Goal: Task Accomplishment & Management: Use online tool/utility

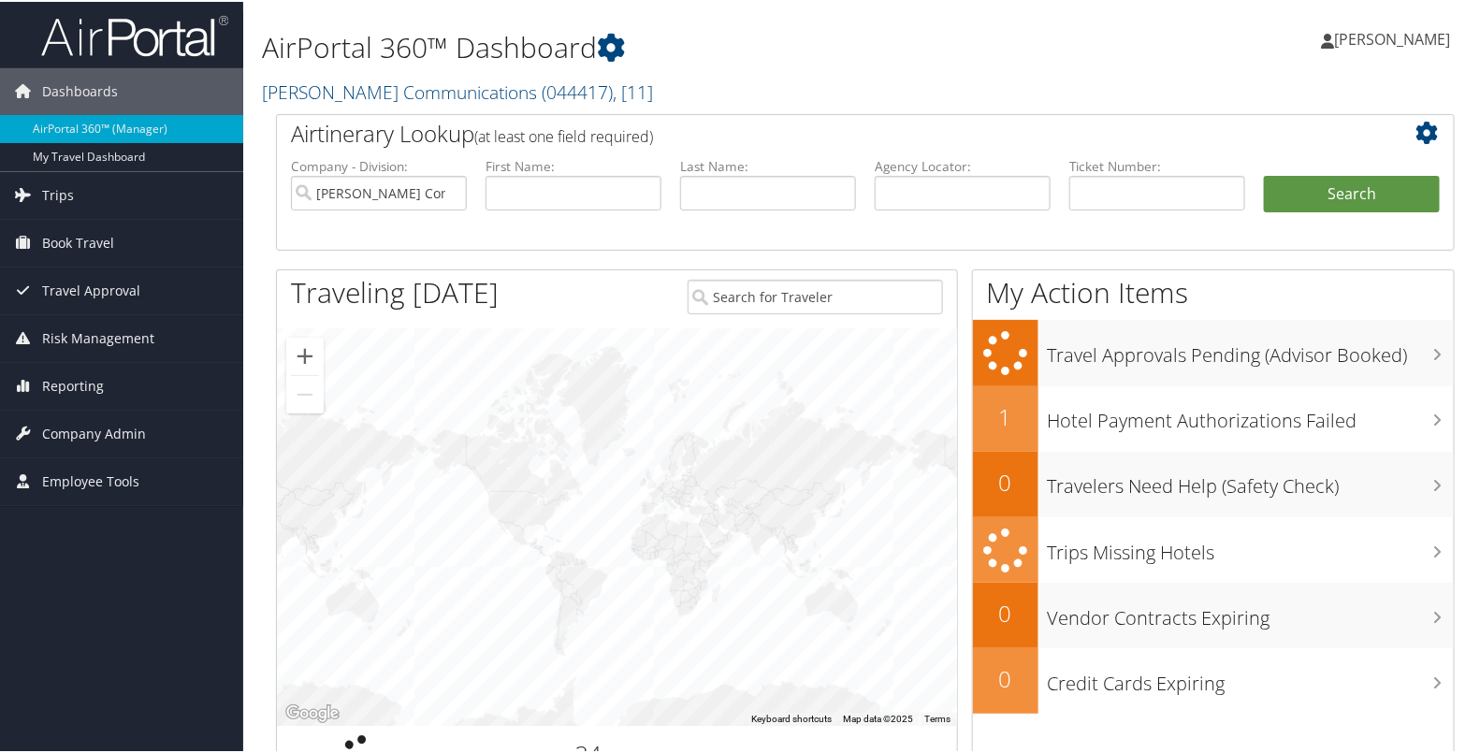
click at [744, 360] on div at bounding box center [617, 524] width 680 height 397
click at [152, 174] on link "Trips" at bounding box center [121, 193] width 243 height 47
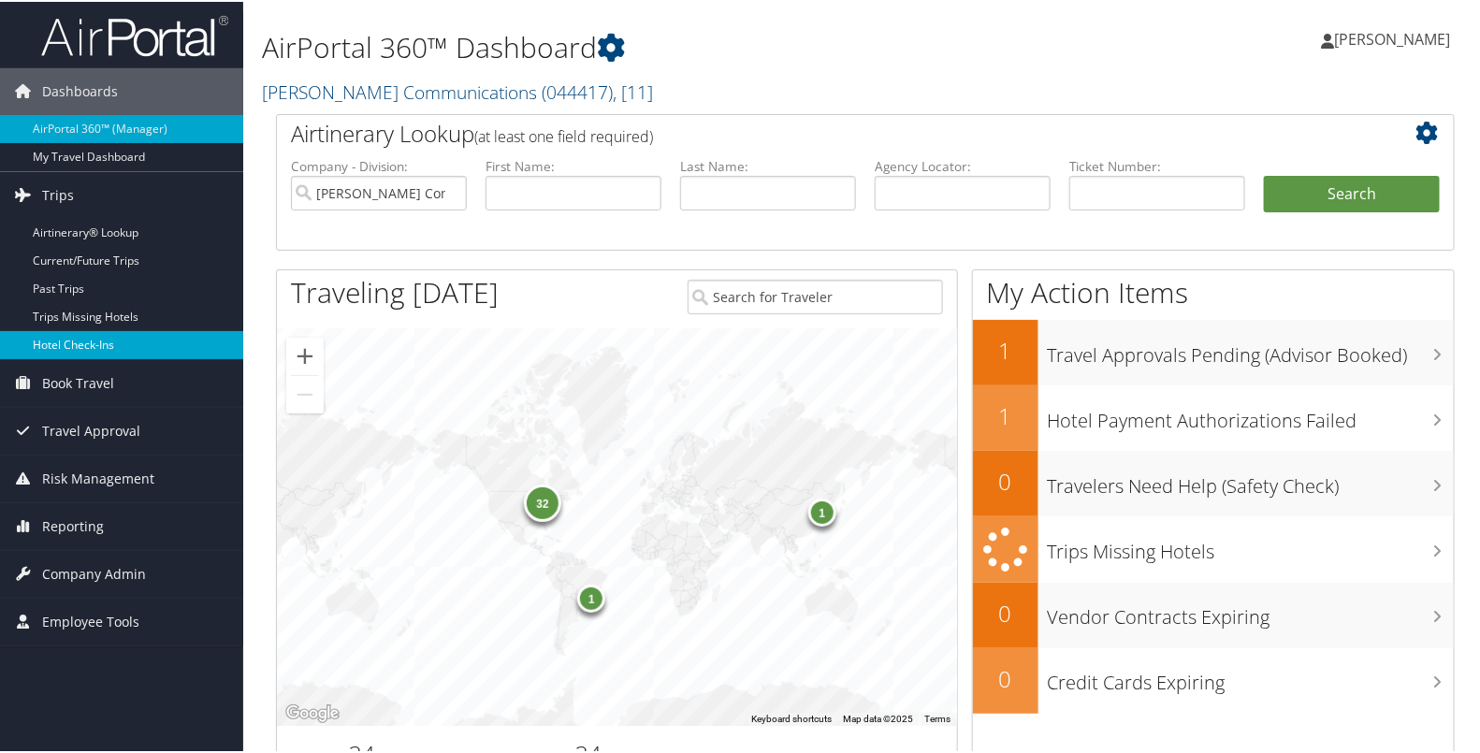
click at [89, 345] on link "Hotel Check-ins" at bounding box center [121, 343] width 243 height 28
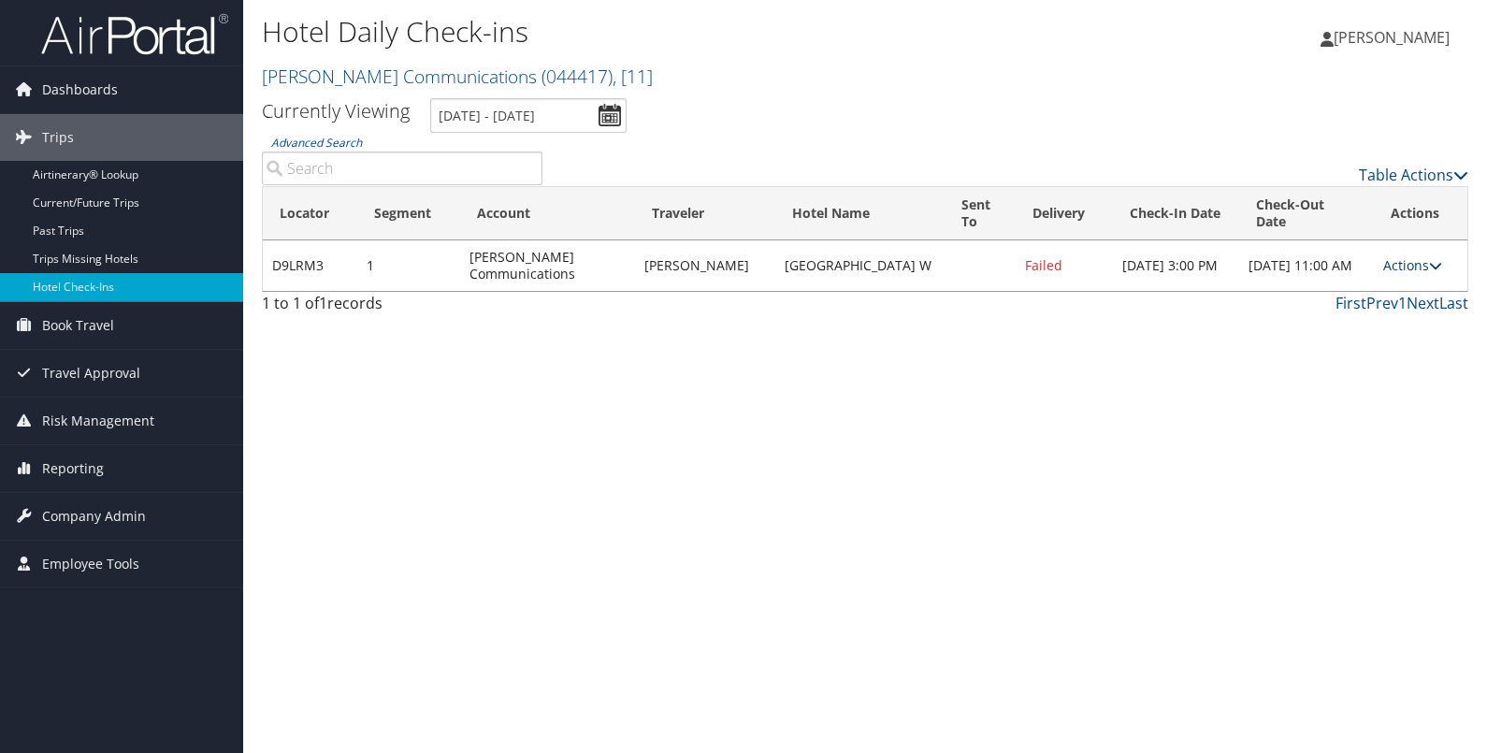
click at [1405, 261] on link "Actions" at bounding box center [1412, 265] width 59 height 18
click at [1357, 290] on link "Resend" at bounding box center [1355, 293] width 160 height 32
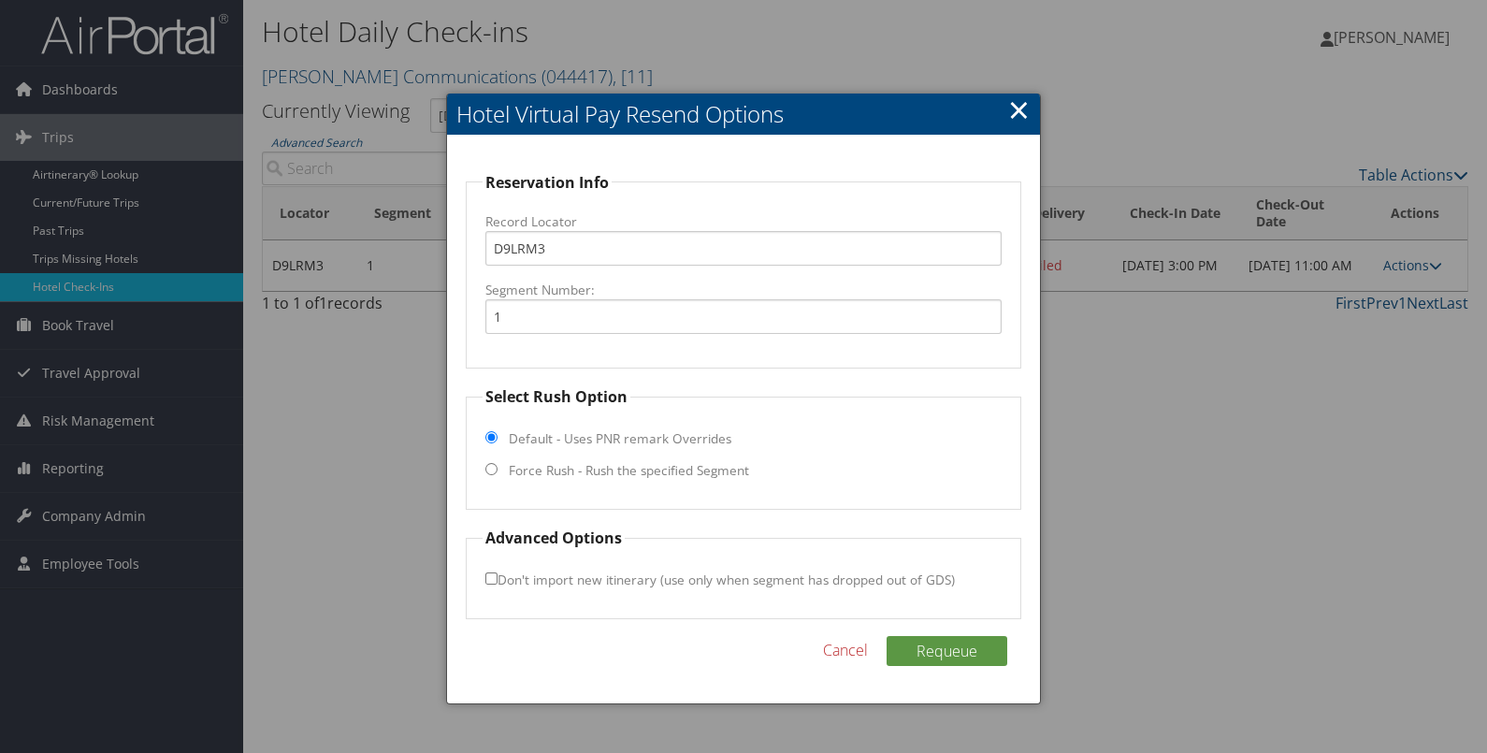
click at [685, 472] on label "Force Rush - Rush the specified Segment" at bounding box center [629, 470] width 240 height 19
click at [498, 472] on input "Force Rush - Rush the specified Segment" at bounding box center [491, 469] width 12 height 12
radio input "true"
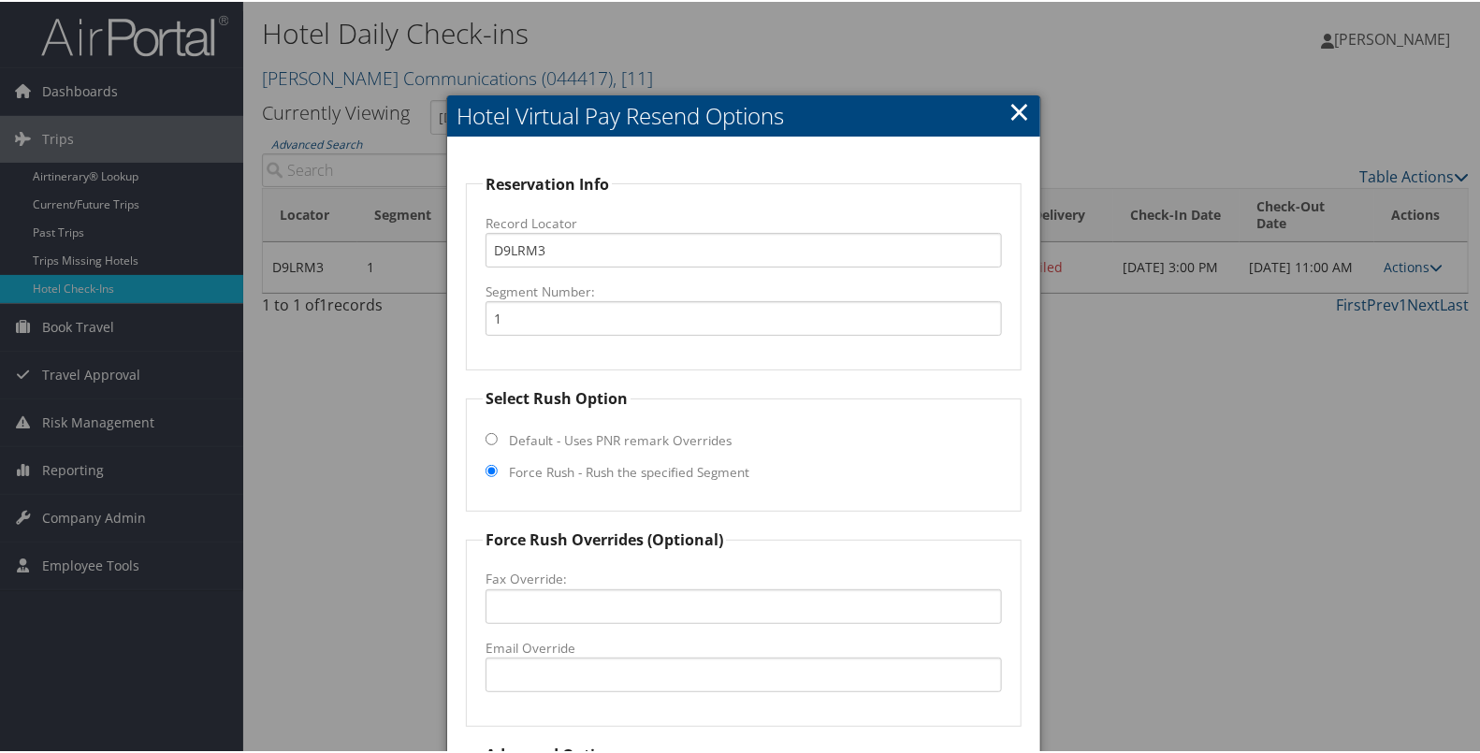
scroll to position [164, 0]
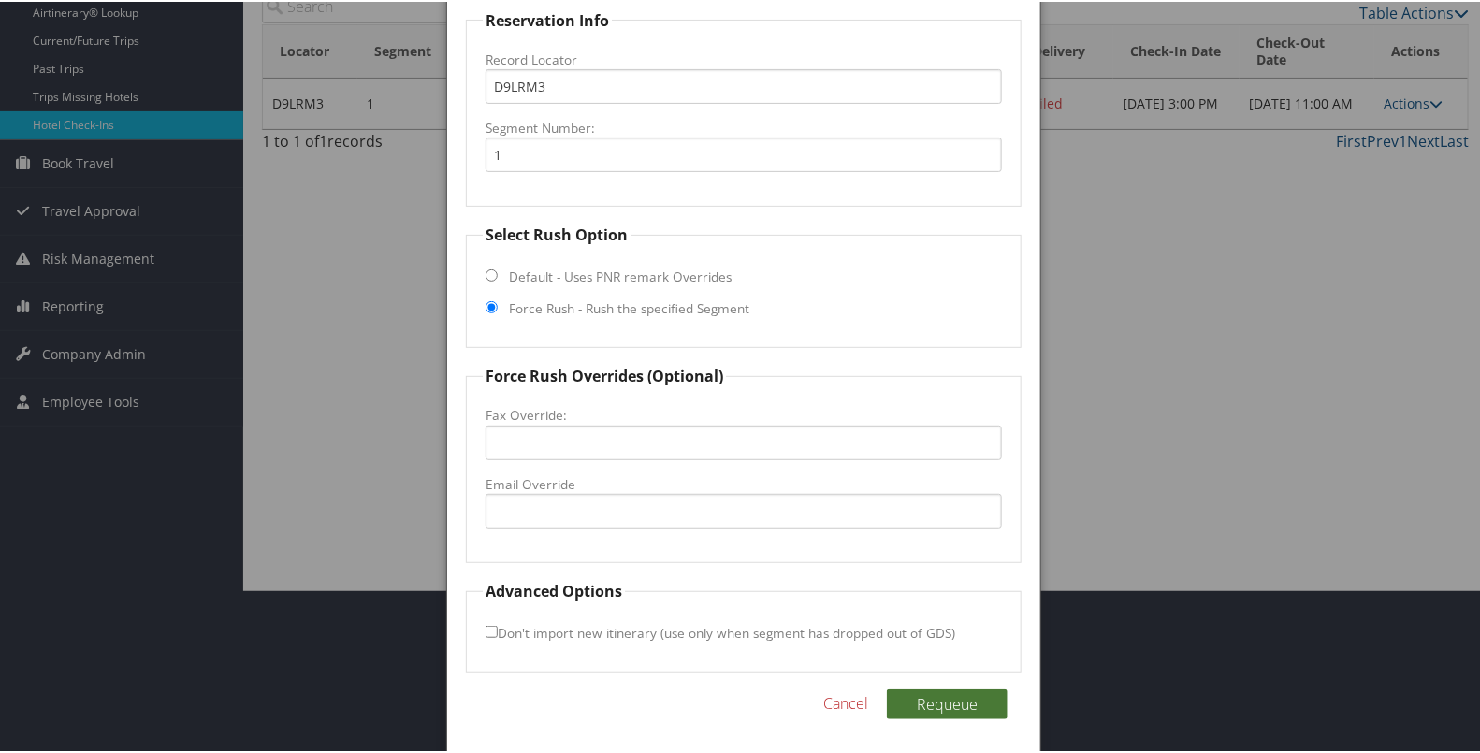
click at [903, 700] on button "Requeue" at bounding box center [947, 702] width 121 height 30
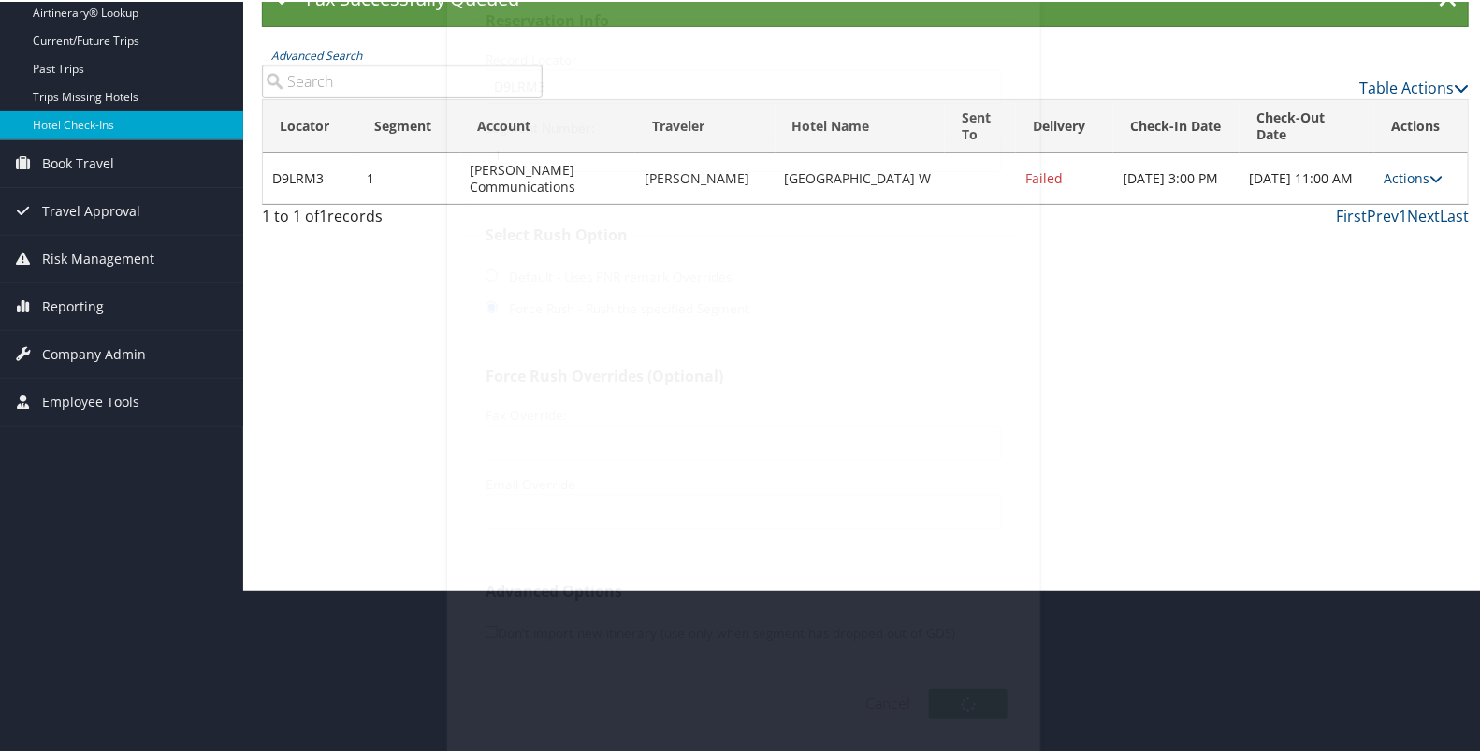
scroll to position [0, 0]
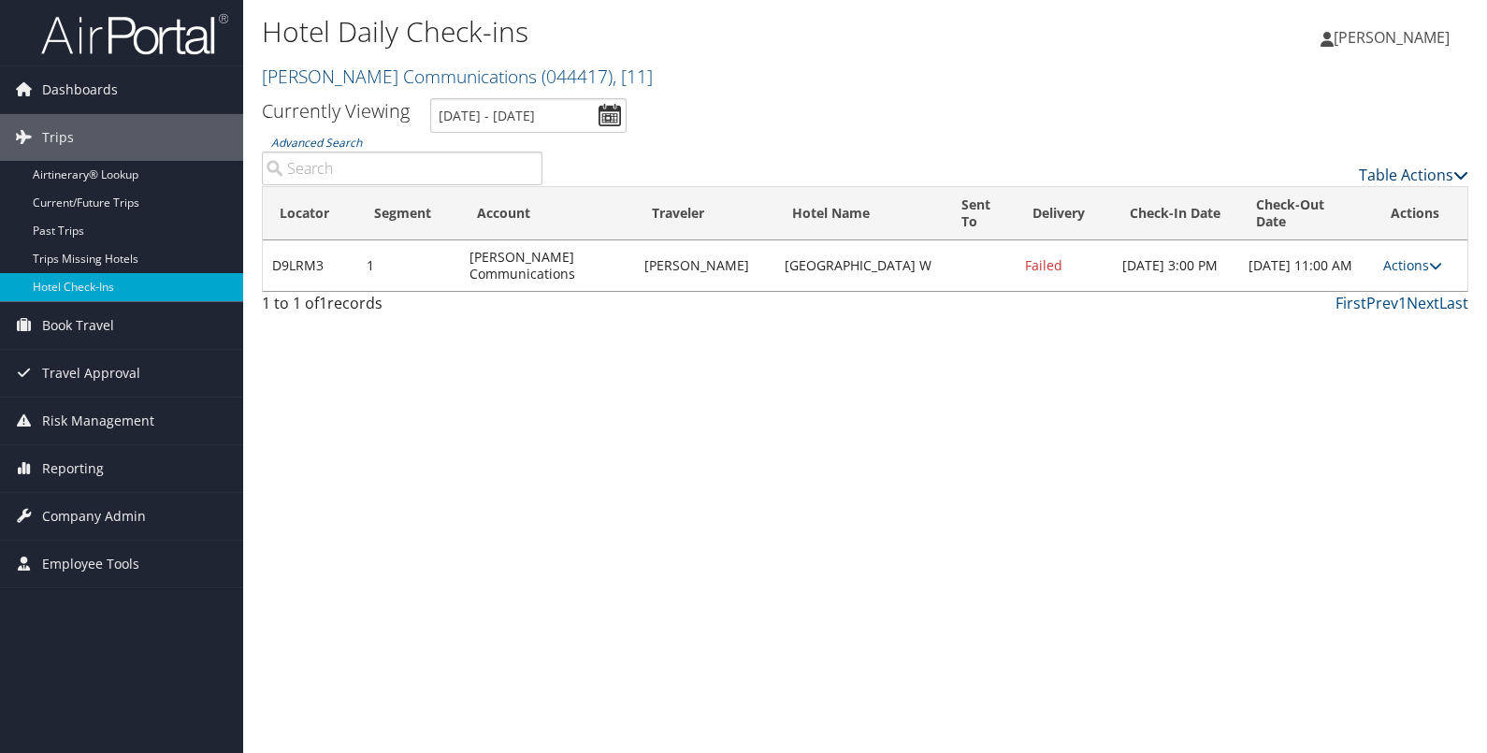
click at [1380, 170] on link "Table Actions" at bounding box center [1413, 175] width 109 height 21
click at [1316, 276] on link "Page Length" at bounding box center [1338, 268] width 246 height 32
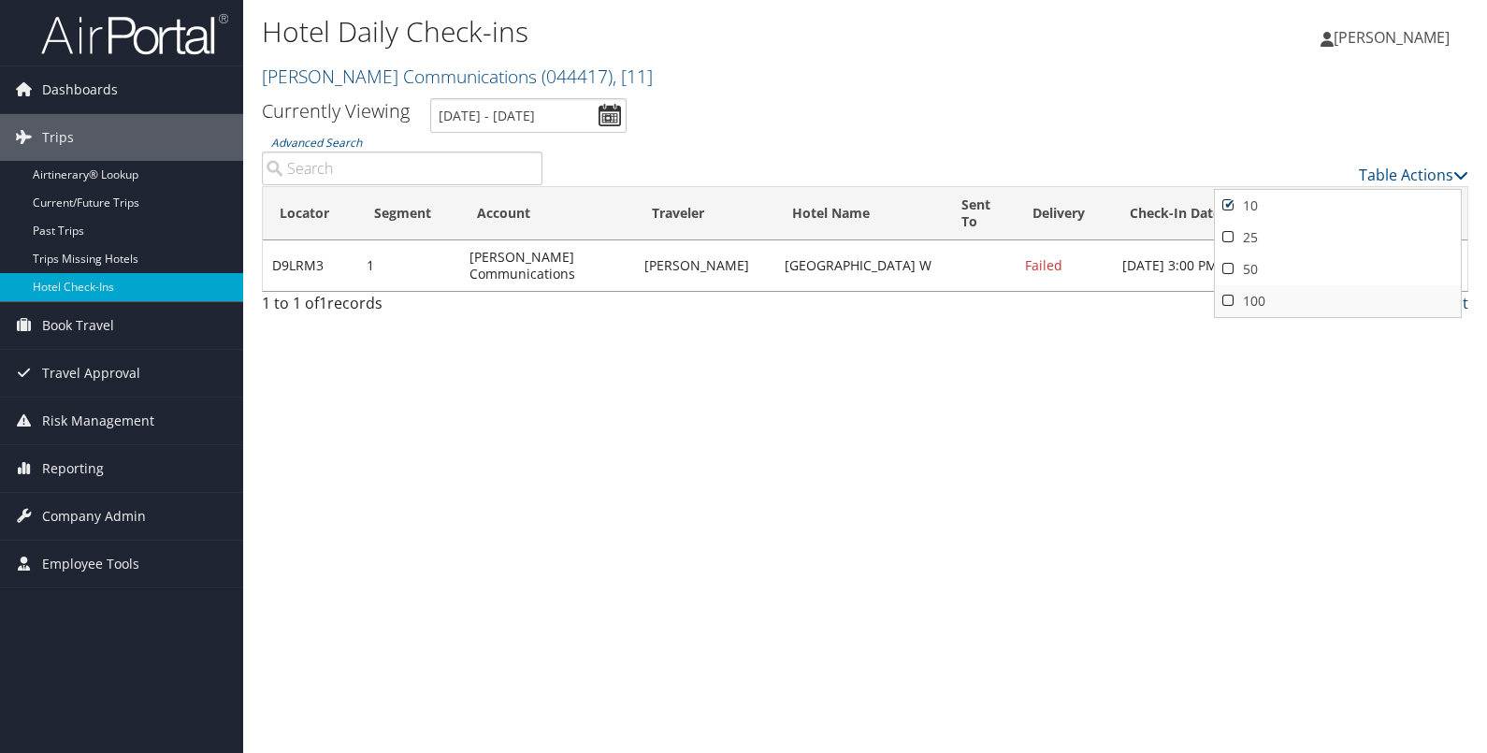
click at [1279, 296] on link "100" at bounding box center [1338, 301] width 246 height 32
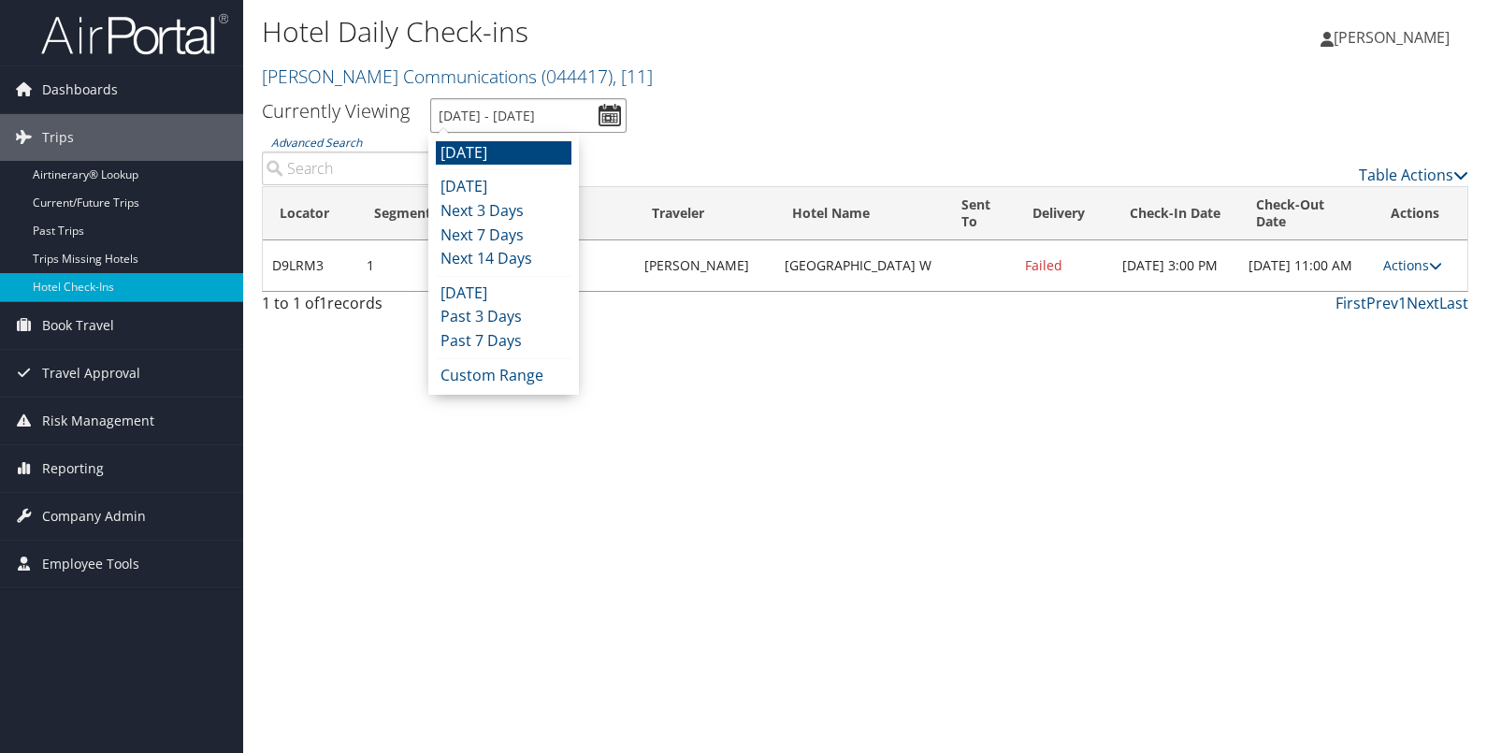
click at [617, 114] on input "9/6/2025 - 9/6/2025" at bounding box center [528, 115] width 196 height 35
click at [503, 388] on div "Tomorrow Today Next 3 Days Next 7 Days Next 14 Days Yesterday Past 3 Days Past …" at bounding box center [503, 264] width 151 height 261
click at [510, 379] on li "Custom Range" at bounding box center [504, 376] width 136 height 24
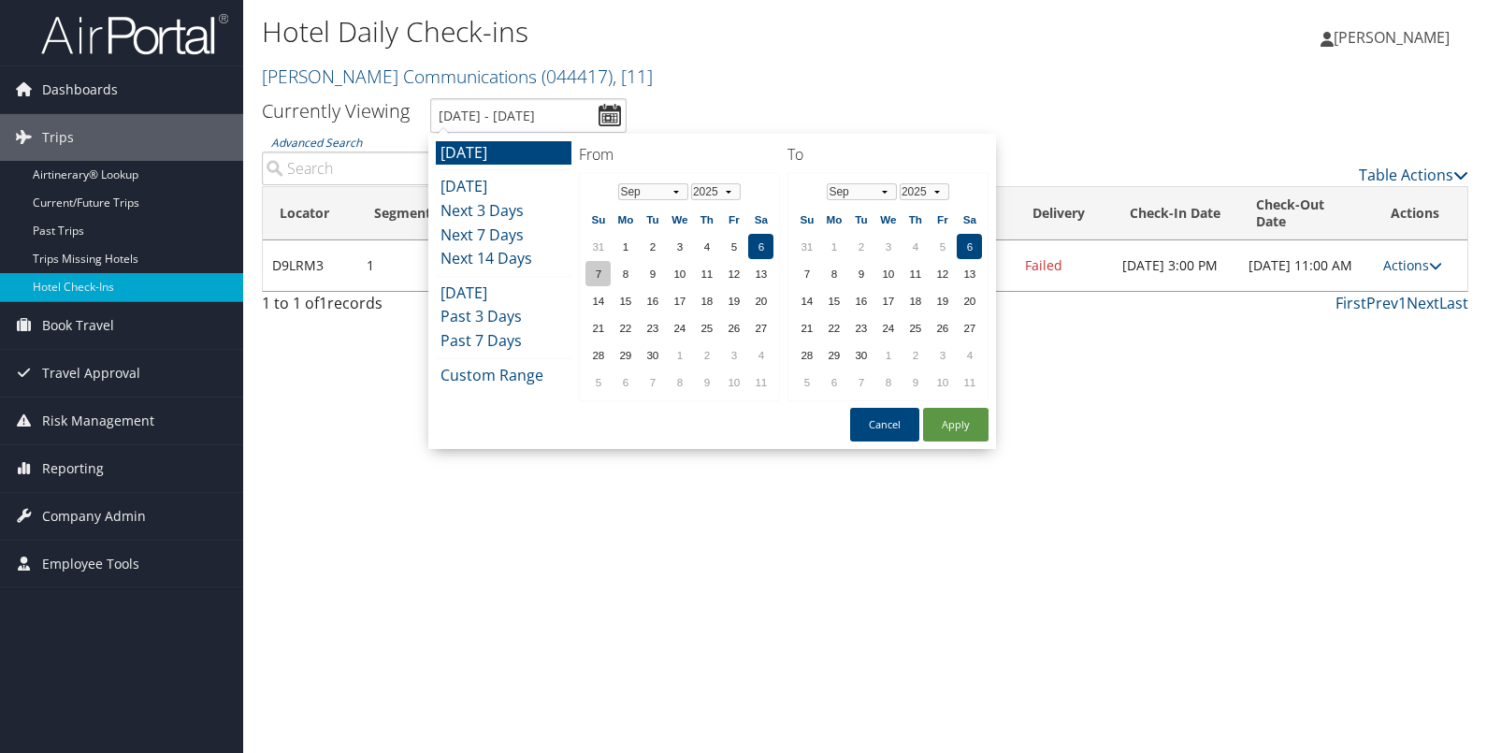
click at [599, 264] on td "7" at bounding box center [597, 273] width 25 height 25
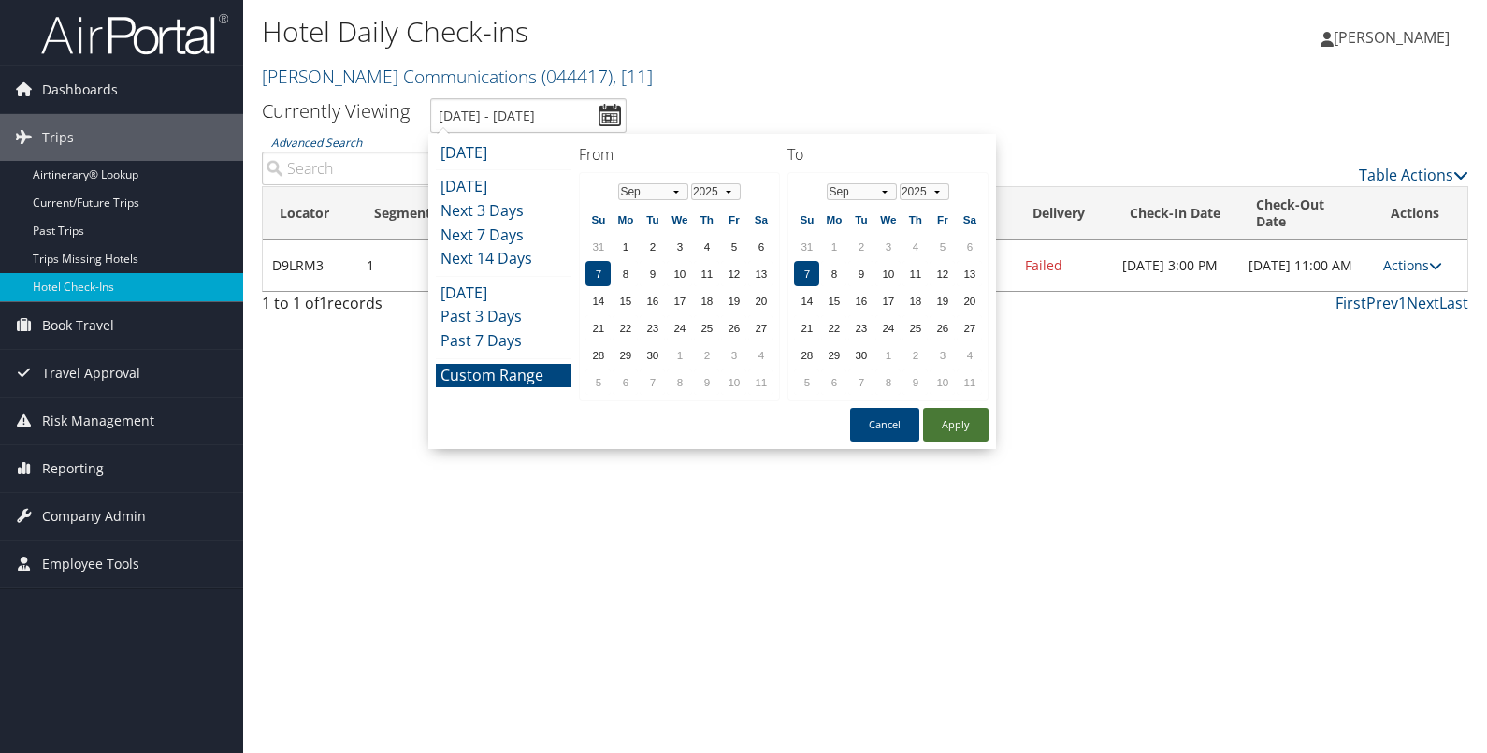
click at [938, 412] on button "Apply" at bounding box center [955, 425] width 65 height 34
type input "9/7/2025 - 9/7/2025"
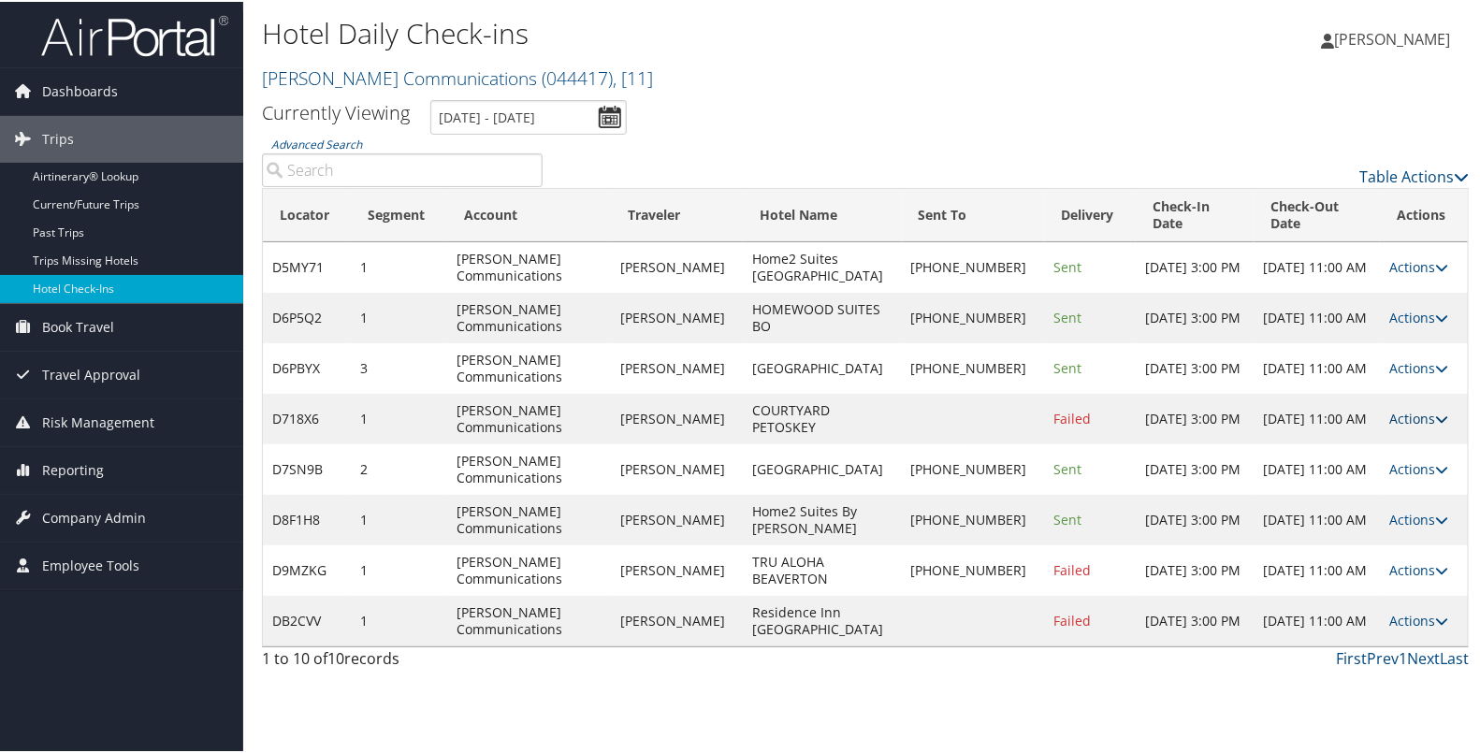
click at [1398, 426] on link "Actions" at bounding box center [1418, 417] width 59 height 18
click at [1347, 486] on link "Resend" at bounding box center [1352, 495] width 160 height 32
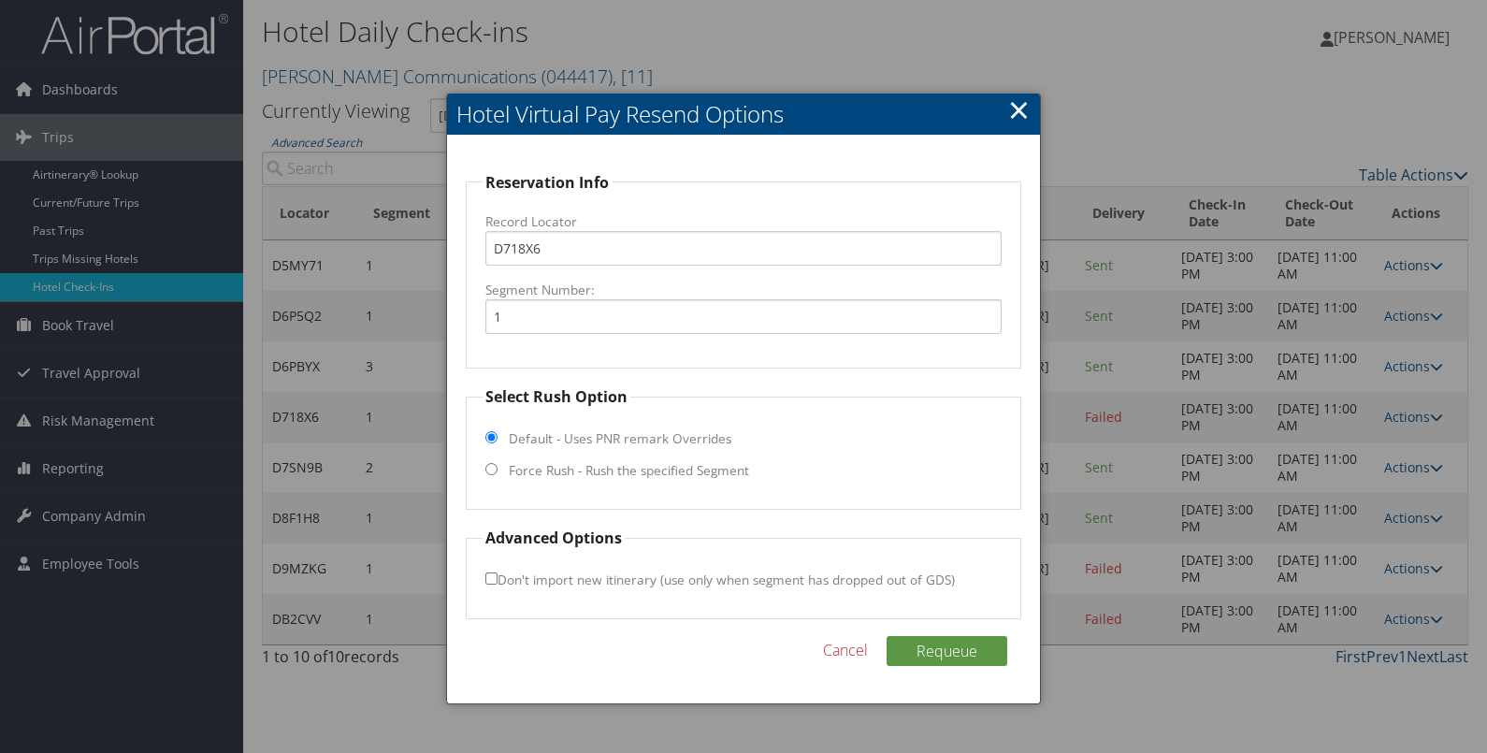
click at [734, 470] on label "Force Rush - Rush the specified Segment" at bounding box center [629, 470] width 240 height 19
click at [498, 470] on input "Force Rush - Rush the specified Segment" at bounding box center [491, 469] width 12 height 12
radio input "true"
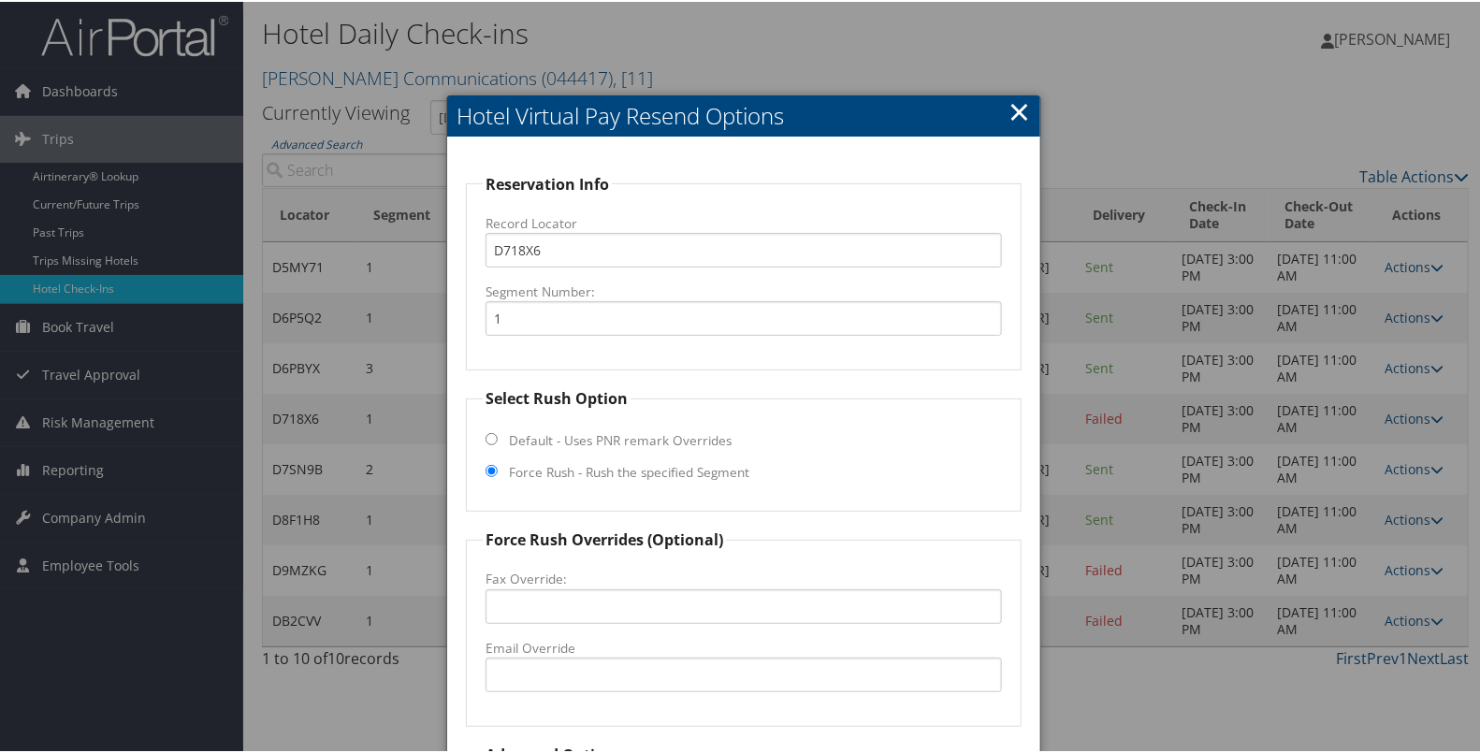
scroll to position [164, 0]
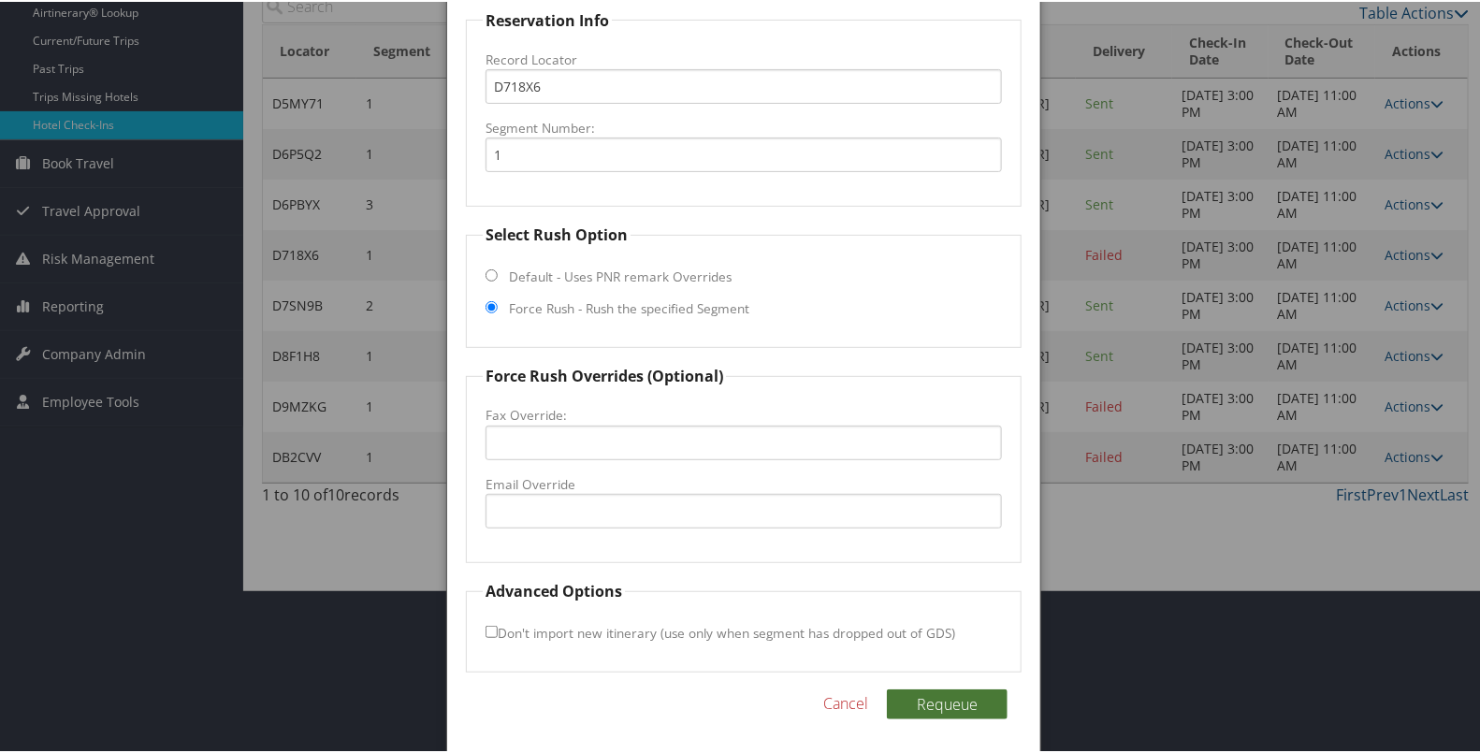
click at [959, 697] on button "Requeue" at bounding box center [947, 702] width 121 height 30
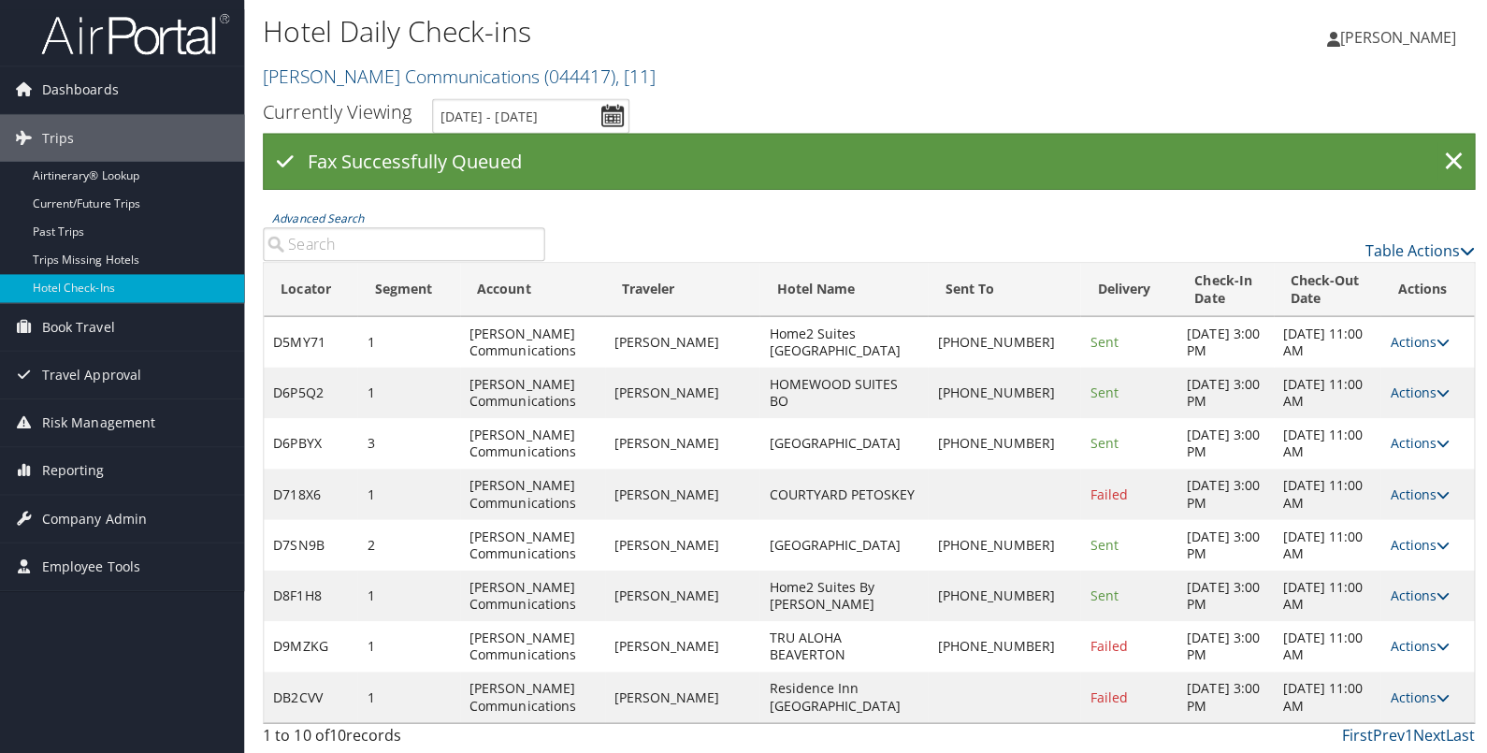
scroll to position [0, 0]
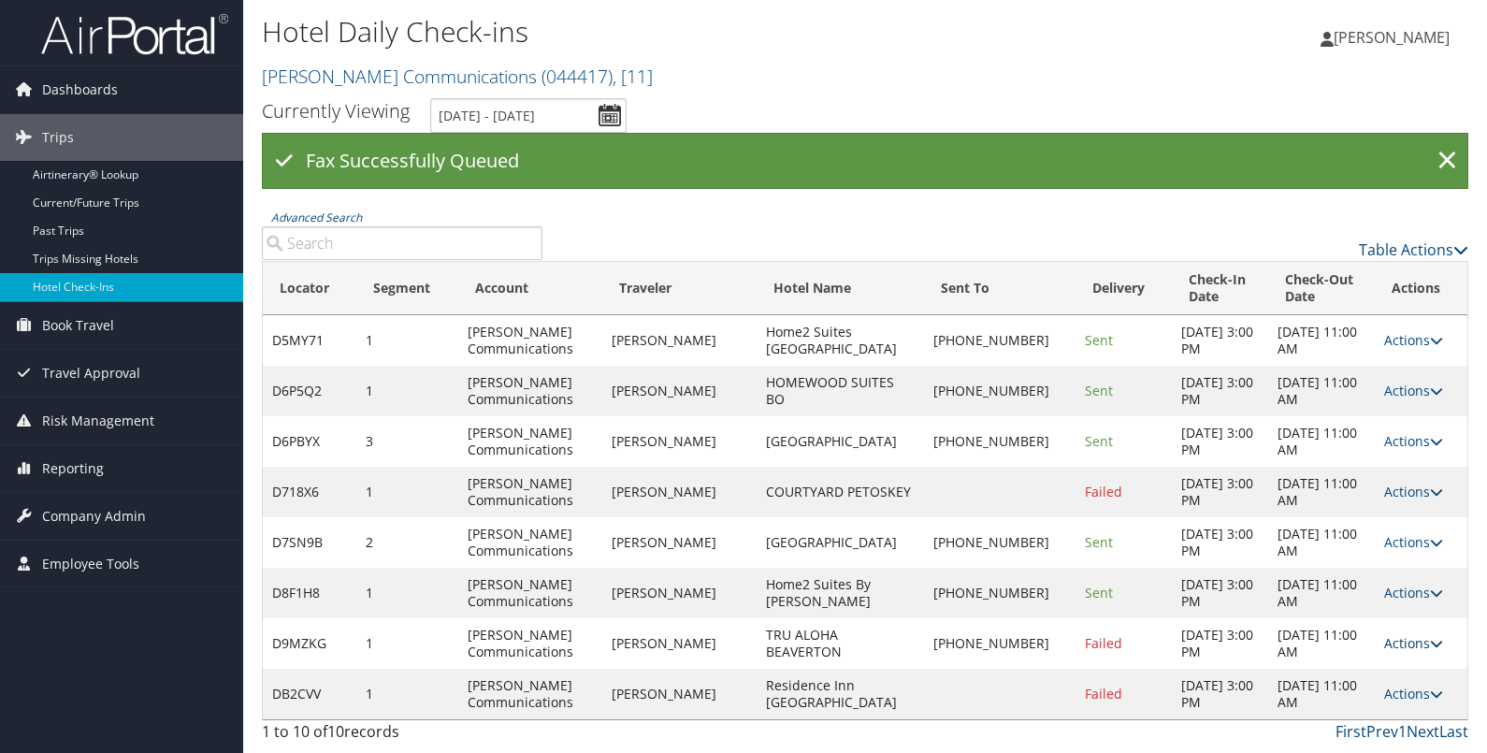
click at [1416, 638] on link "Actions" at bounding box center [1413, 643] width 59 height 18
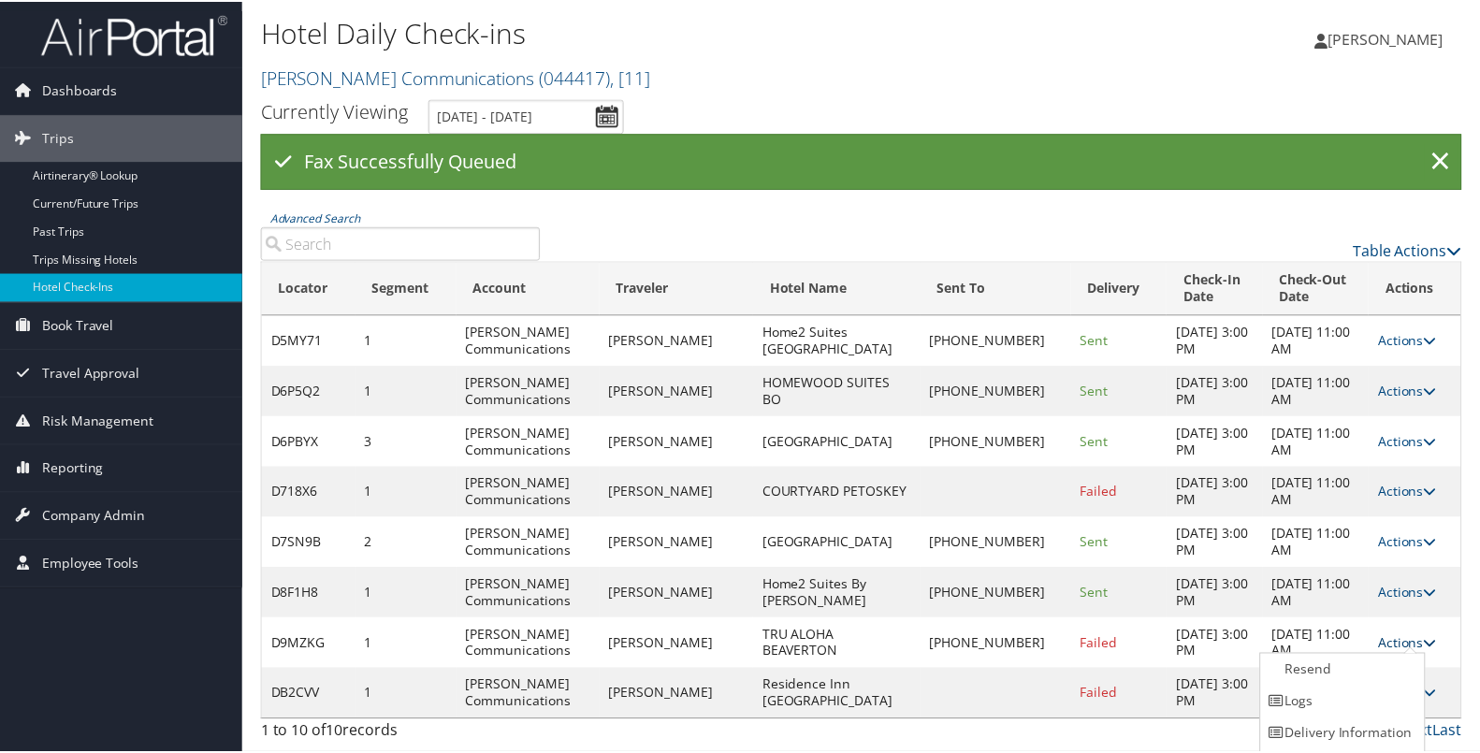
scroll to position [28, 0]
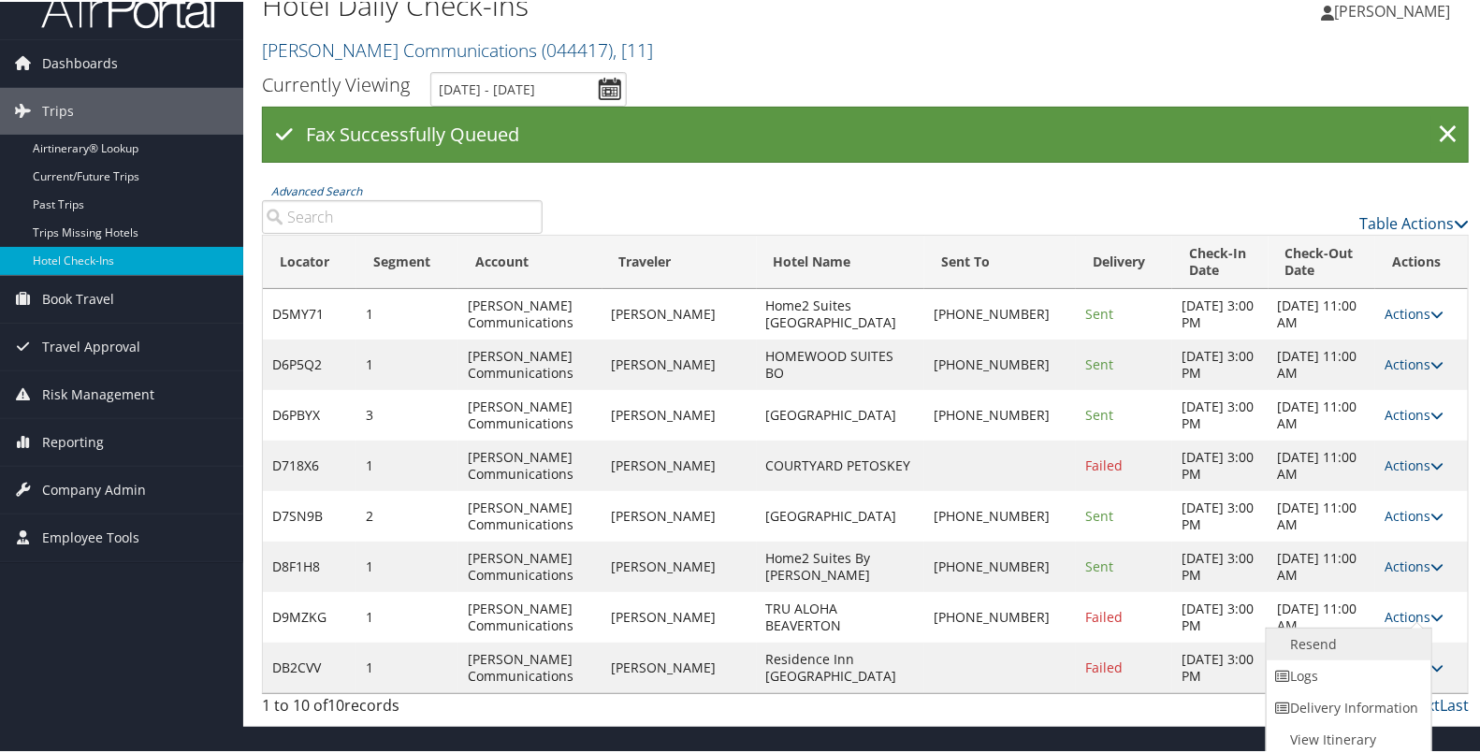
click at [1391, 634] on link "Resend" at bounding box center [1346, 643] width 160 height 32
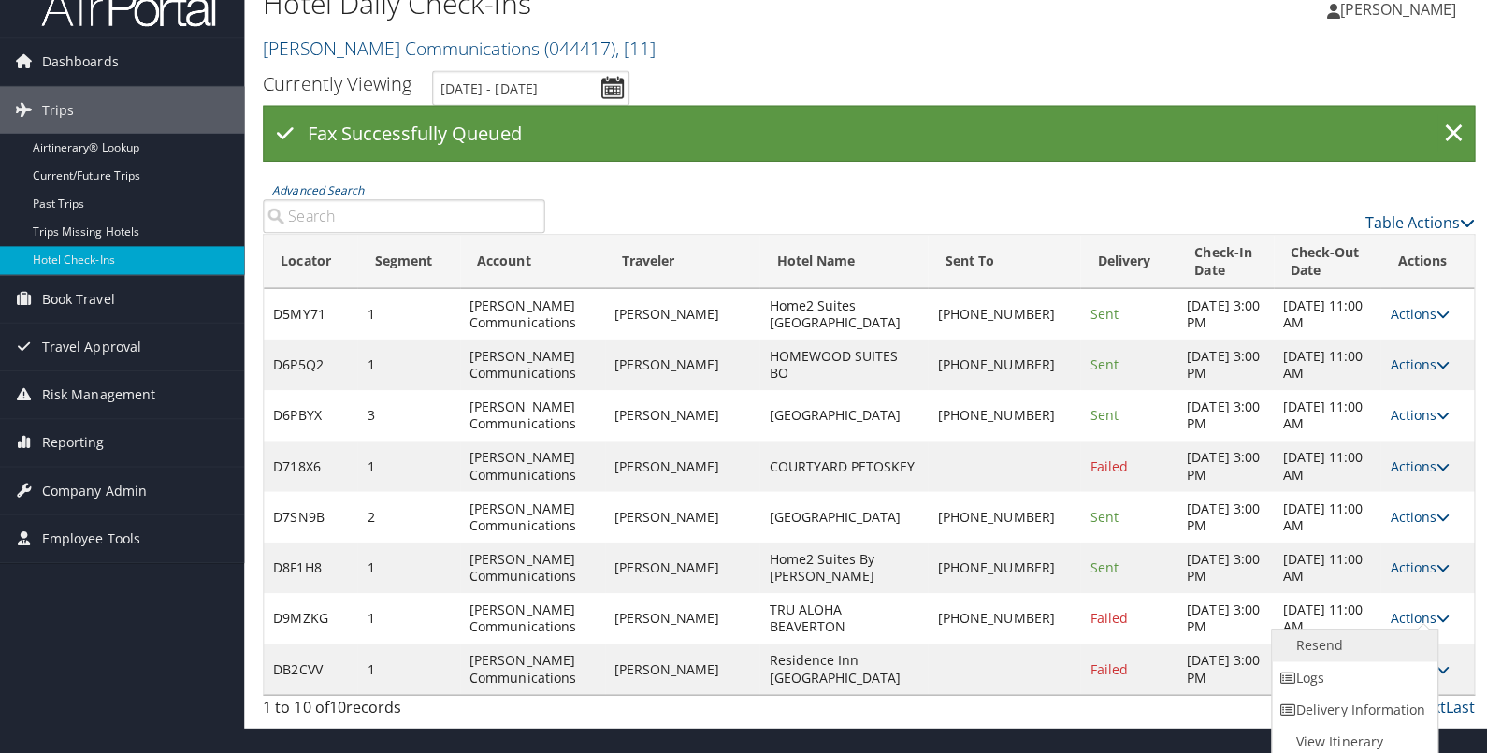
scroll to position [0, 0]
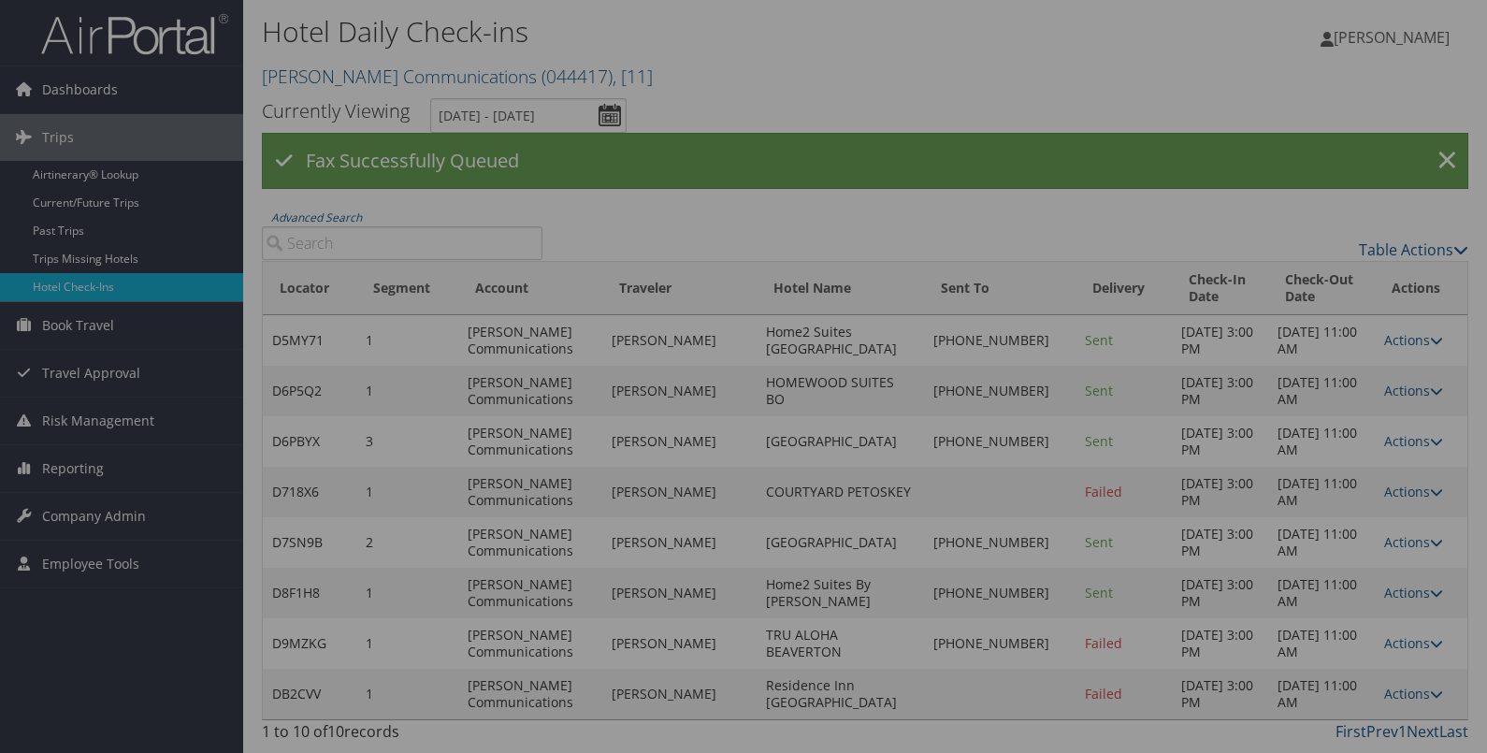
click at [1426, 673] on div at bounding box center [743, 376] width 1487 height 753
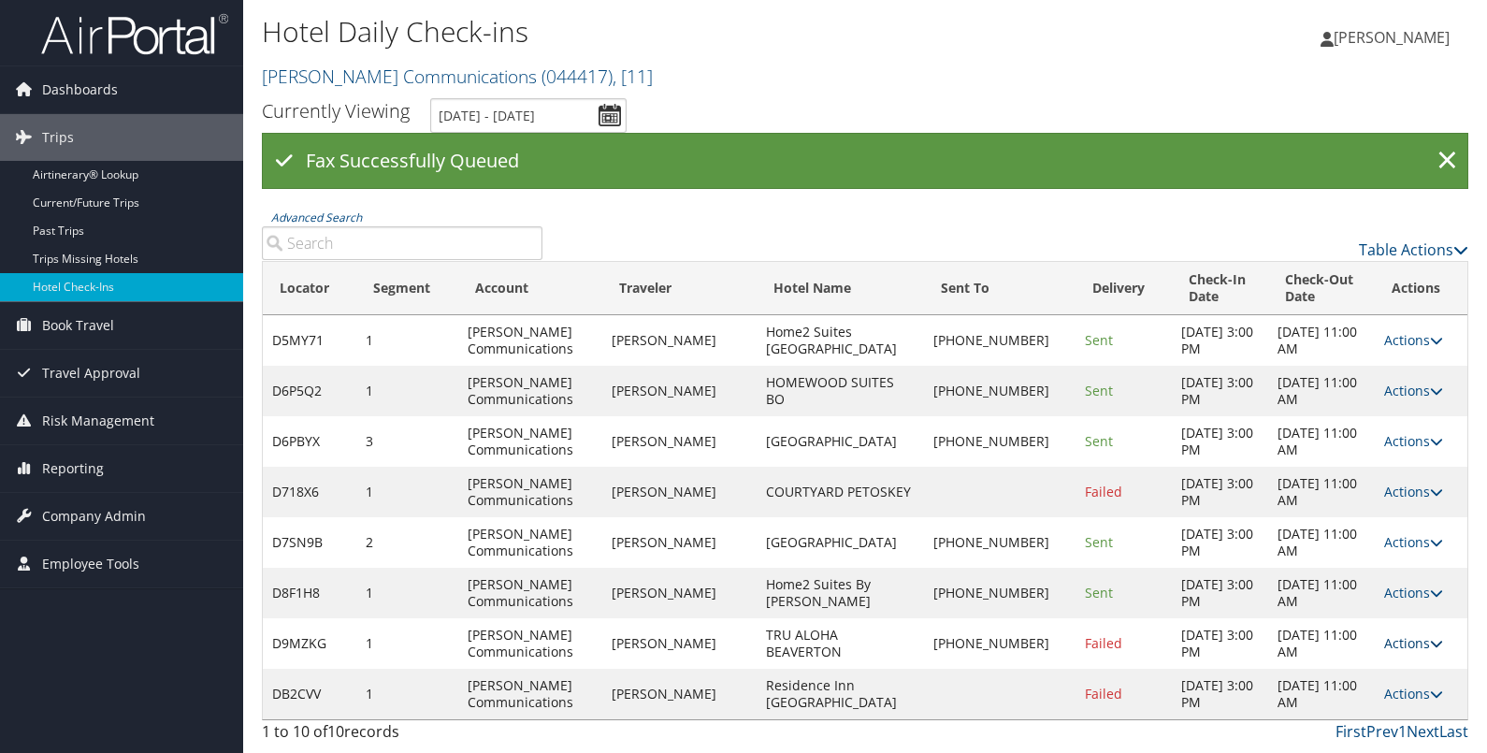
click at [1410, 641] on link "Actions" at bounding box center [1413, 643] width 59 height 18
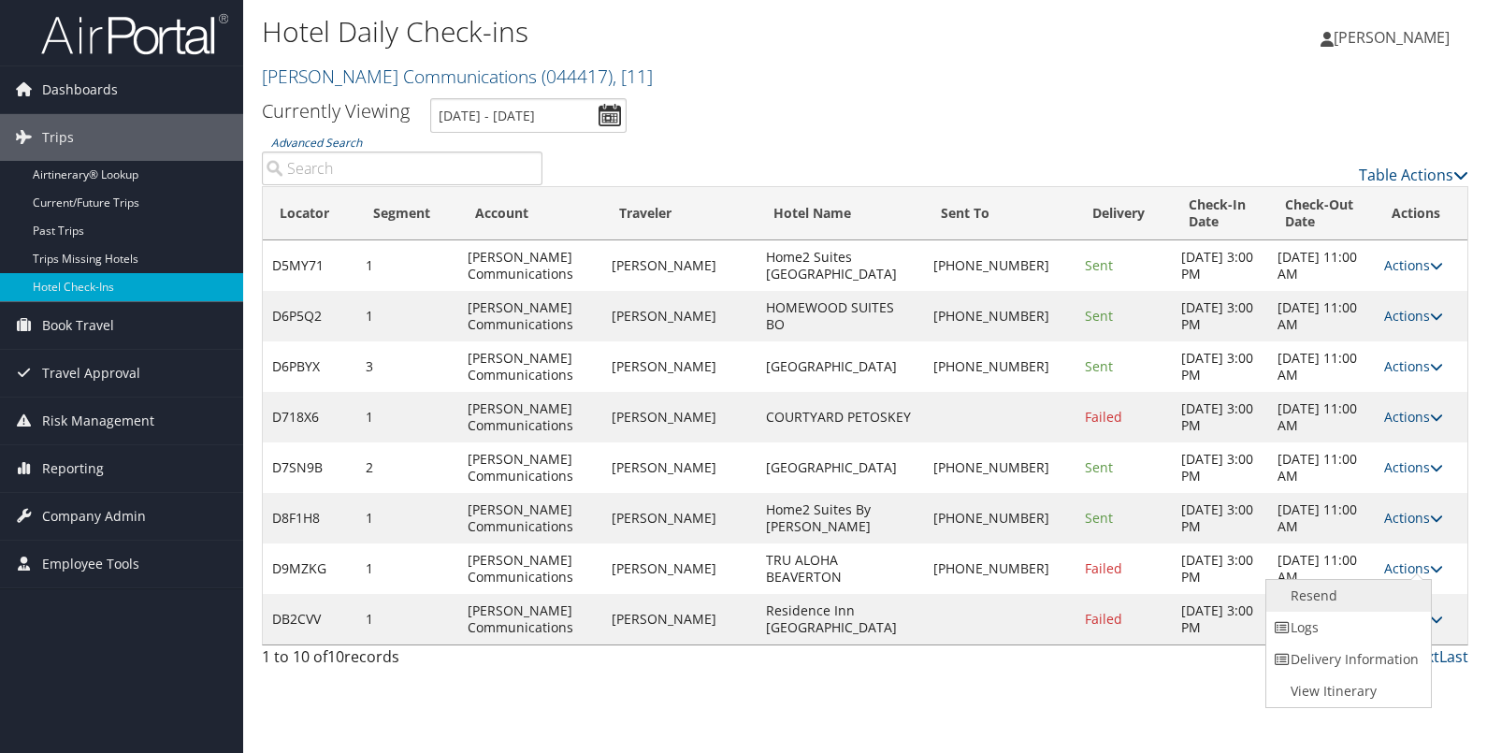
click at [1369, 598] on link "Resend" at bounding box center [1346, 596] width 160 height 32
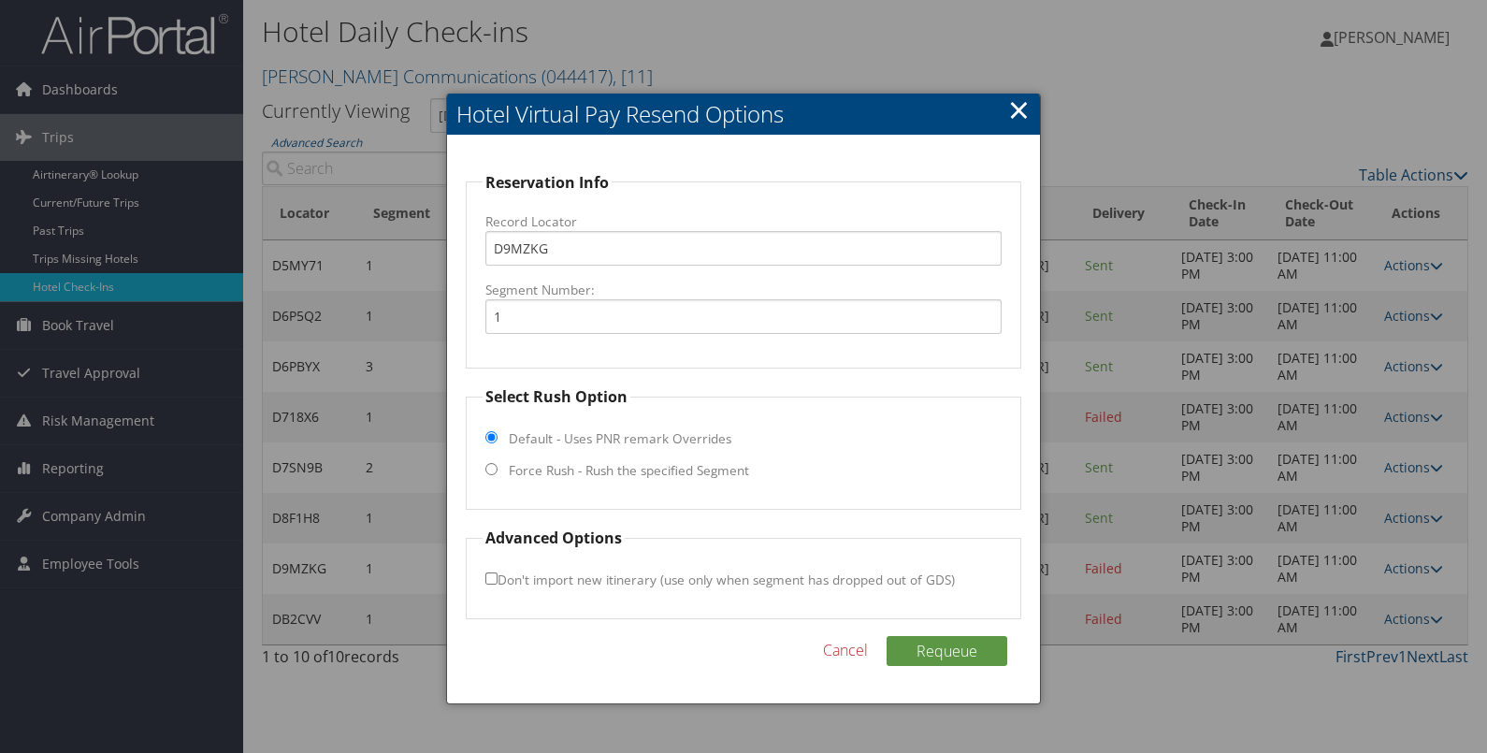
click at [720, 458] on fieldset "Select Rush Option Default - Uses PNR remark Overrides Force Rush - Rush the sp…" at bounding box center [744, 447] width 556 height 124
click at [725, 463] on label "Force Rush - Rush the specified Segment" at bounding box center [629, 470] width 240 height 19
click at [498, 463] on input "Force Rush - Rush the specified Segment" at bounding box center [491, 469] width 12 height 12
radio input "true"
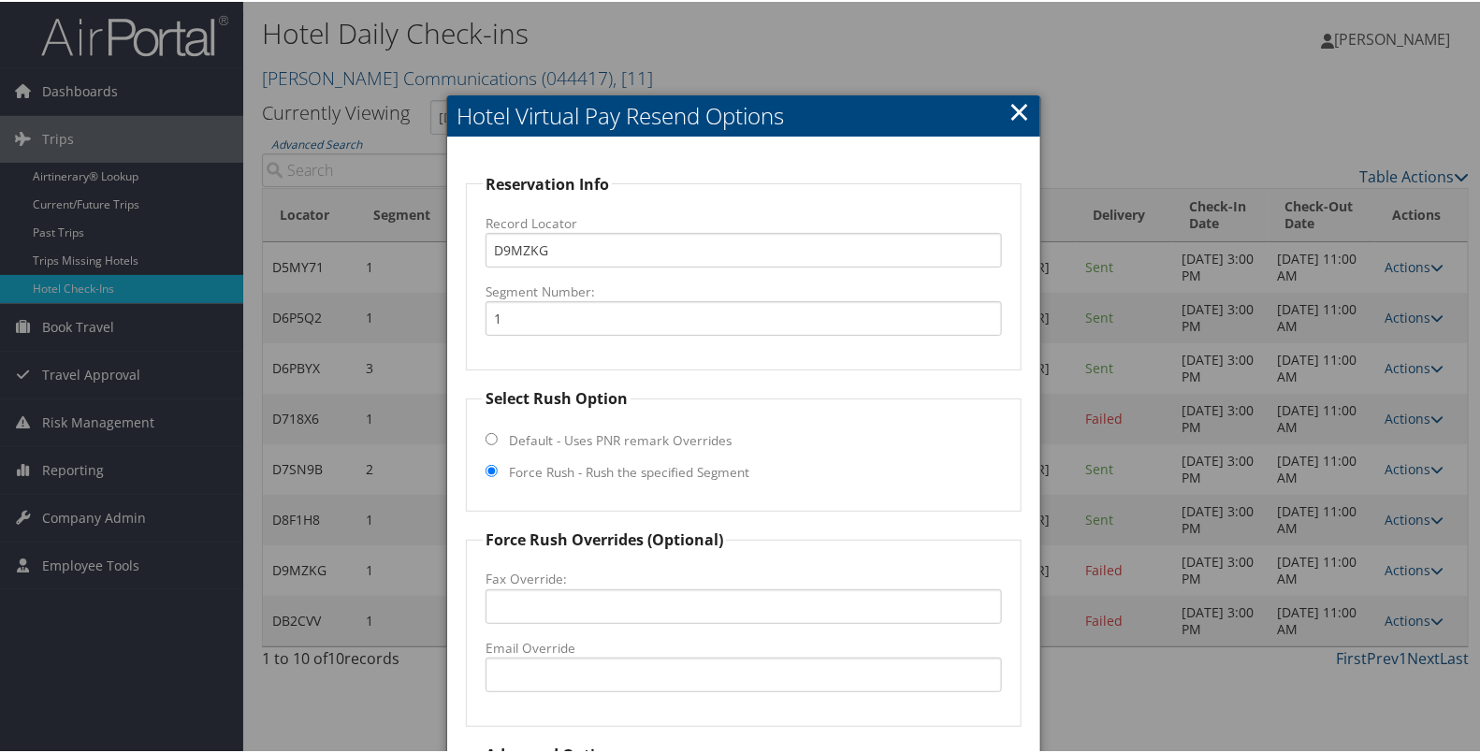
scroll to position [164, 0]
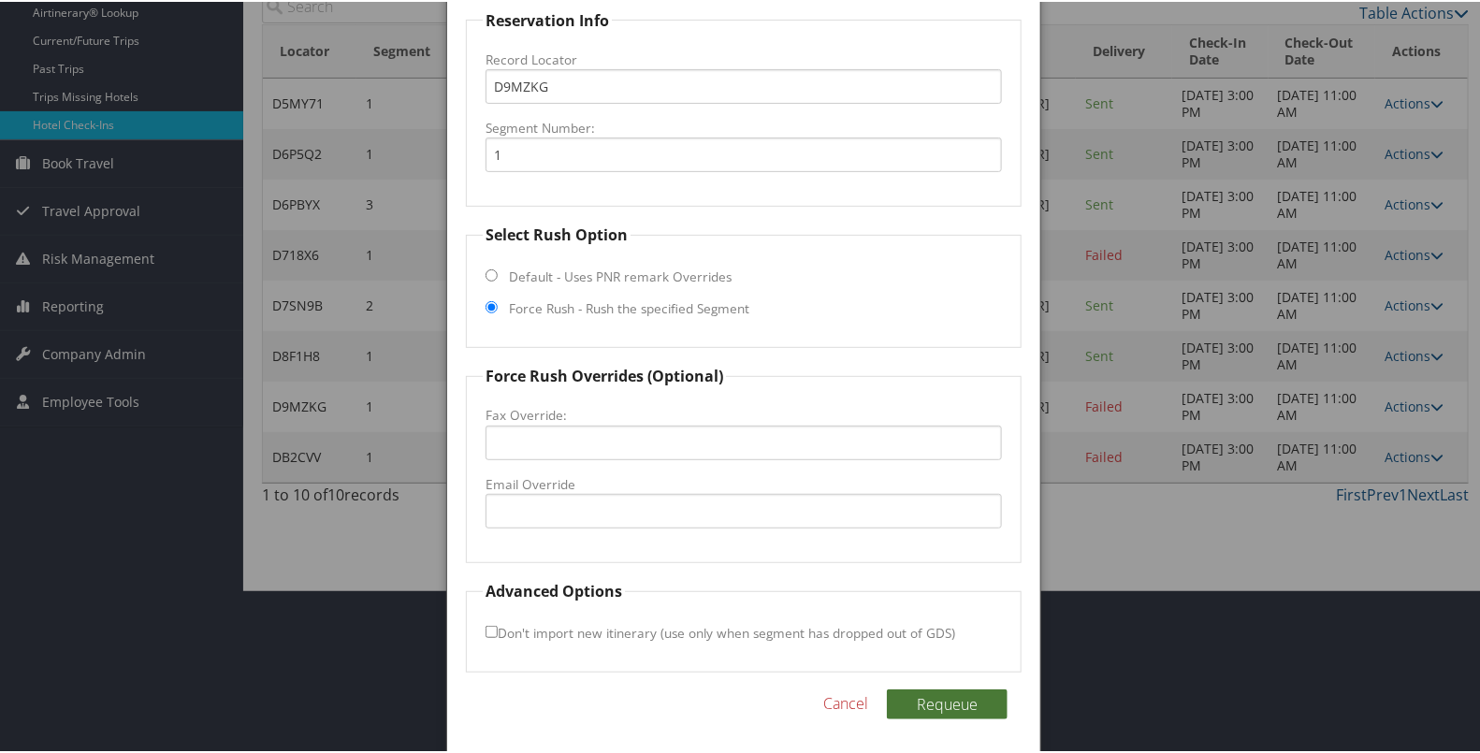
click at [908, 694] on button "Requeue" at bounding box center [947, 702] width 121 height 30
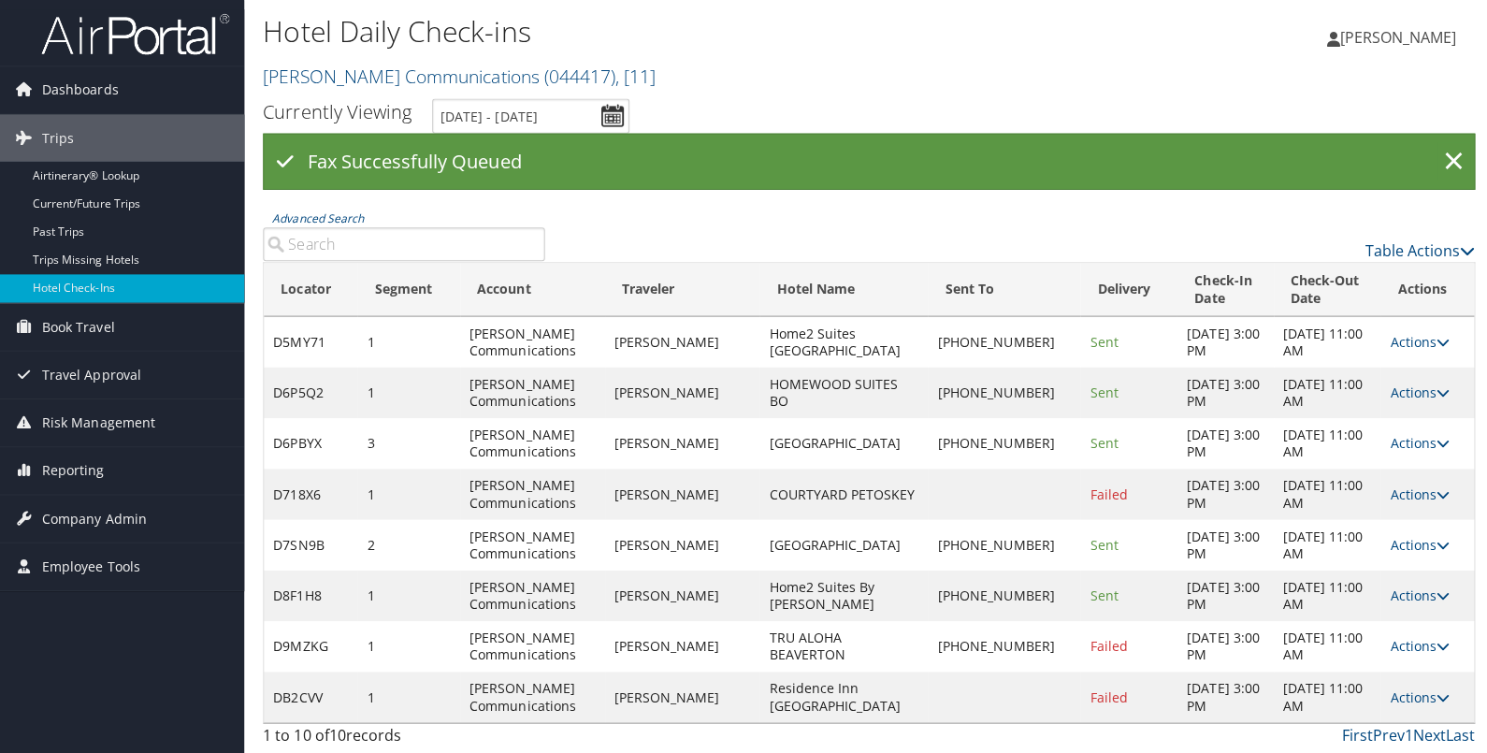
scroll to position [0, 0]
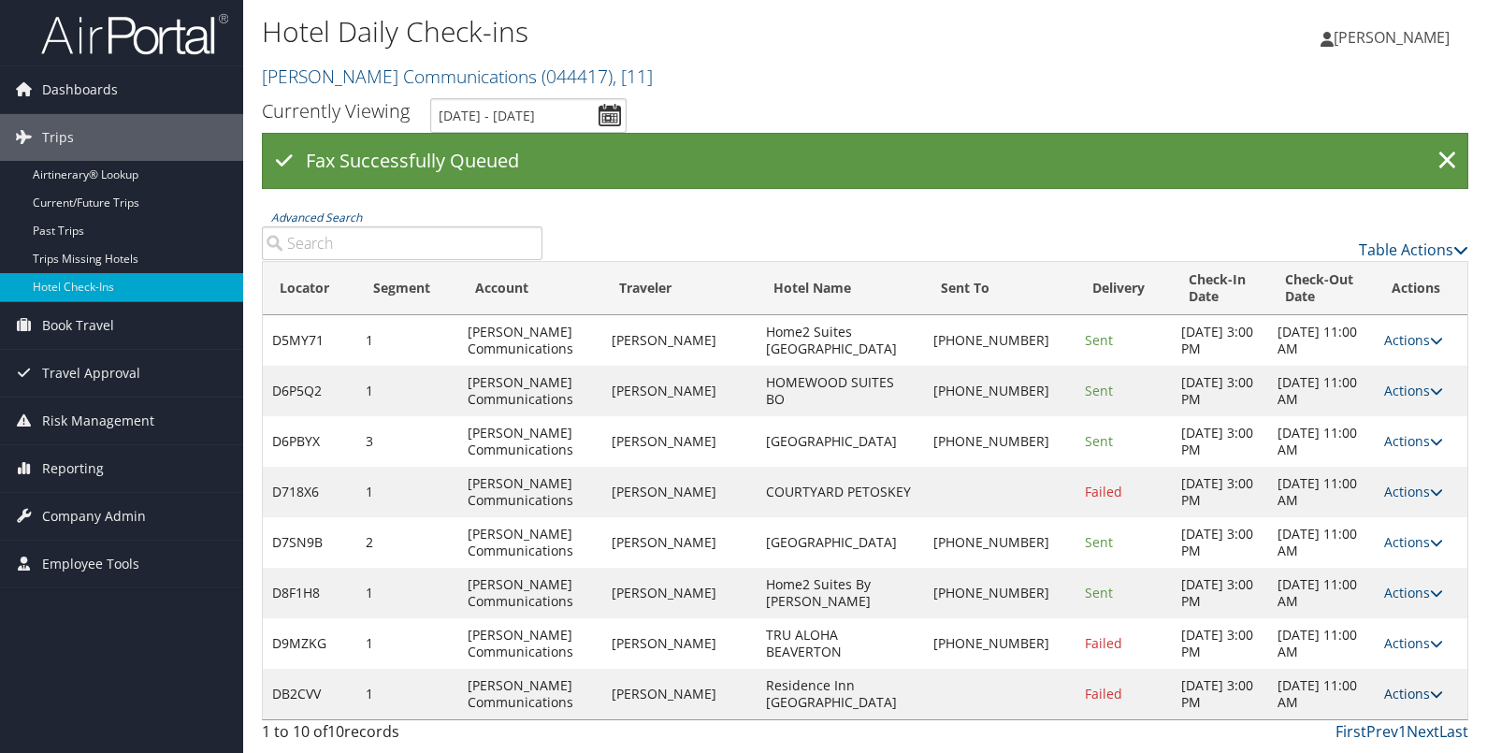
click at [1430, 687] on icon at bounding box center [1436, 693] width 13 height 13
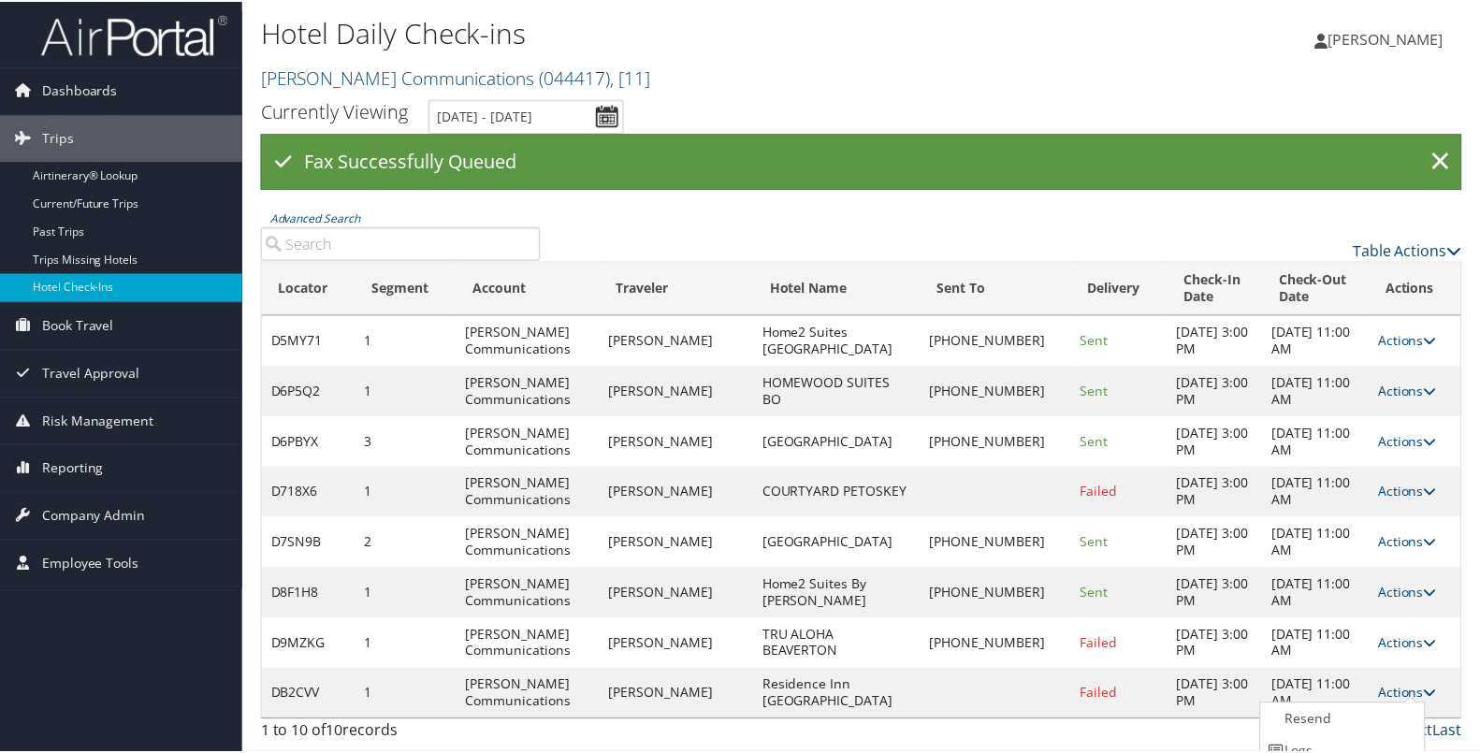
scroll to position [79, 0]
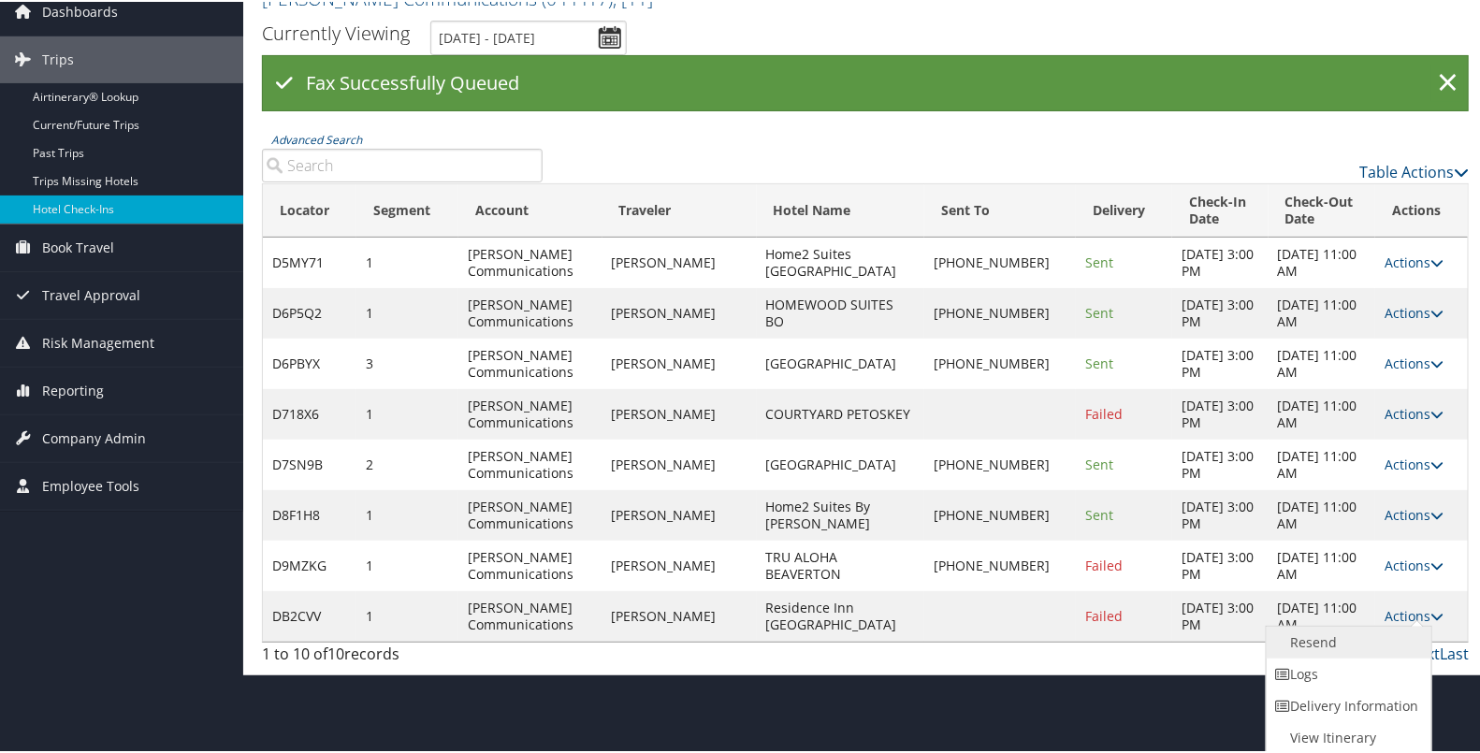
click at [1370, 642] on link "Resend" at bounding box center [1346, 641] width 160 height 32
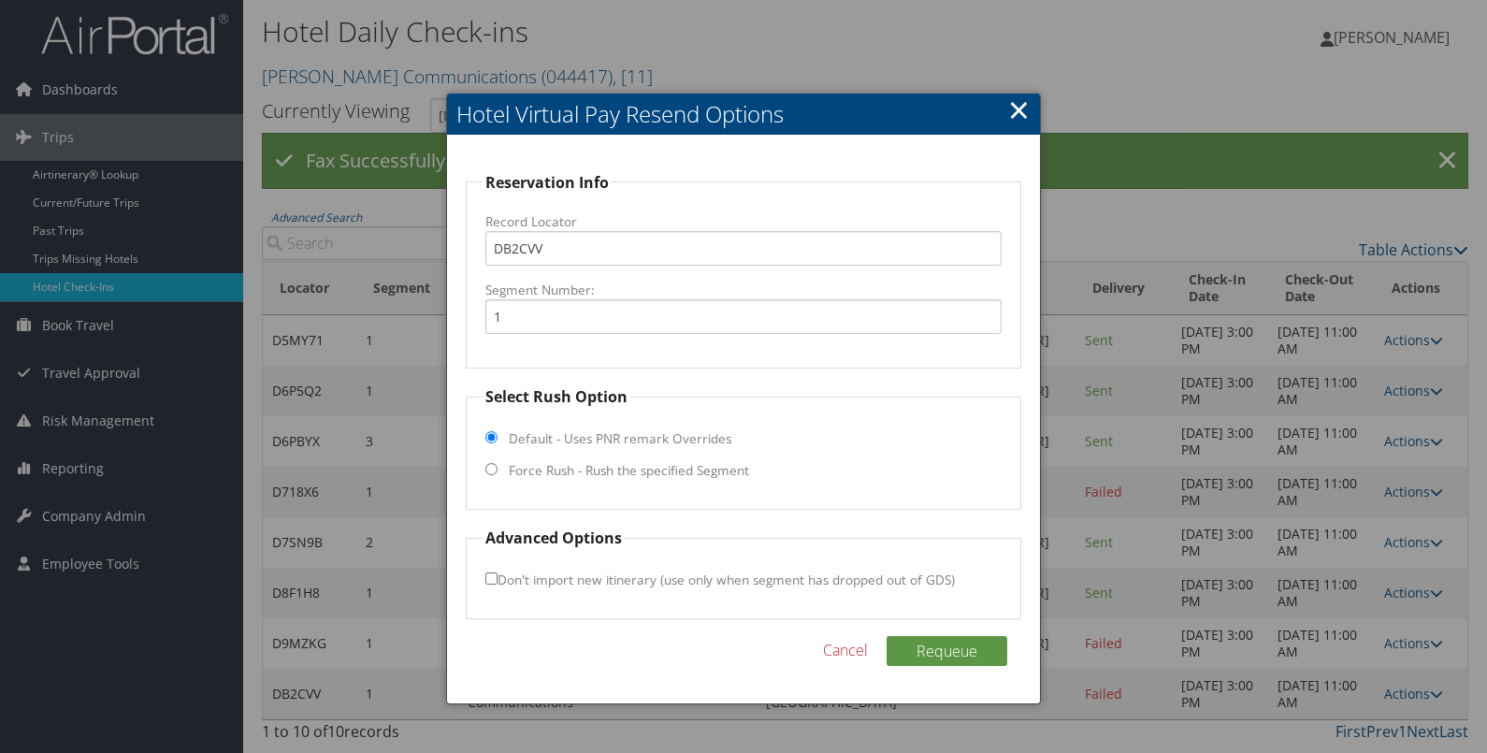
click at [711, 464] on label "Force Rush - Rush the specified Segment" at bounding box center [629, 470] width 240 height 19
click at [498, 464] on input "Force Rush - Rush the specified Segment" at bounding box center [491, 469] width 12 height 12
radio input "true"
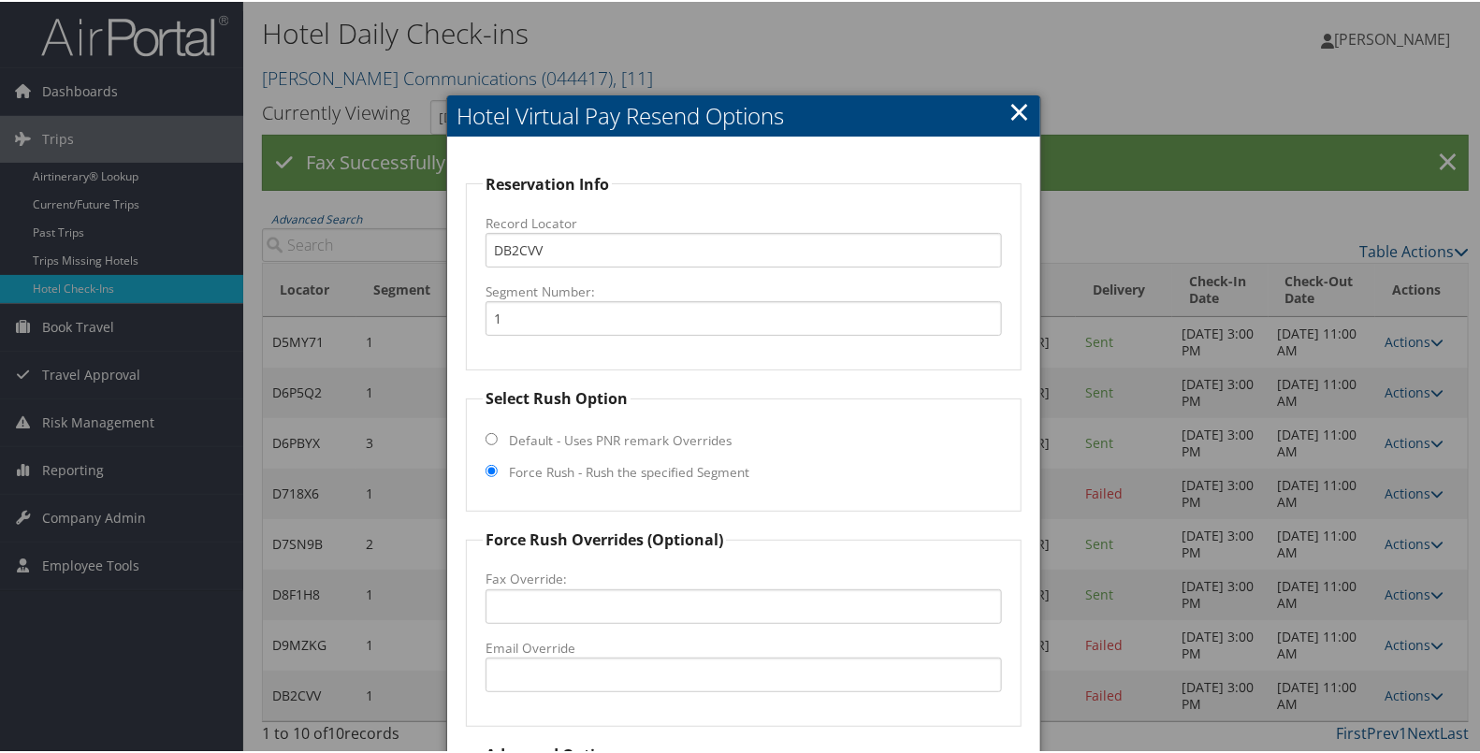
scroll to position [164, 0]
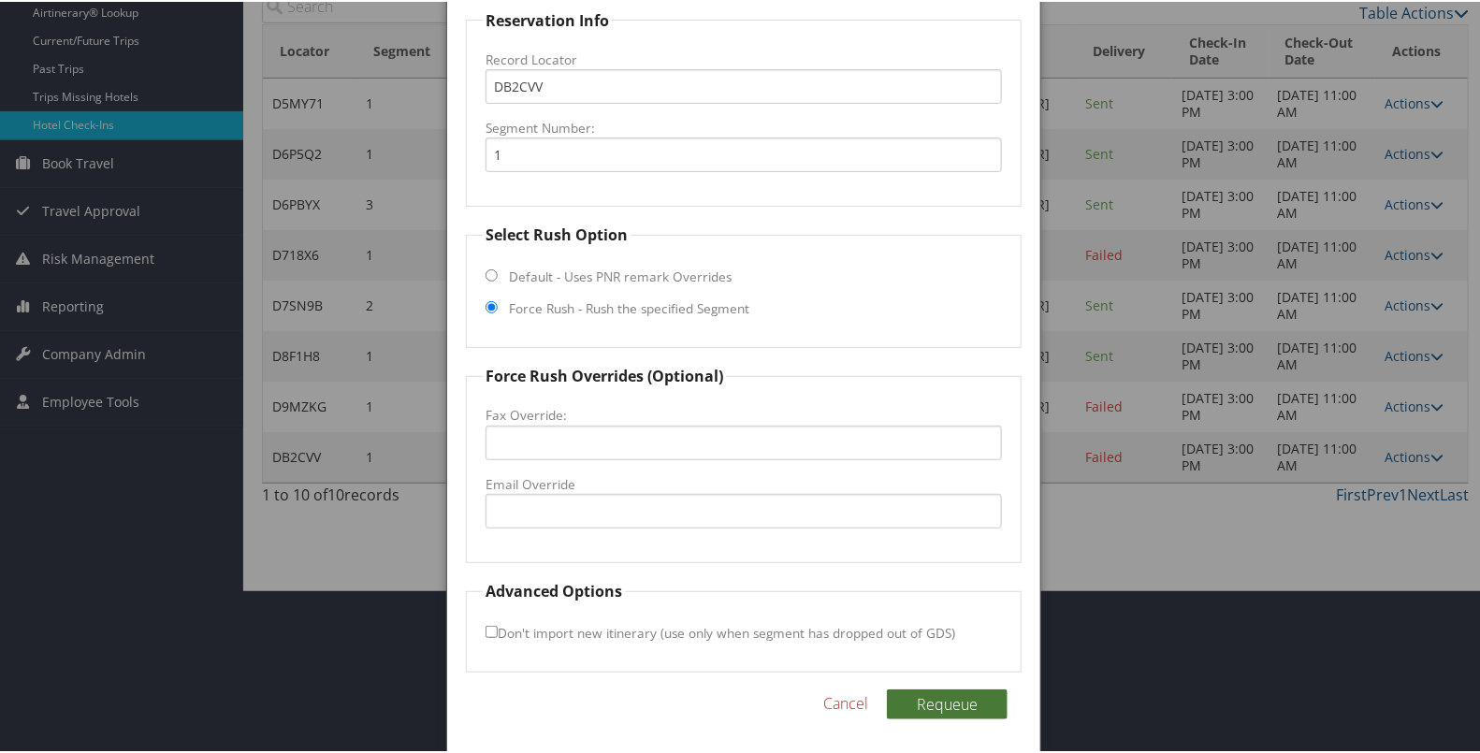
click at [924, 693] on button "Requeue" at bounding box center [947, 702] width 121 height 30
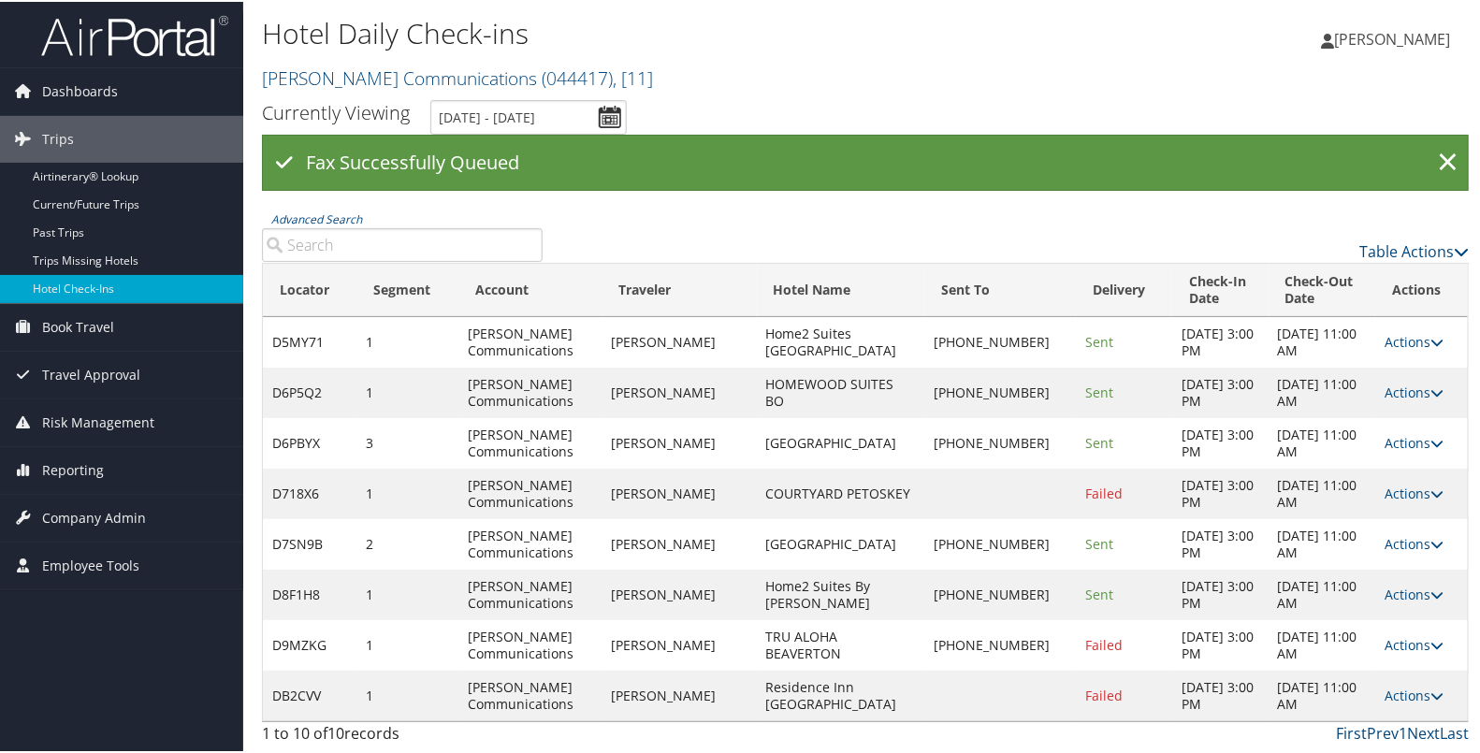
scroll to position [0, 0]
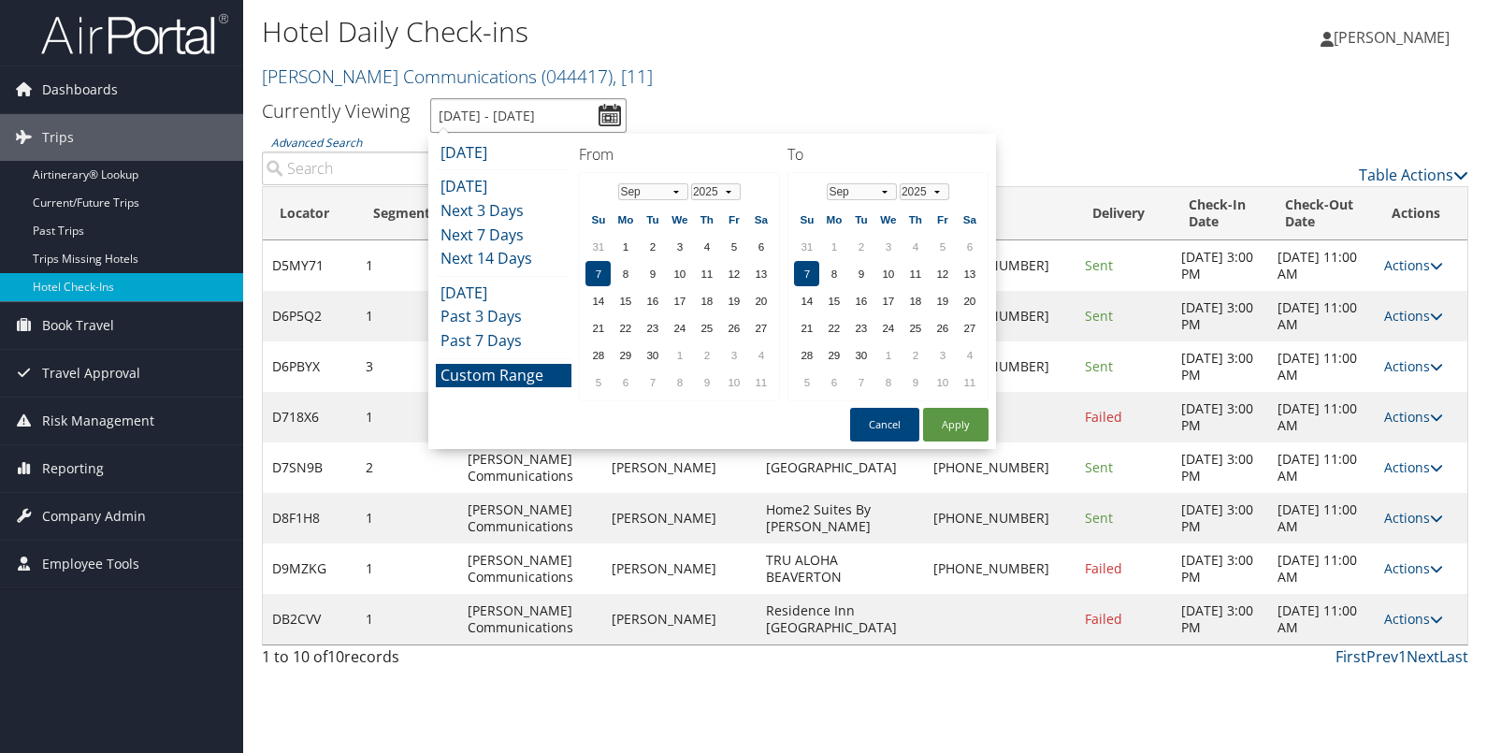
click at [598, 112] on input "9/7/2025 - 9/7/2025" at bounding box center [528, 115] width 196 height 35
click at [938, 412] on button "Apply" at bounding box center [955, 425] width 65 height 34
click at [609, 117] on input "9/7/2025 - 9/7/2025" at bounding box center [528, 115] width 196 height 35
click at [624, 275] on td "8" at bounding box center [625, 273] width 25 height 25
click at [945, 419] on button "Apply" at bounding box center [955, 425] width 65 height 34
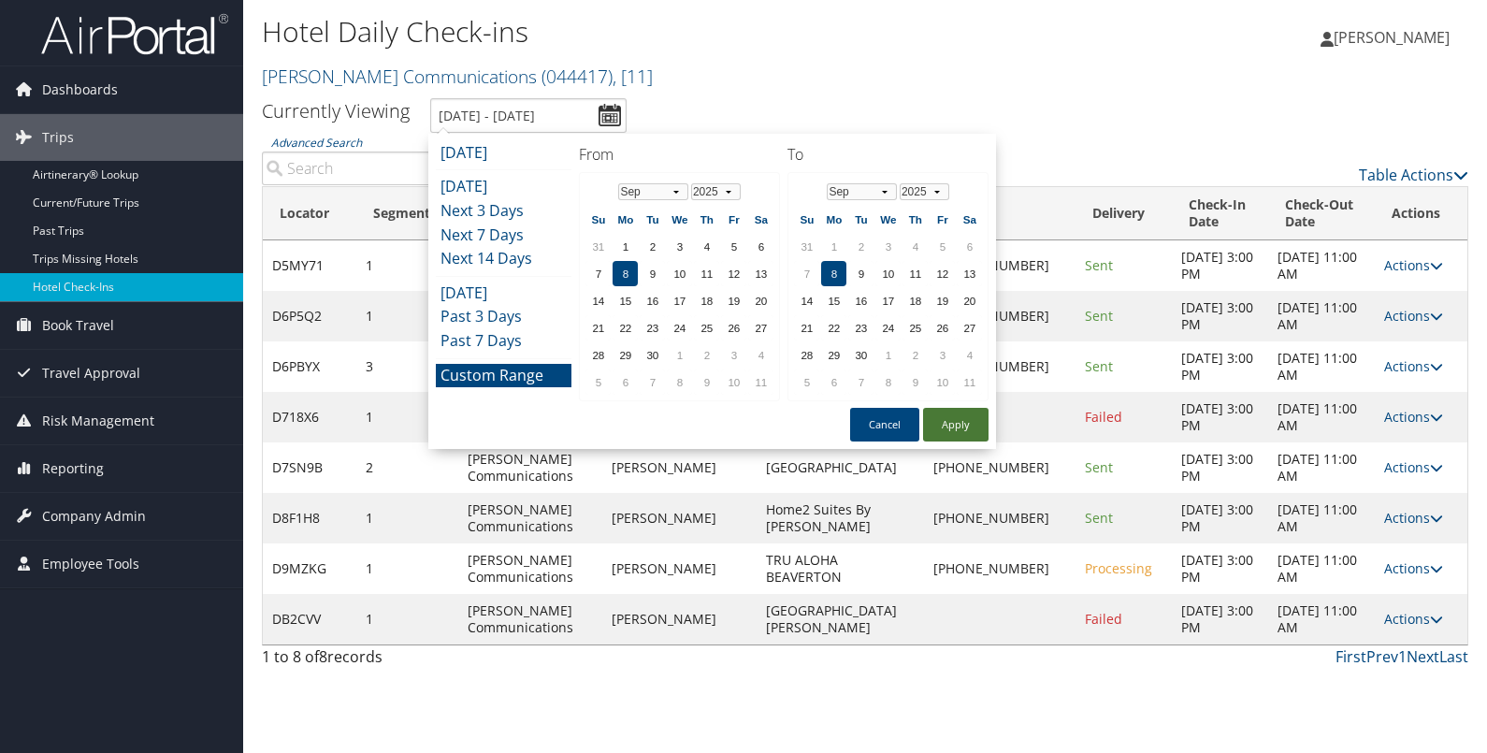
type input "9/8/2025 - 9/8/2025"
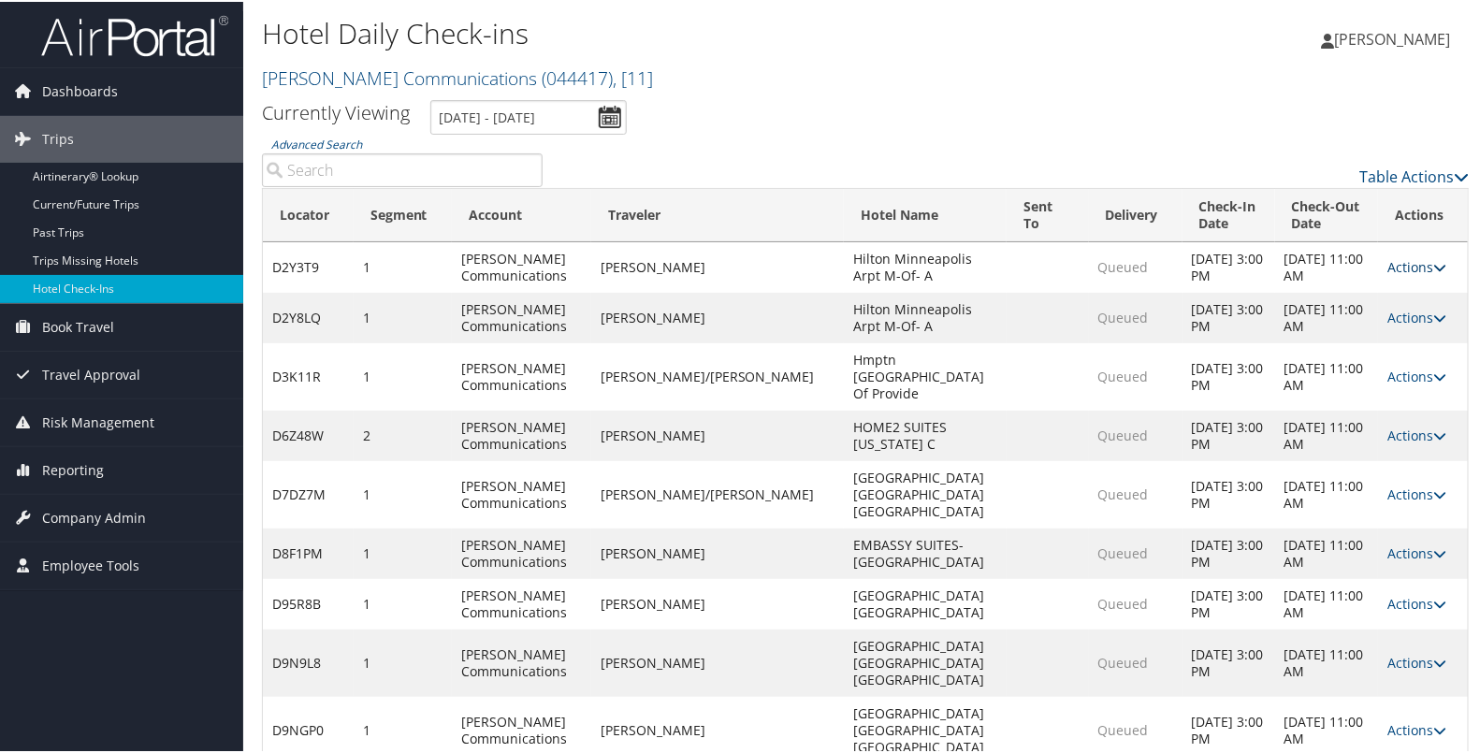
click at [1397, 264] on link "Actions" at bounding box center [1416, 265] width 59 height 18
click at [1356, 292] on link "Resend" at bounding box center [1346, 293] width 160 height 32
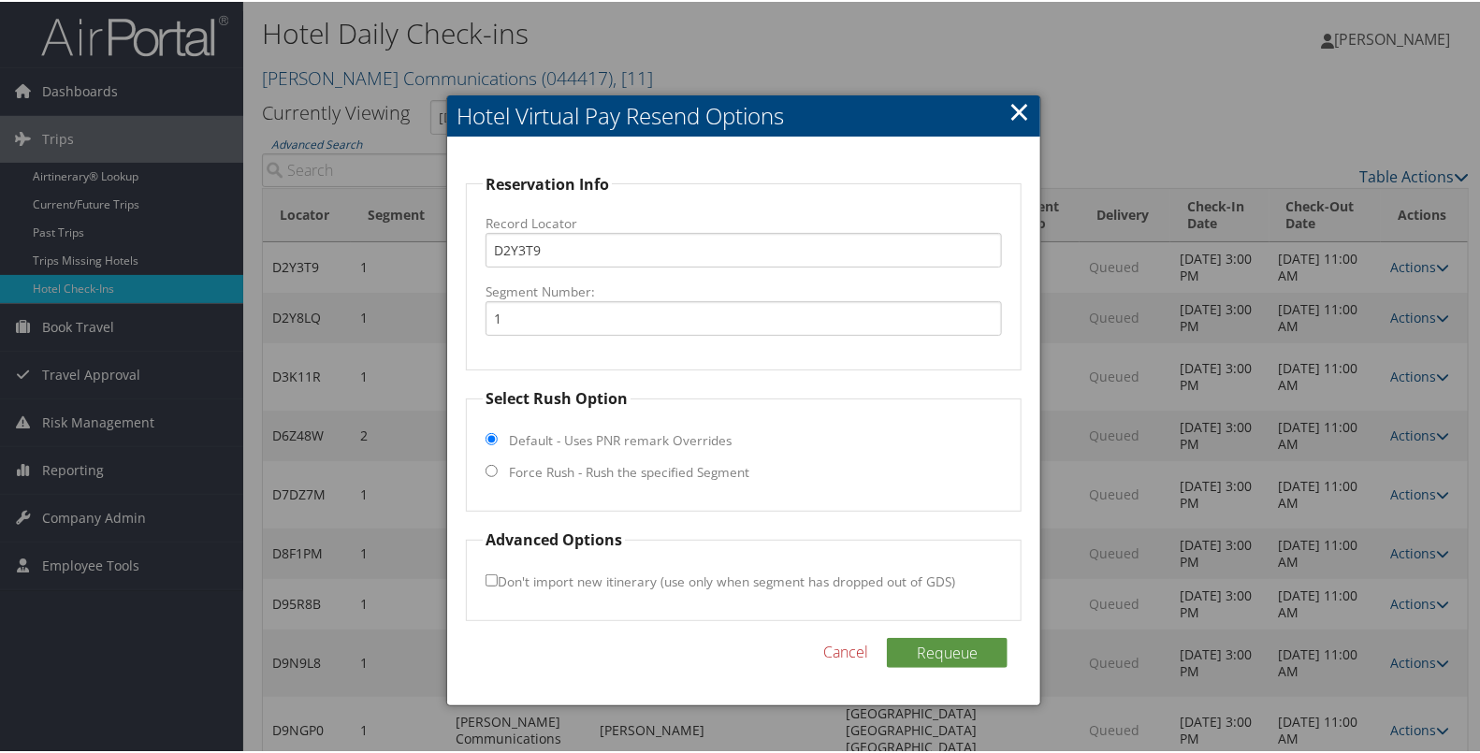
click at [711, 470] on label "Force Rush - Rush the specified Segment" at bounding box center [629, 470] width 240 height 19
click at [498, 470] on input "Force Rush - Rush the specified Segment" at bounding box center [491, 469] width 12 height 12
radio input "true"
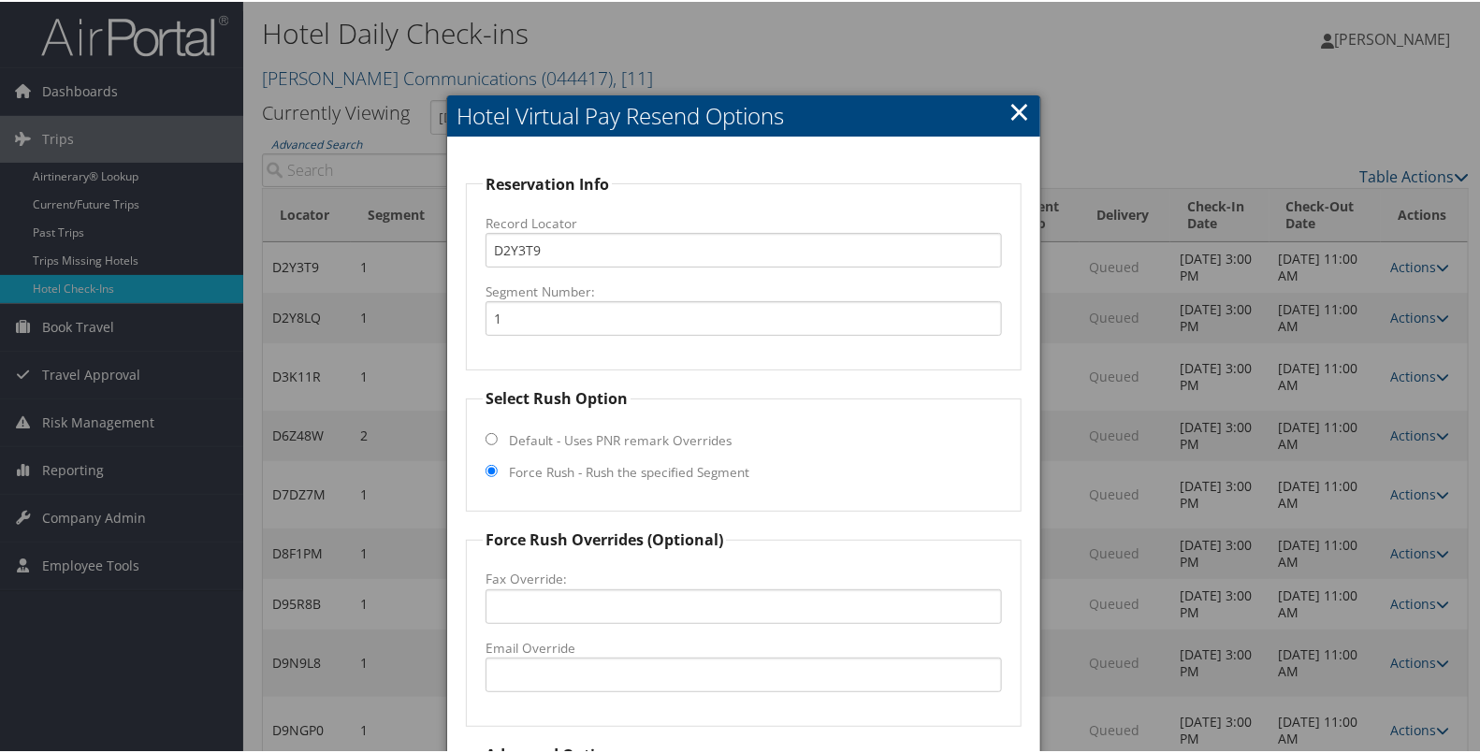
scroll to position [164, 0]
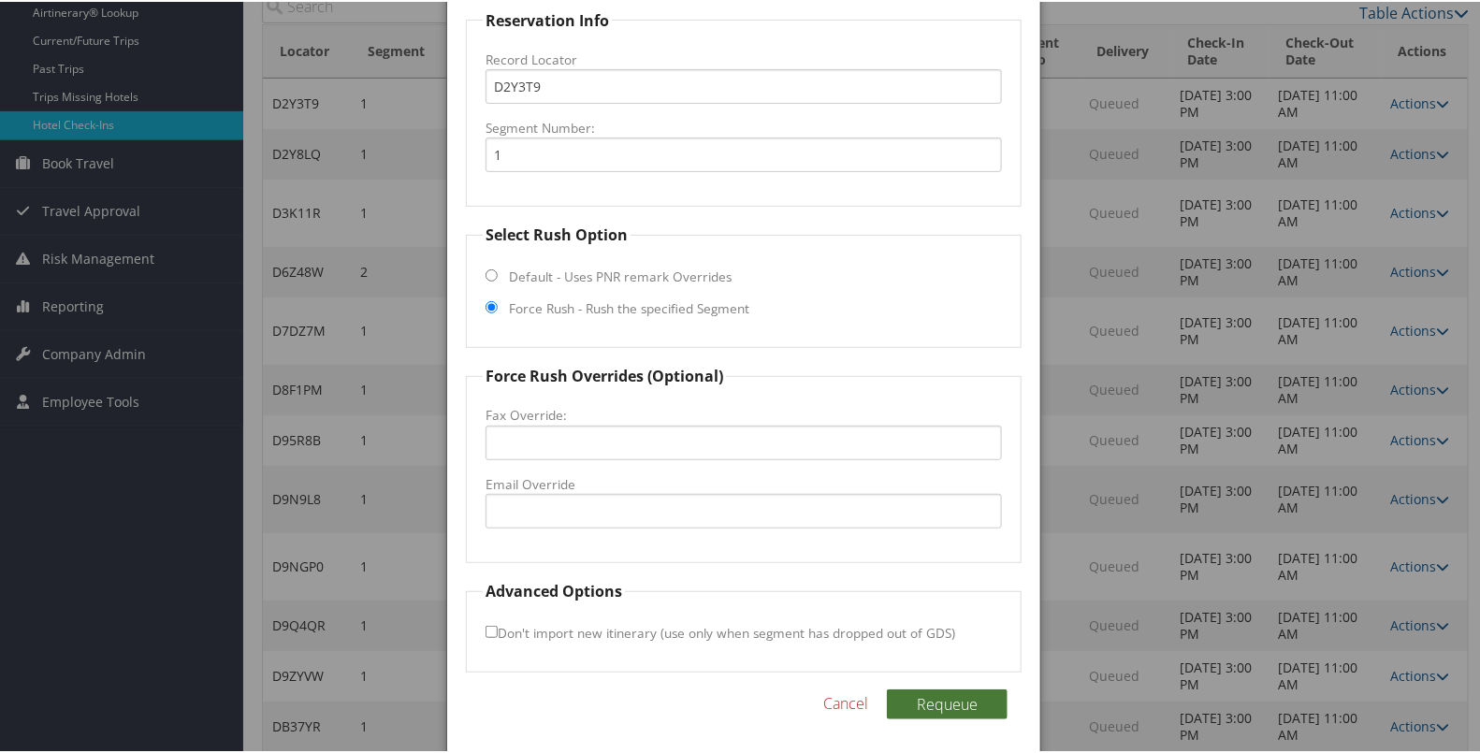
click at [932, 706] on button "Requeue" at bounding box center [947, 702] width 121 height 30
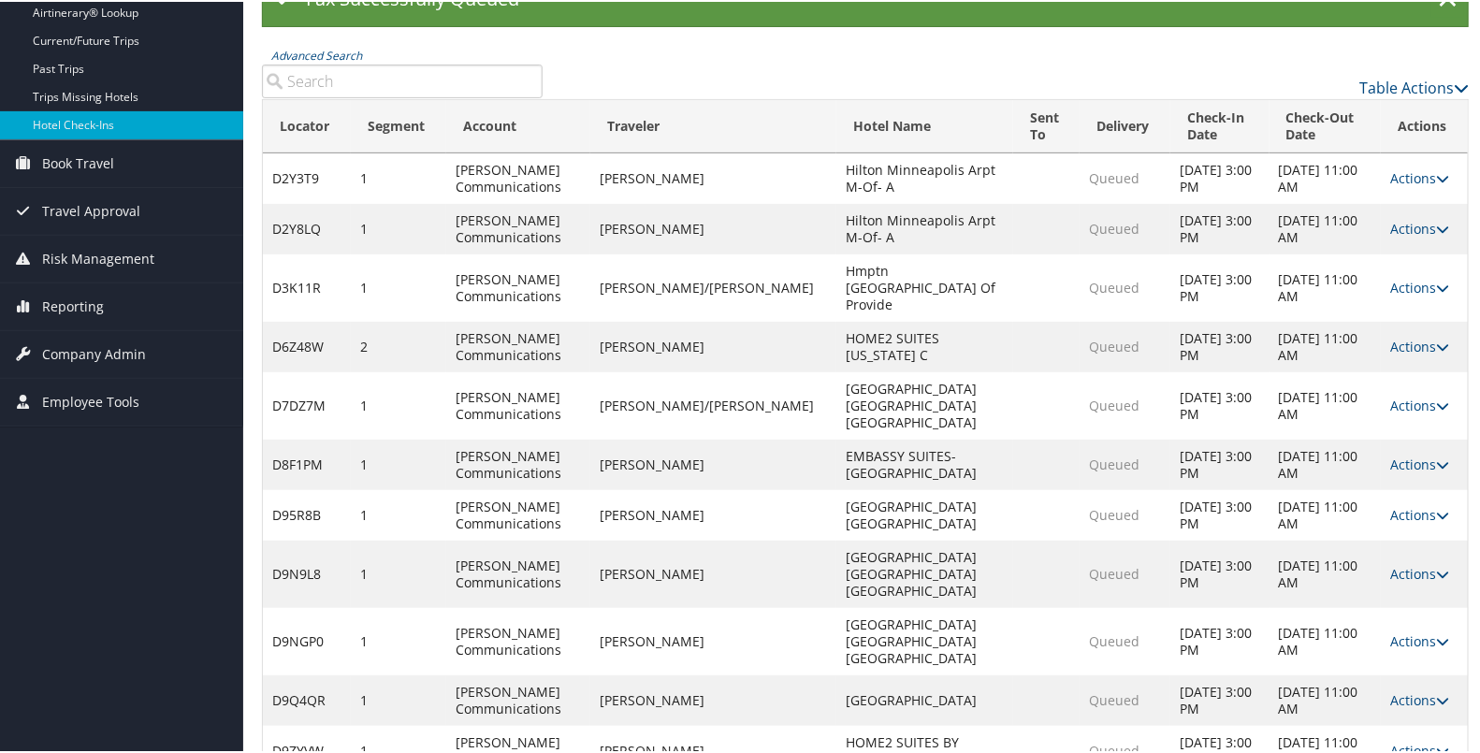
scroll to position [125, 0]
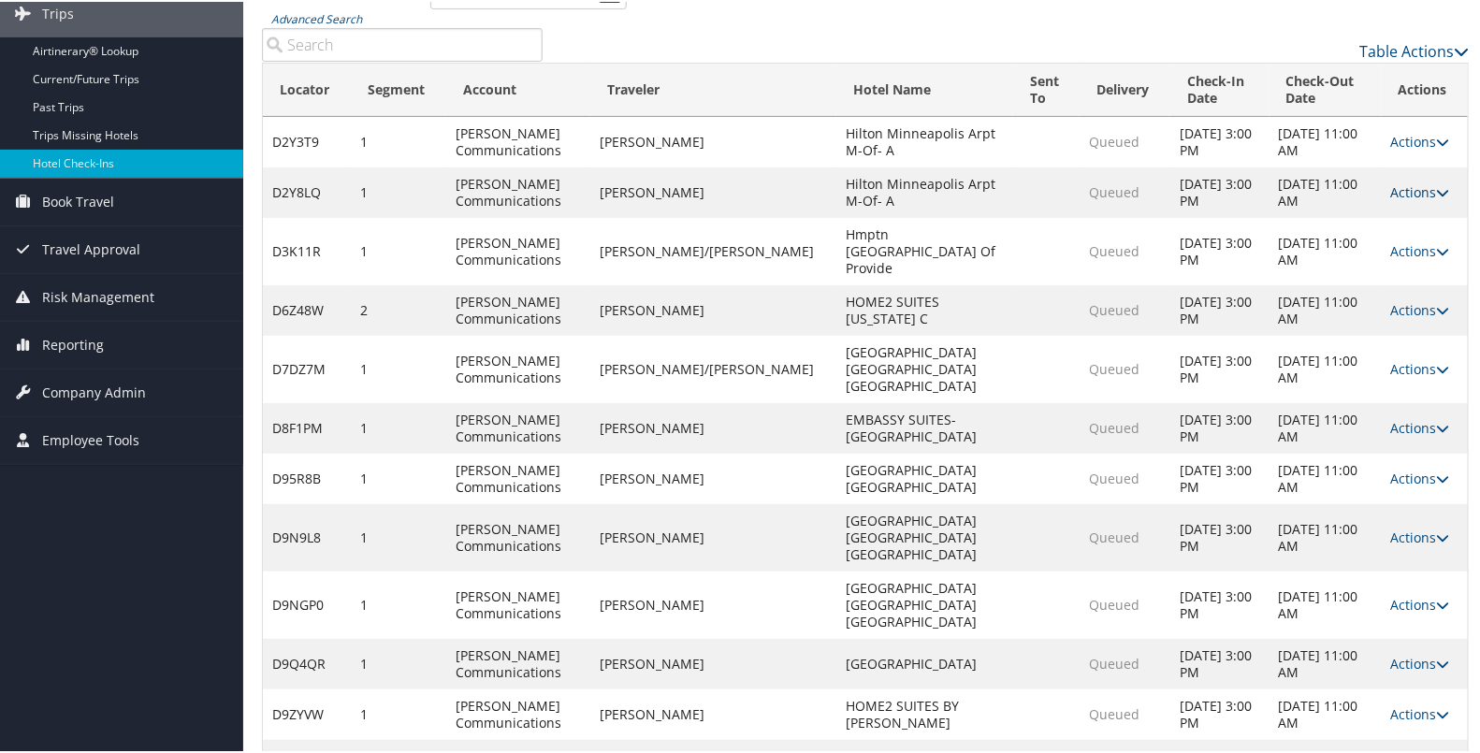
click at [1391, 192] on link "Actions" at bounding box center [1419, 190] width 59 height 18
click at [1336, 219] on link "Resend" at bounding box center [1350, 218] width 160 height 32
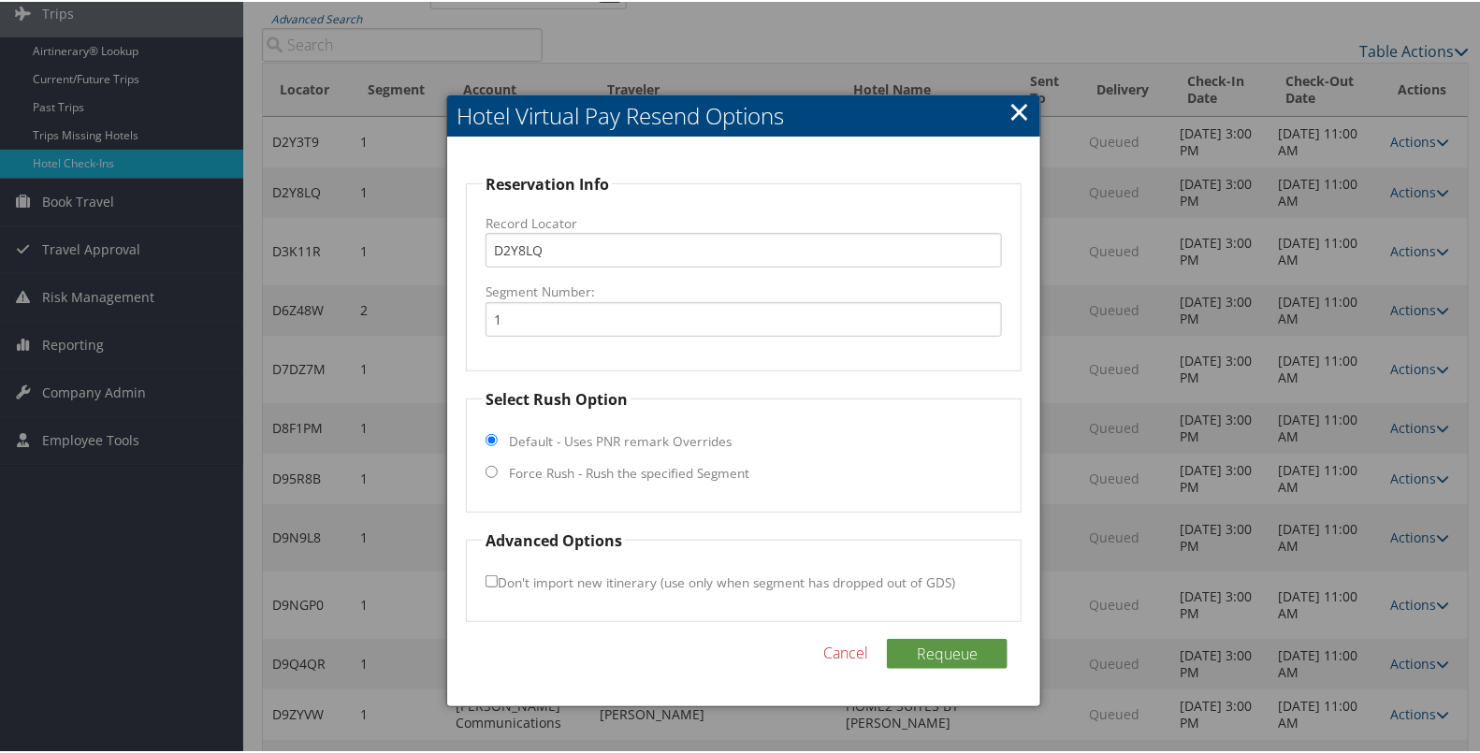
click at [720, 472] on label "Force Rush - Rush the specified Segment" at bounding box center [629, 471] width 240 height 19
click at [498, 472] on input "Force Rush - Rush the specified Segment" at bounding box center [491, 470] width 12 height 12
radio input "true"
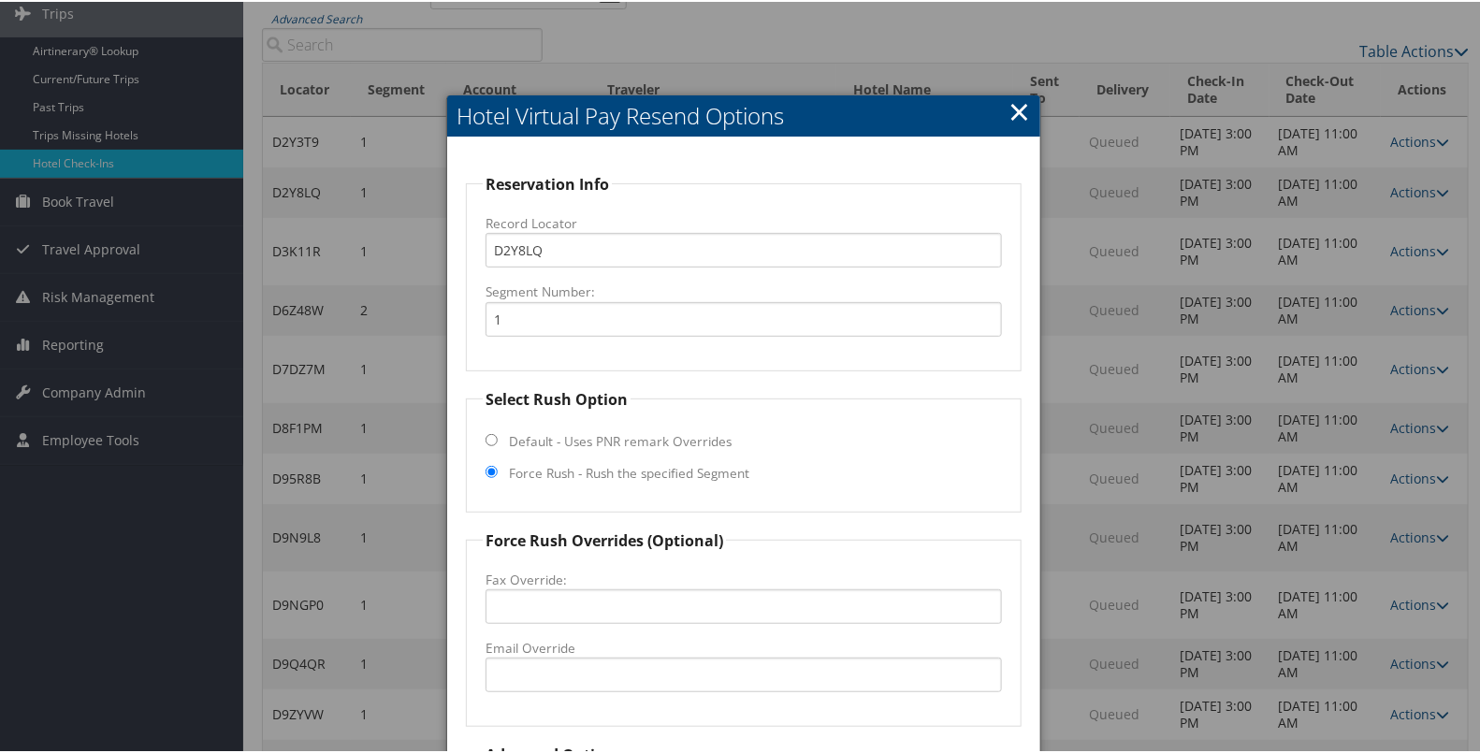
scroll to position [290, 0]
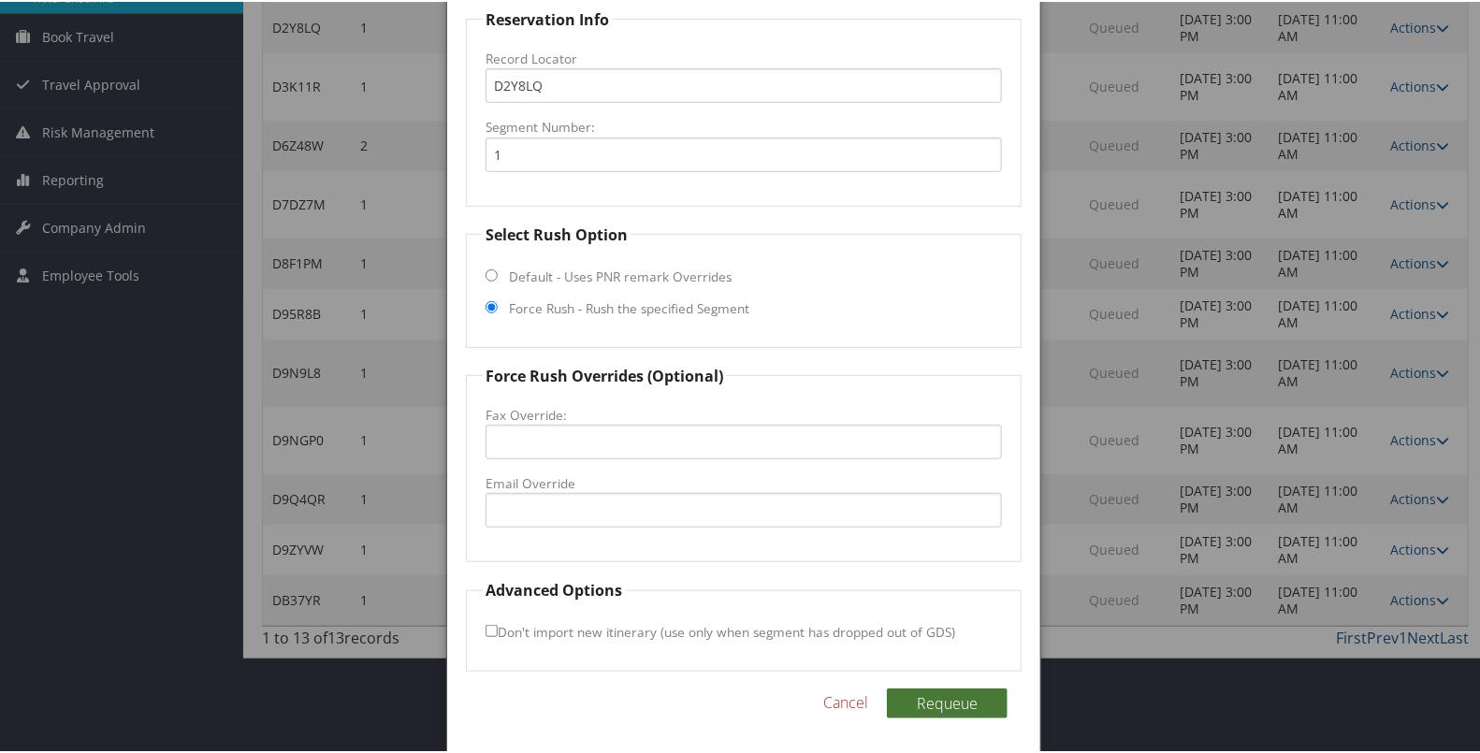
click at [932, 700] on button "Requeue" at bounding box center [947, 701] width 121 height 30
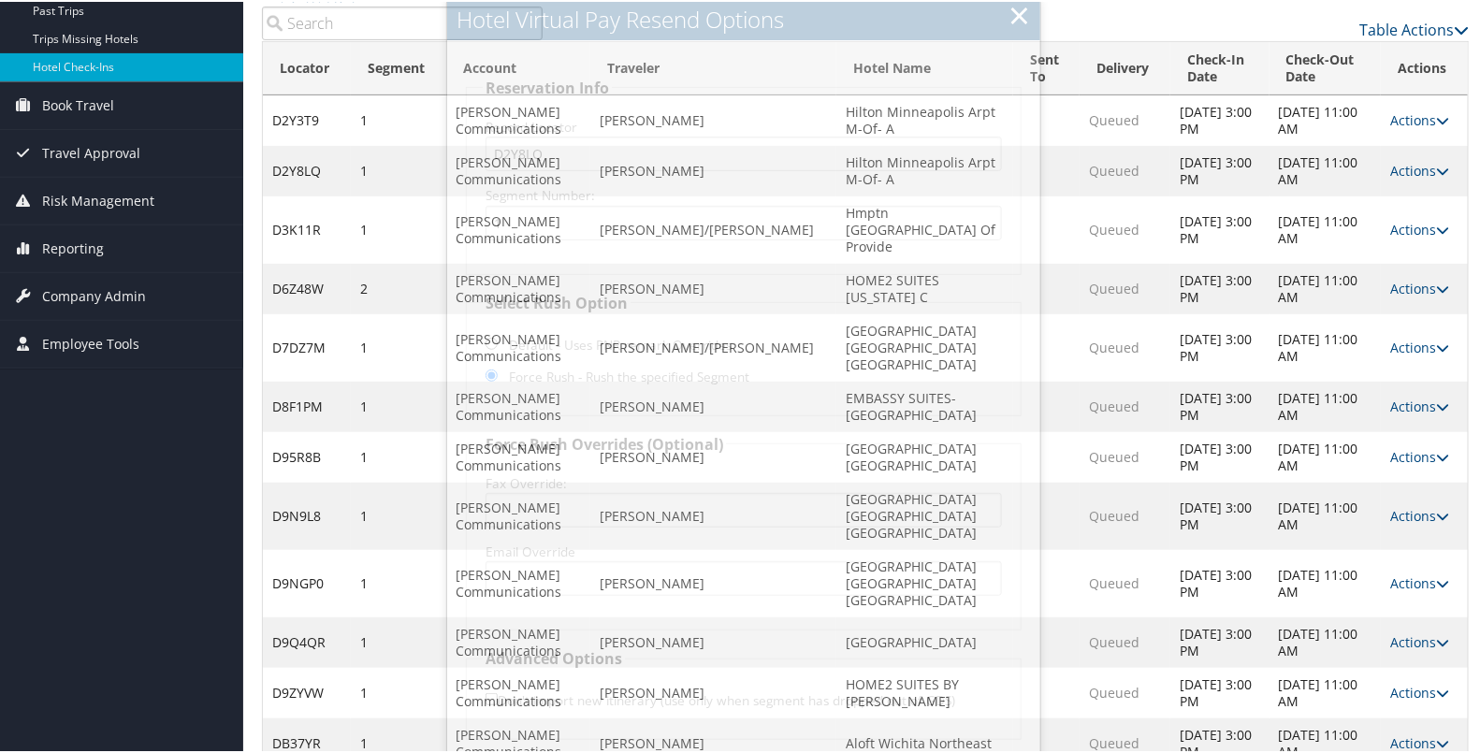
scroll to position [199, 0]
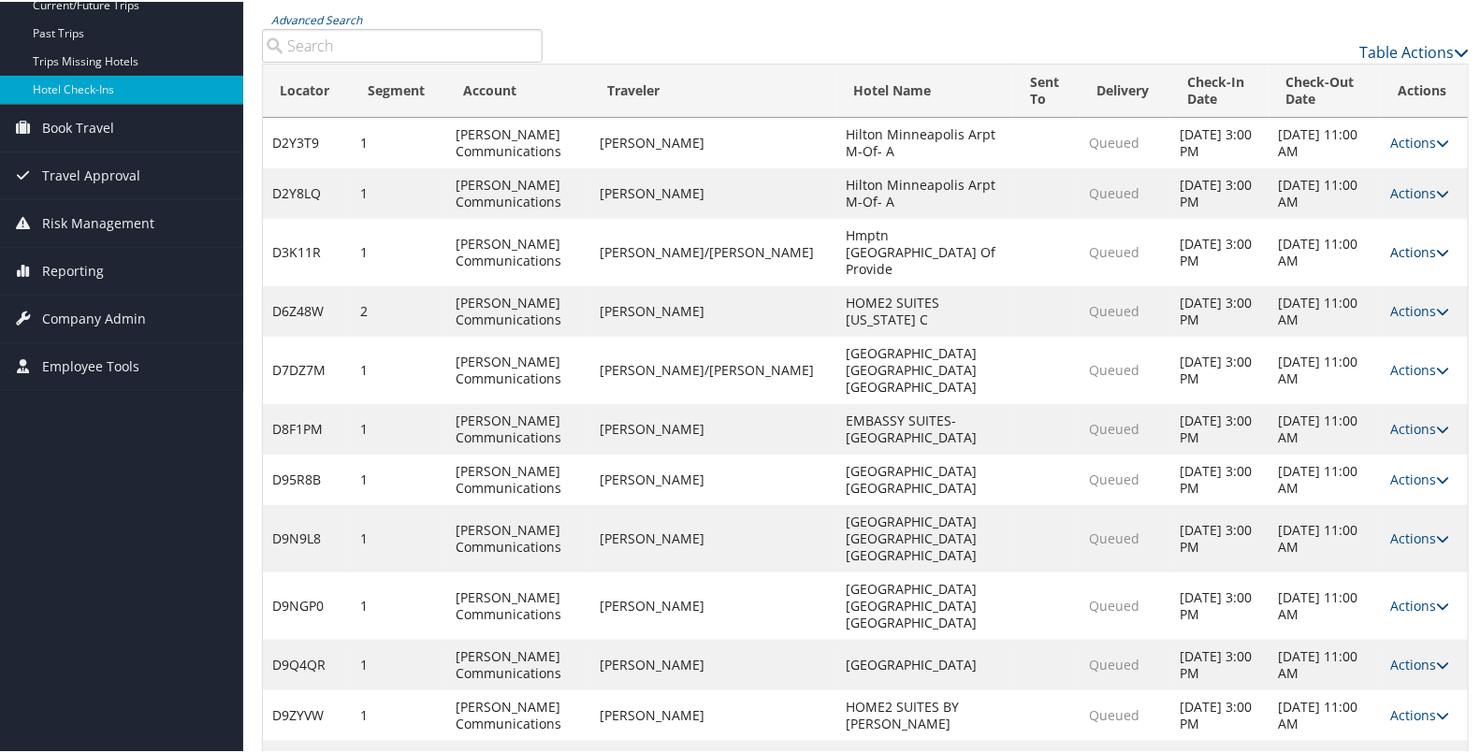
click at [1408, 241] on link "Actions" at bounding box center [1419, 250] width 59 height 18
click at [1362, 267] on link "Resend" at bounding box center [1350, 269] width 160 height 32
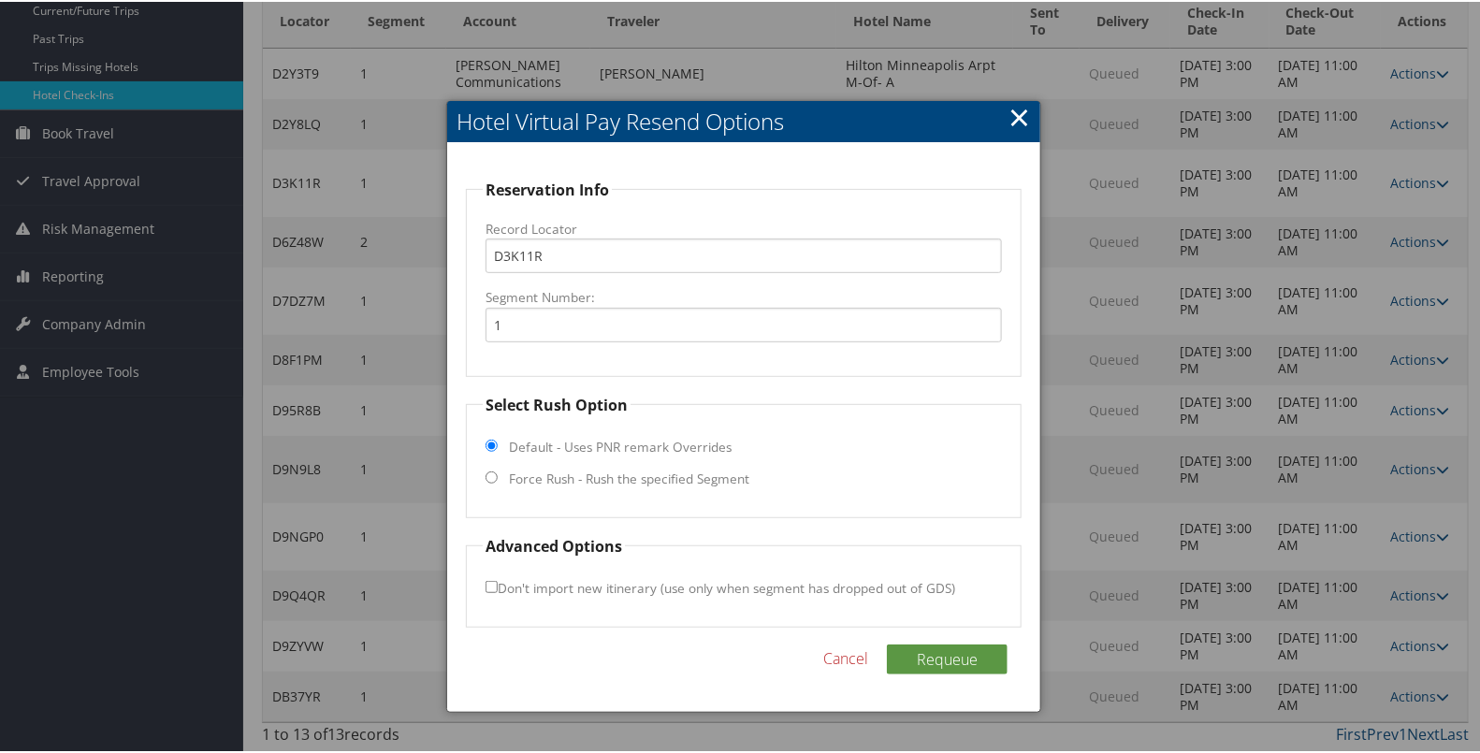
scroll to position [150, 0]
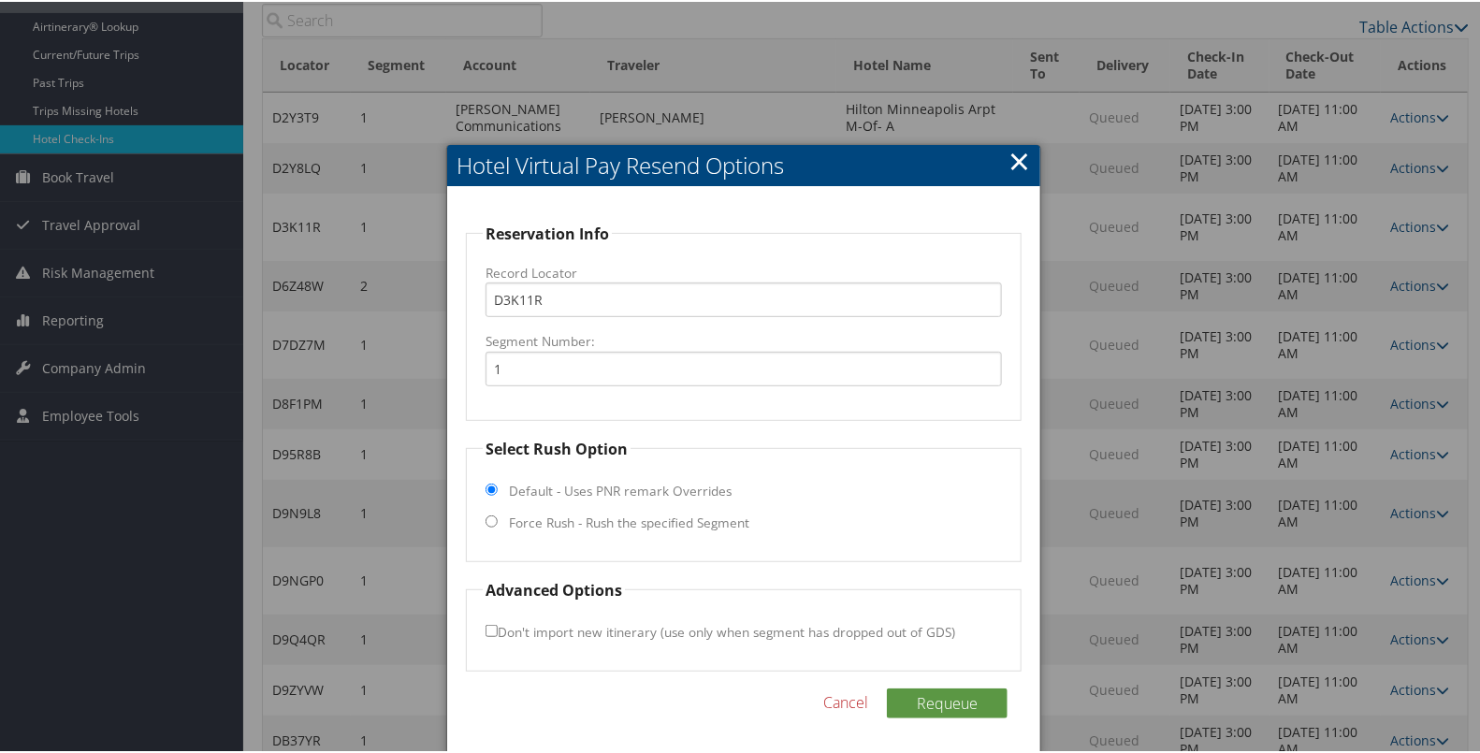
click at [701, 520] on label "Force Rush - Rush the specified Segment" at bounding box center [629, 521] width 240 height 19
click at [498, 520] on input "Force Rush - Rush the specified Segment" at bounding box center [491, 519] width 12 height 12
radio input "true"
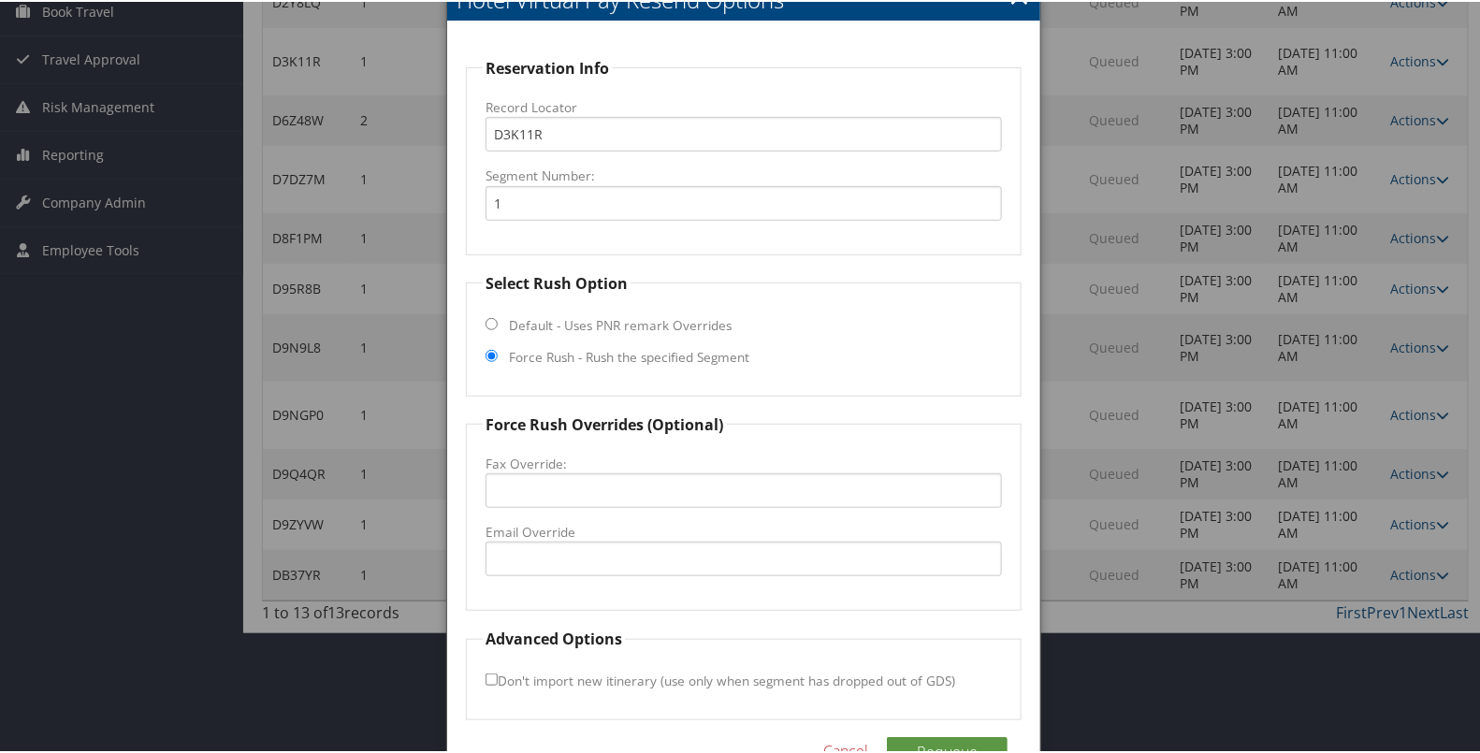
scroll to position [364, 0]
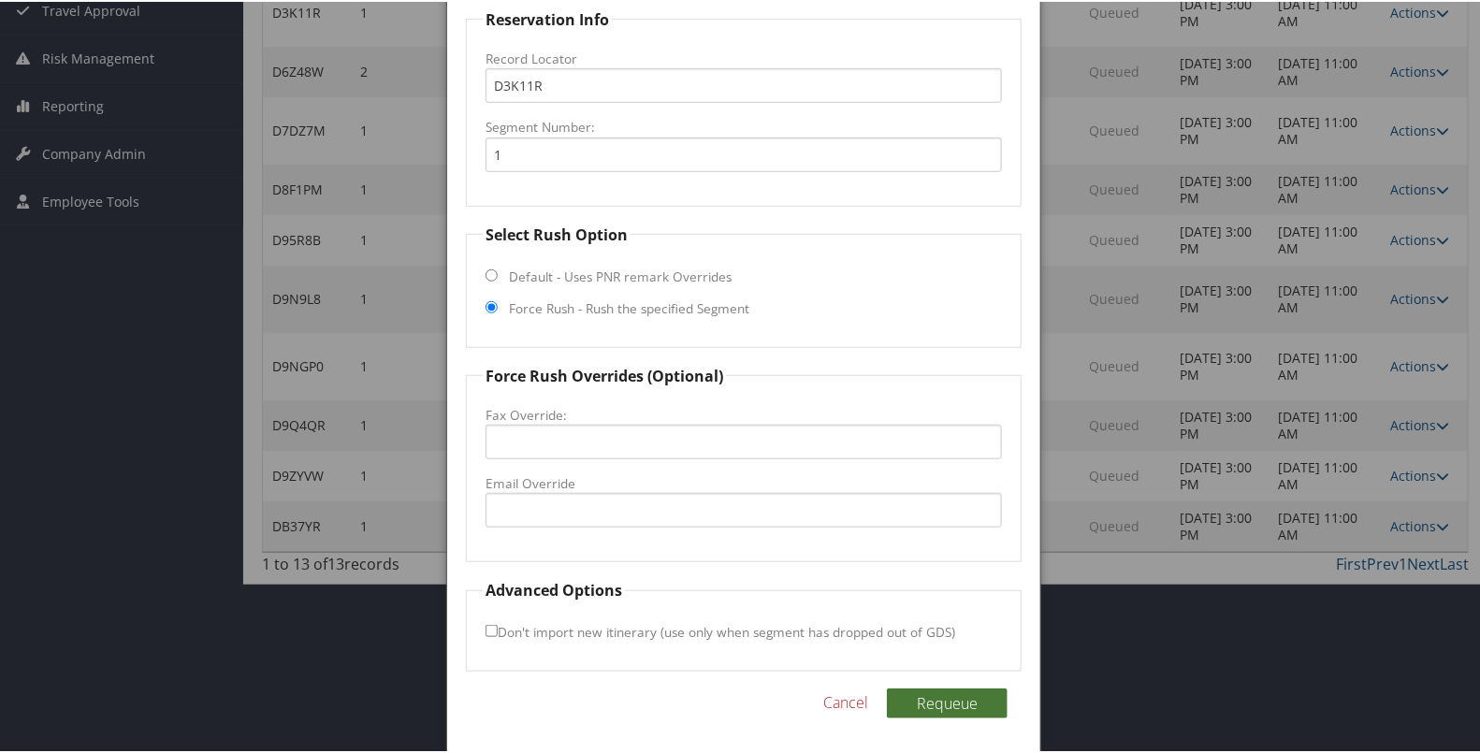
click at [935, 702] on button "Requeue" at bounding box center [947, 701] width 121 height 30
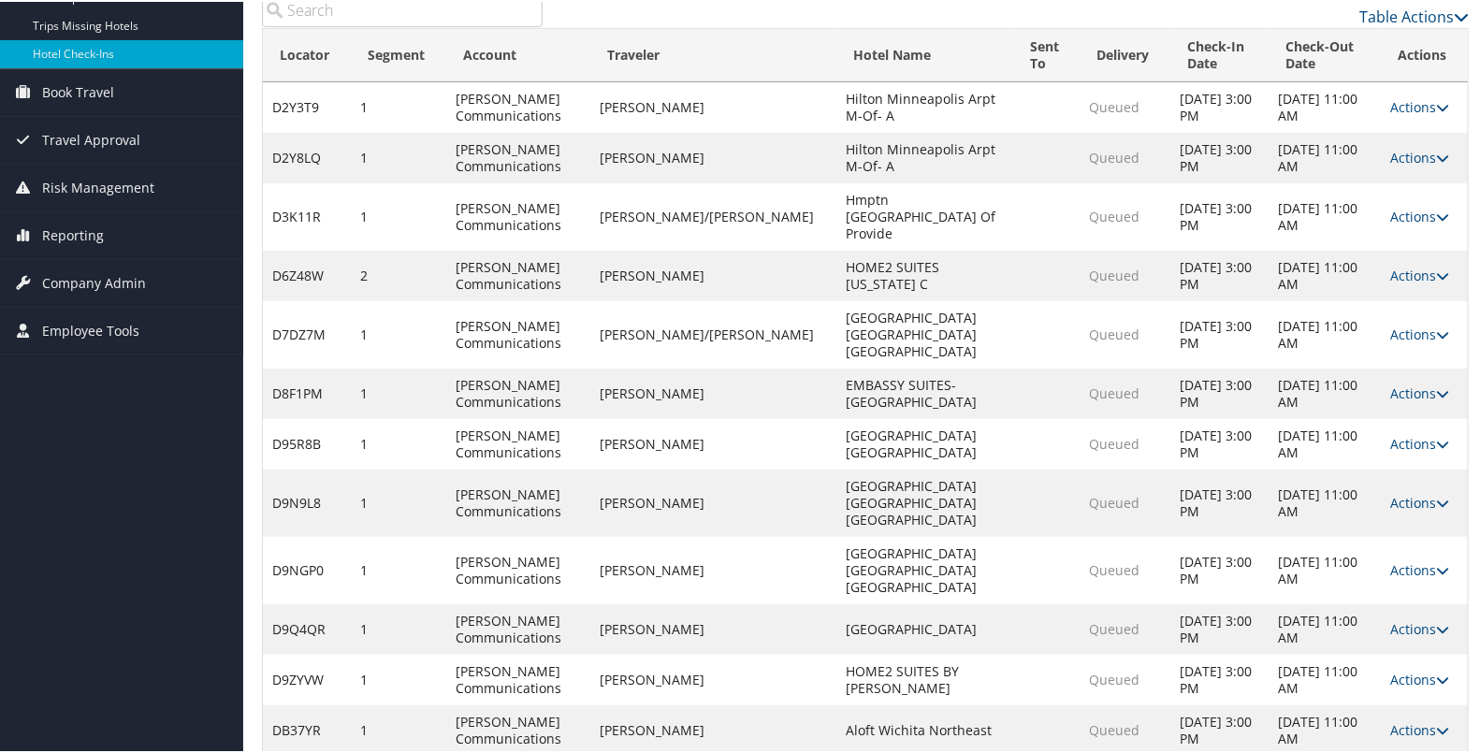
scroll to position [199, 0]
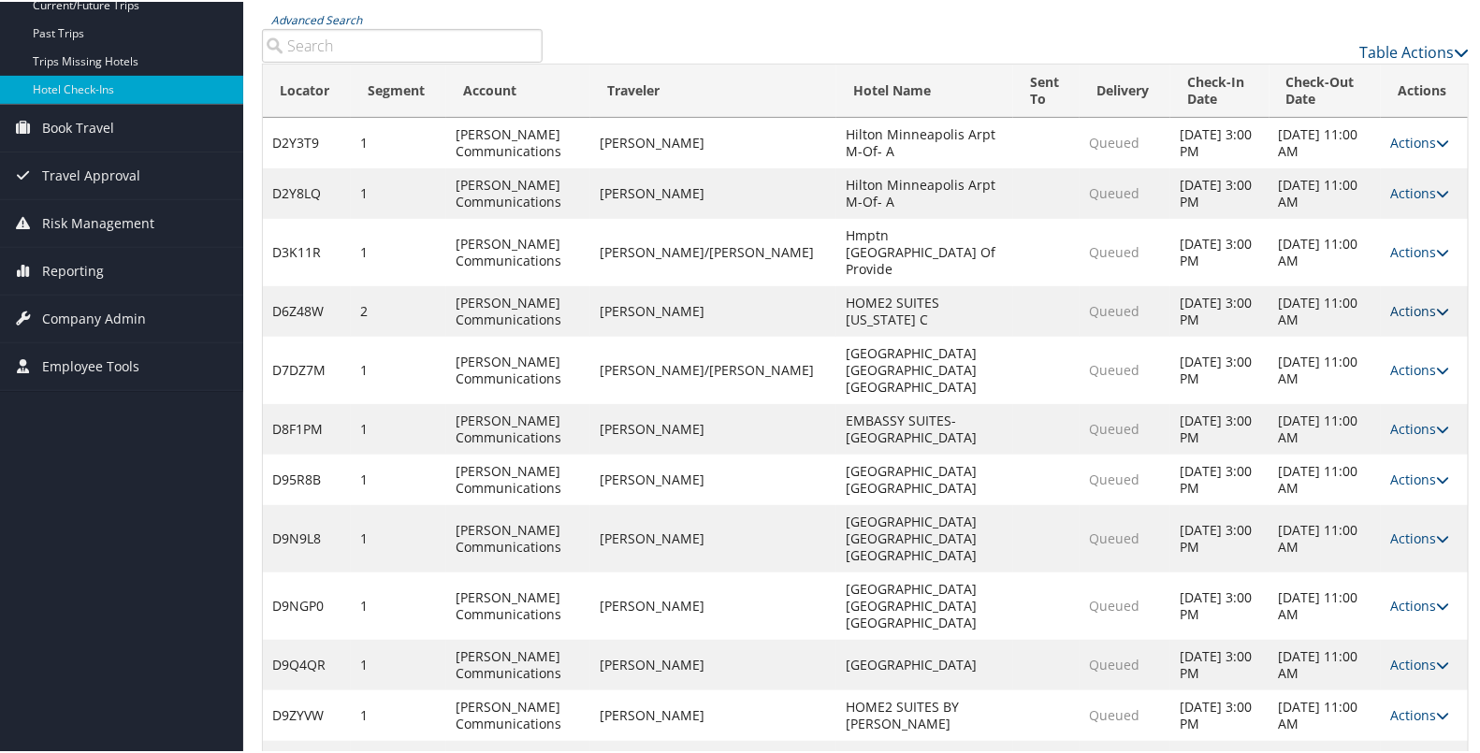
click at [1402, 300] on link "Actions" at bounding box center [1419, 309] width 59 height 18
click at [1354, 336] on link "Logs" at bounding box center [1350, 352] width 160 height 32
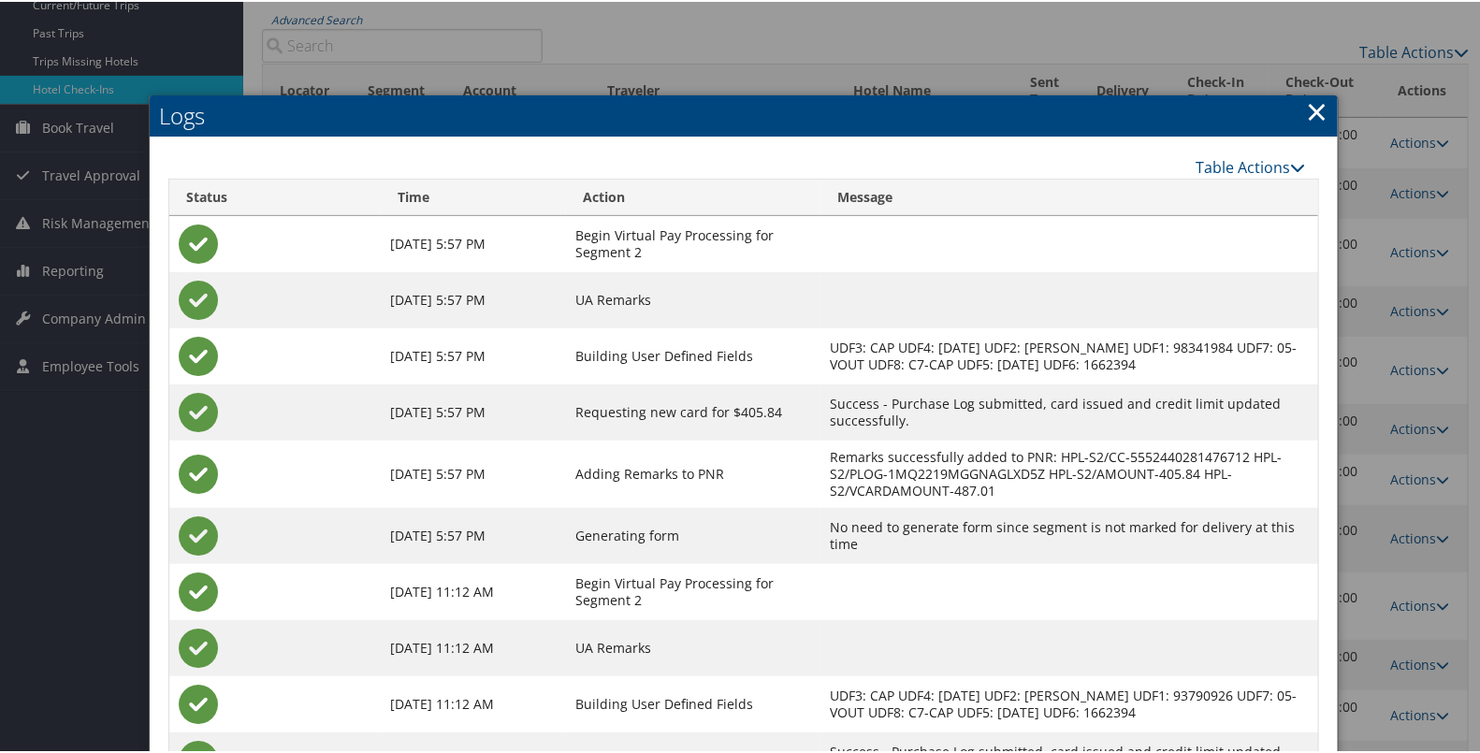
click at [1311, 111] on link "×" at bounding box center [1317, 109] width 22 height 37
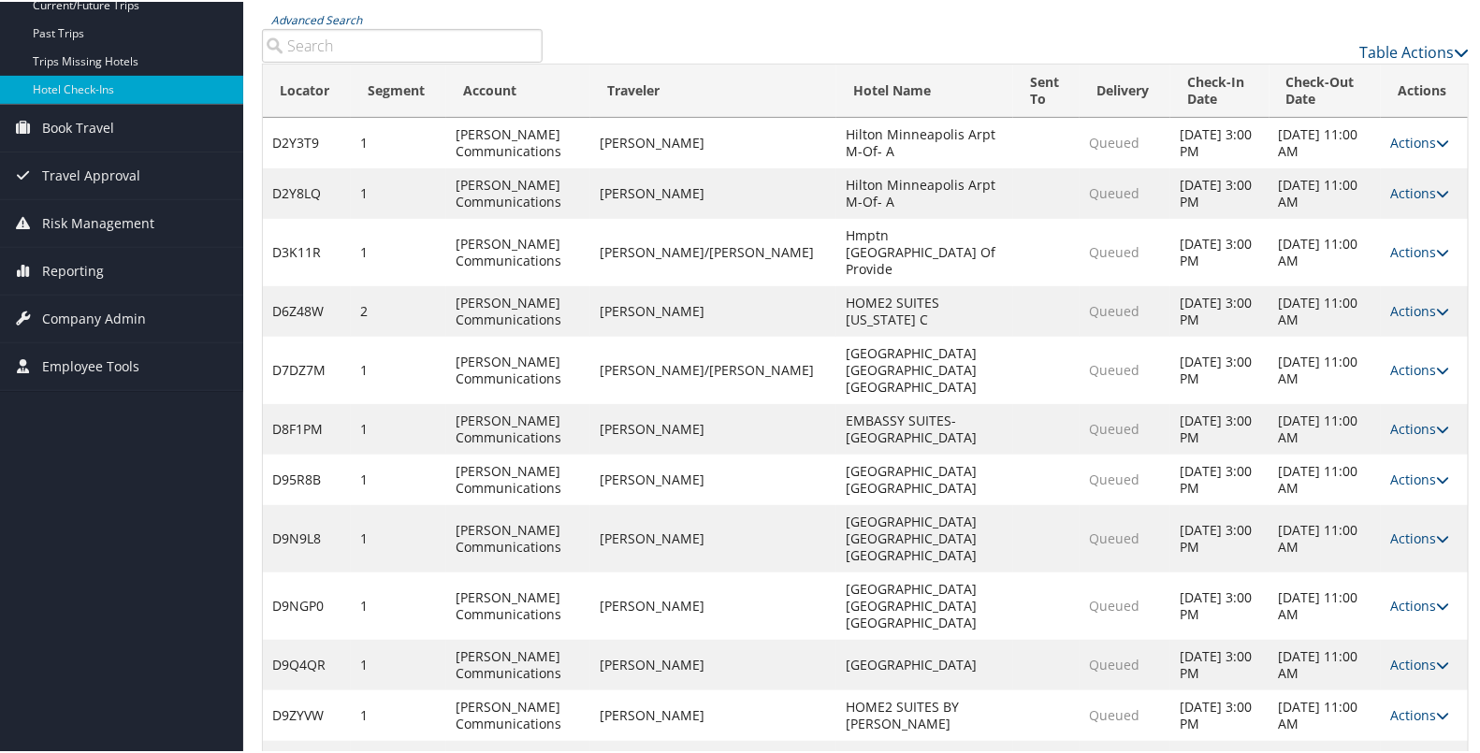
scroll to position [125, 0]
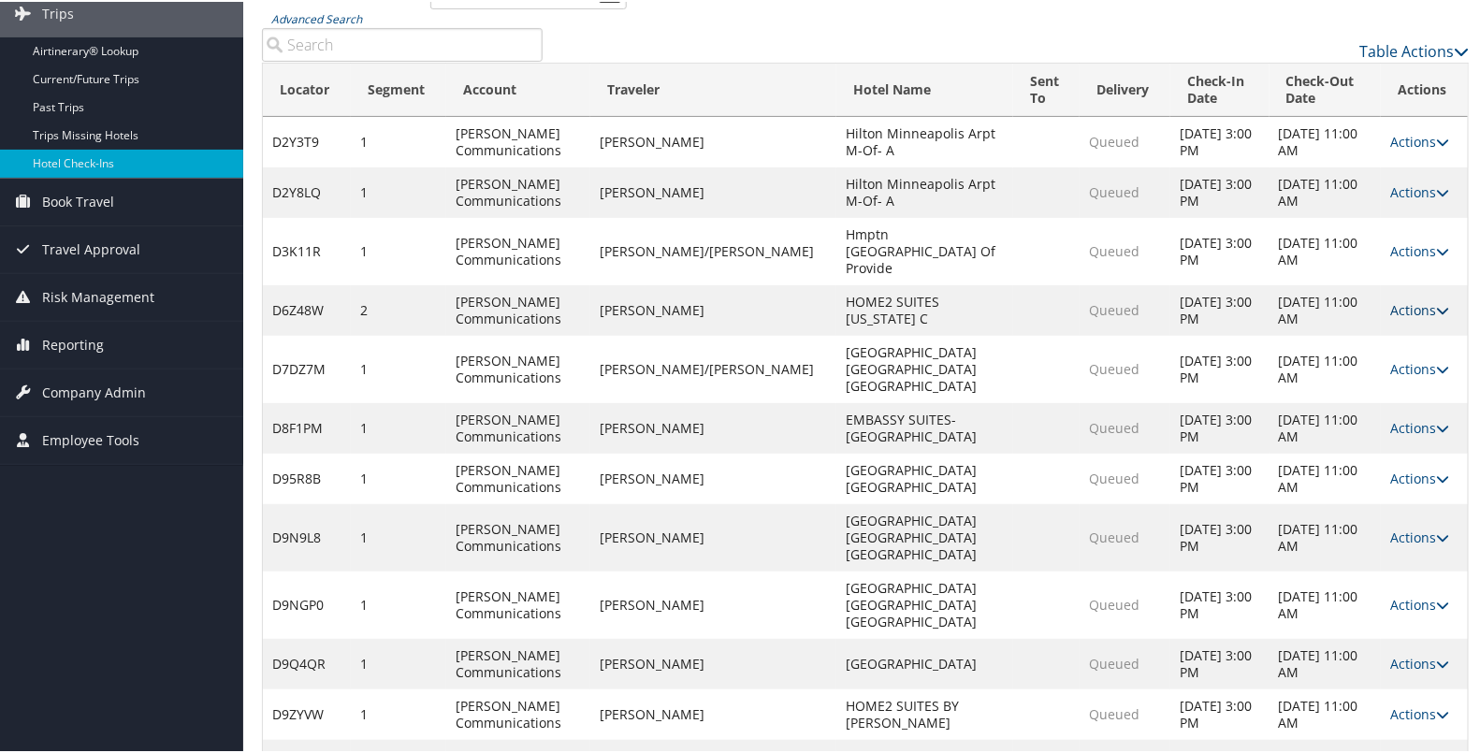
click at [1400, 299] on link "Actions" at bounding box center [1419, 308] width 59 height 18
click at [1366, 309] on link "Resend" at bounding box center [1350, 319] width 160 height 32
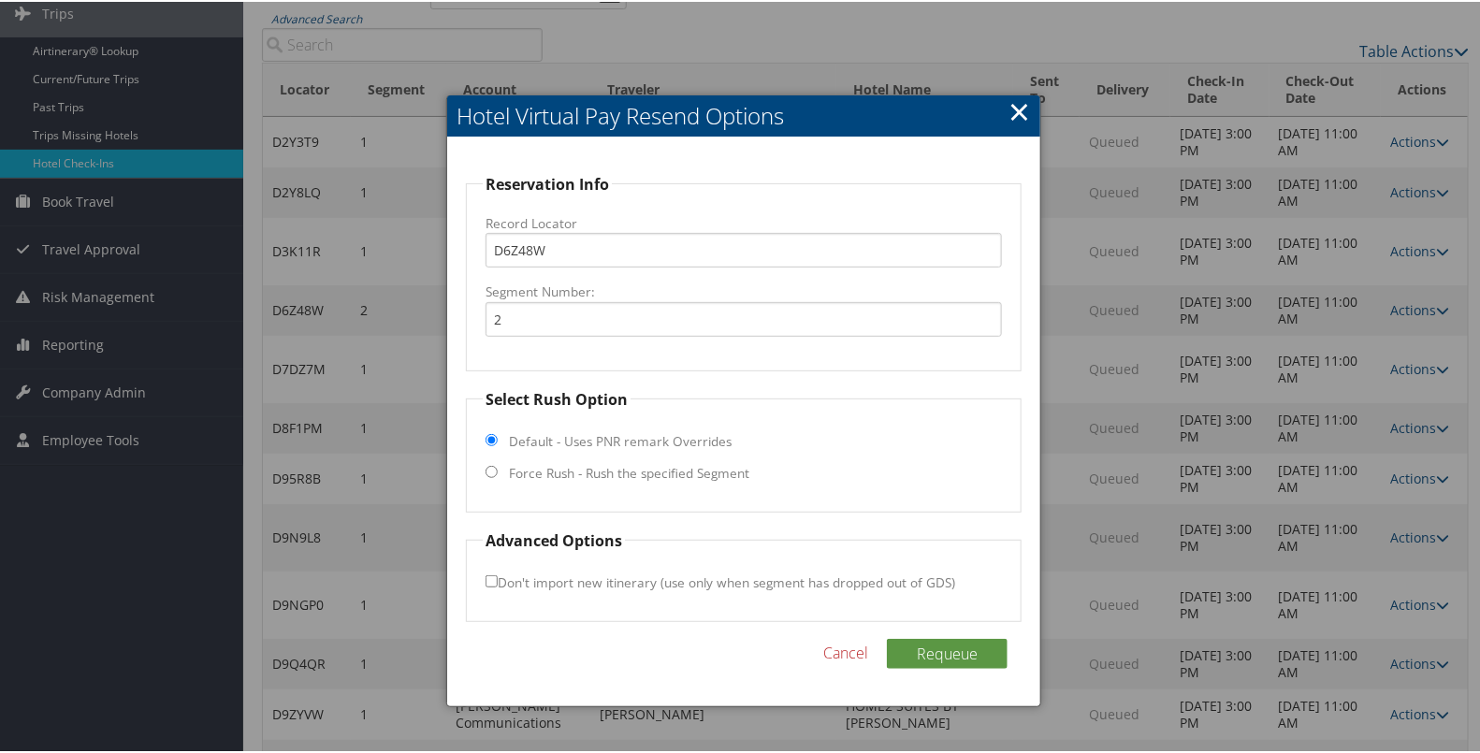
click at [727, 468] on label "Force Rush - Rush the specified Segment" at bounding box center [629, 471] width 240 height 19
click at [498, 468] on input "Force Rush - Rush the specified Segment" at bounding box center [491, 470] width 12 height 12
radio input "true"
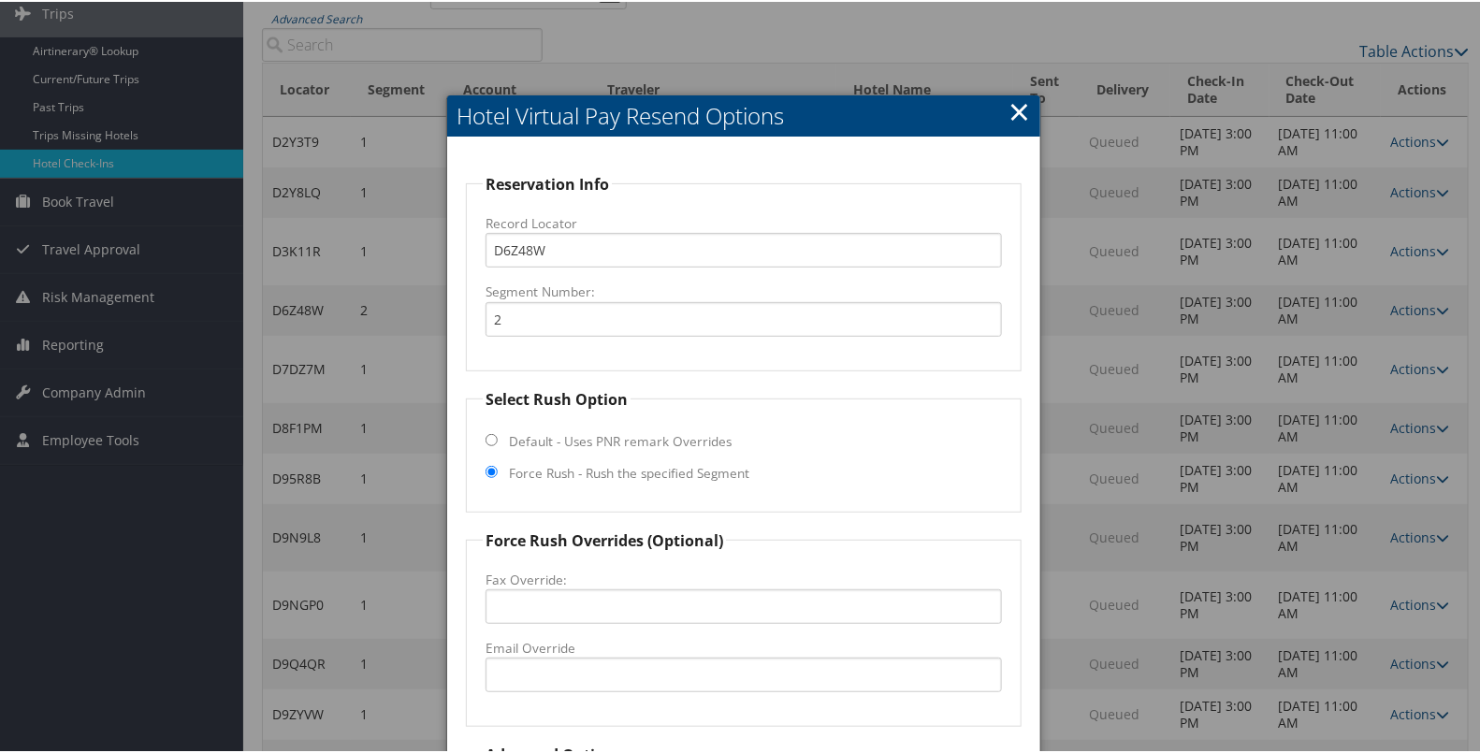
scroll to position [290, 0]
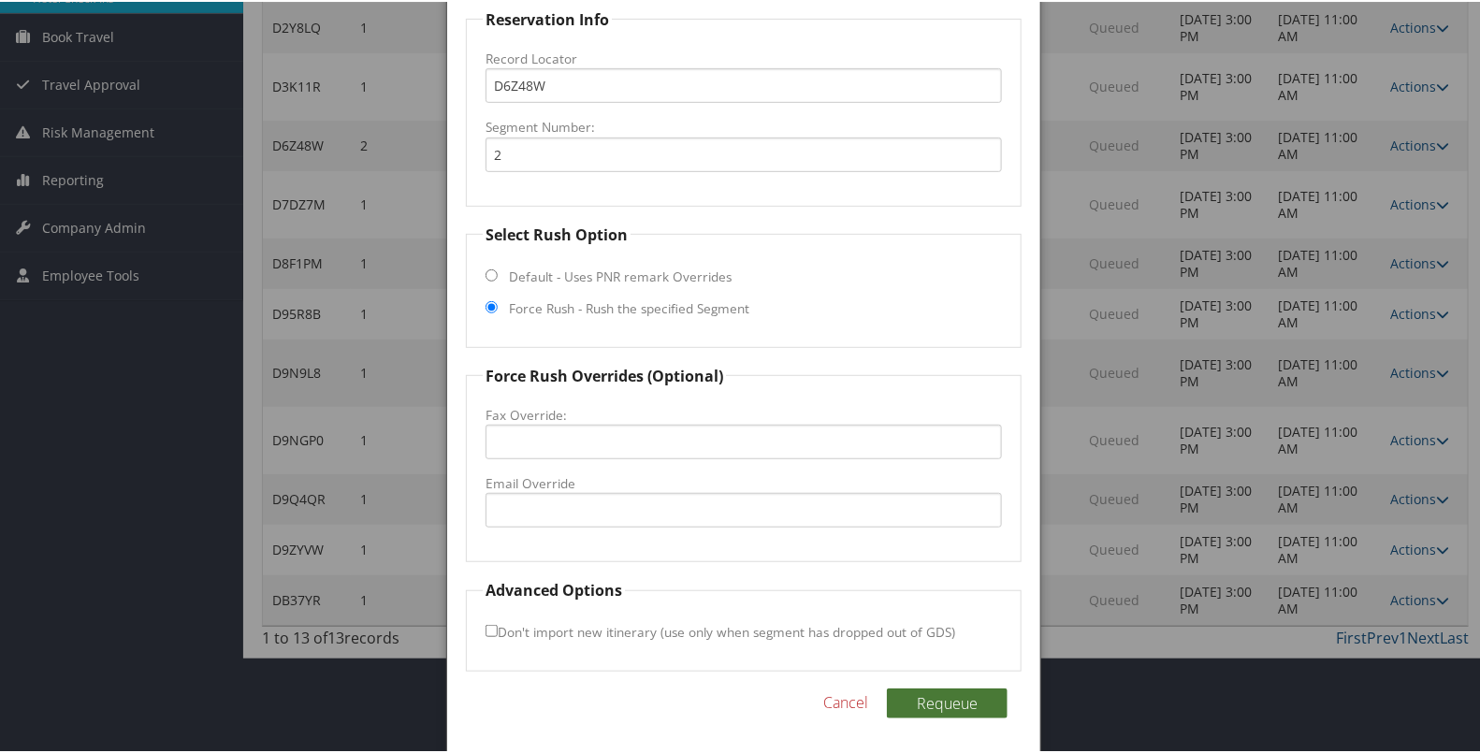
click at [945, 696] on button "Requeue" at bounding box center [947, 701] width 121 height 30
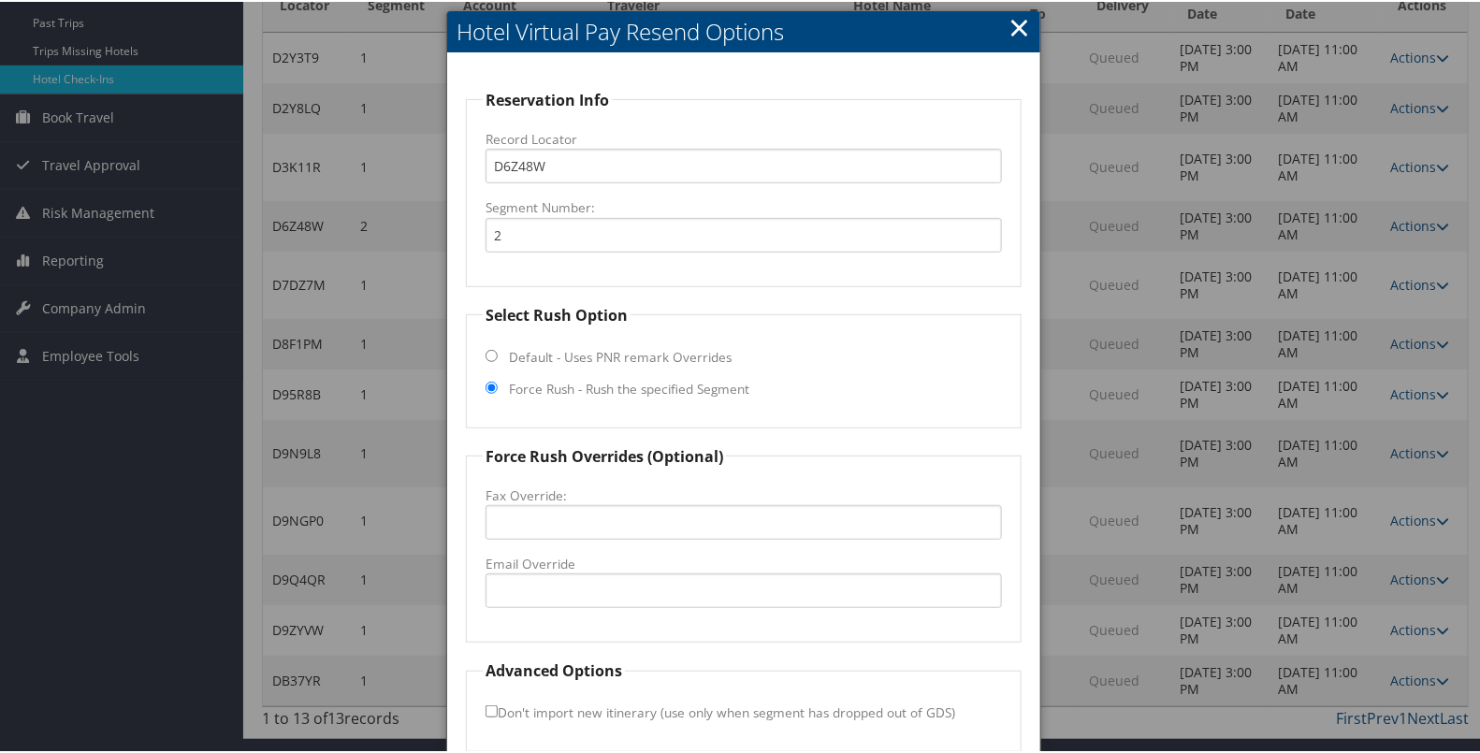
scroll to position [195, 0]
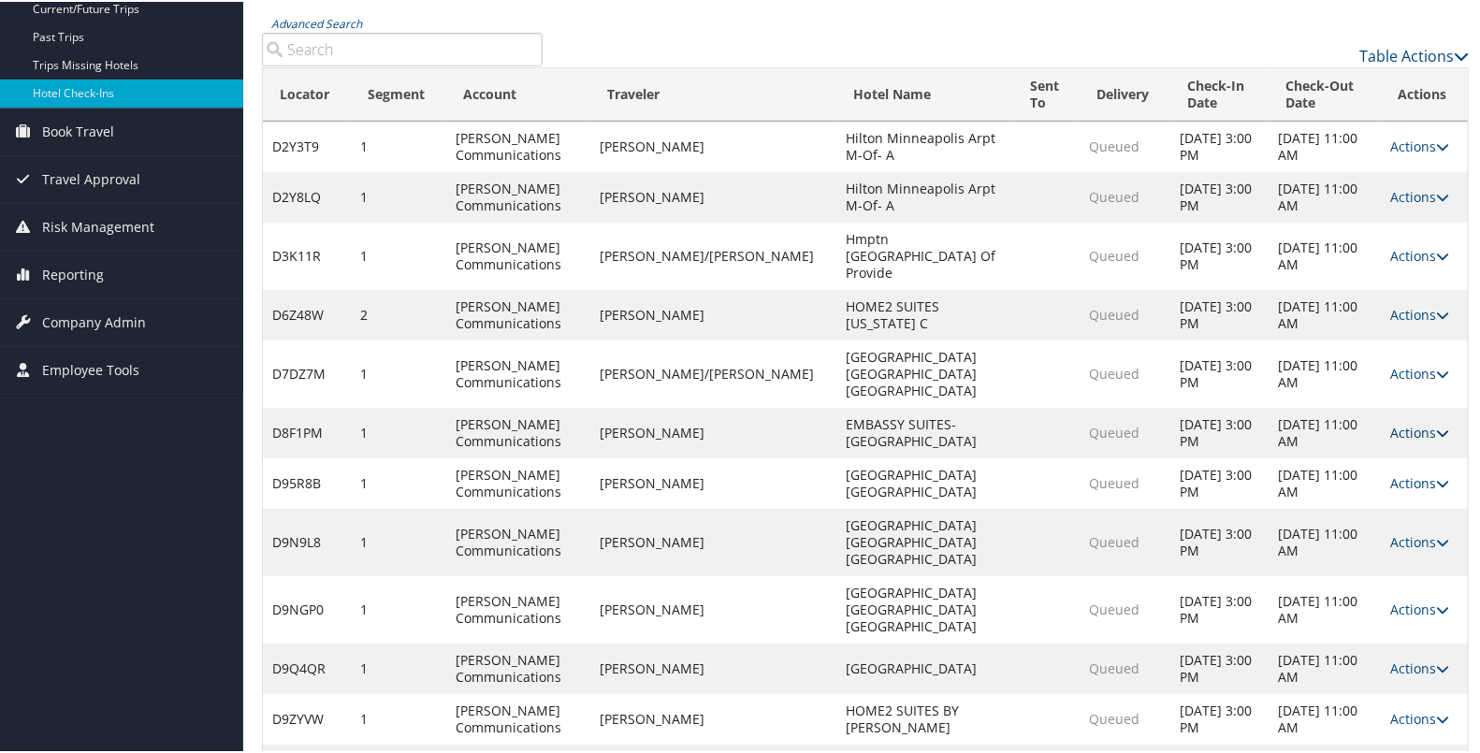
click at [1404, 422] on link "Actions" at bounding box center [1419, 431] width 59 height 18
click at [1350, 423] on link "Resend" at bounding box center [1350, 425] width 160 height 32
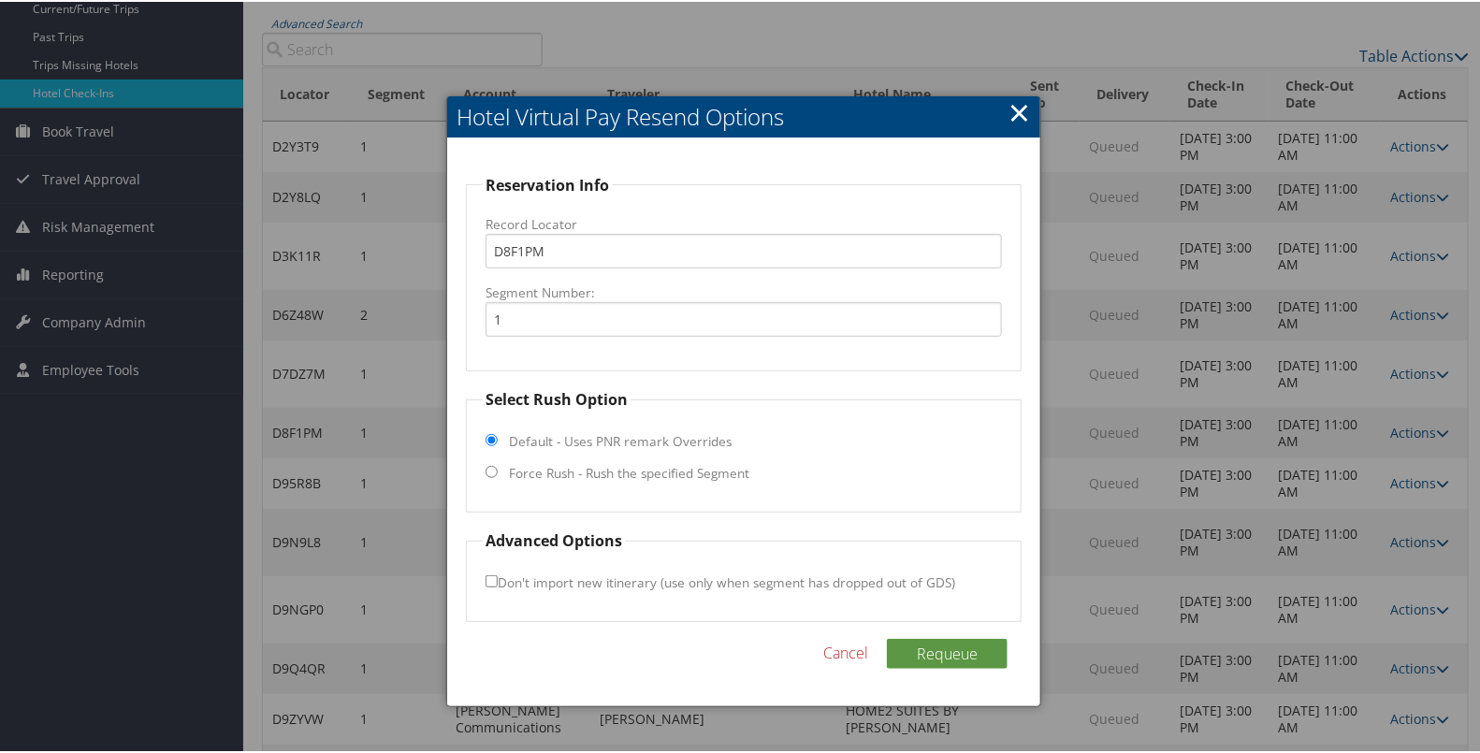
click at [681, 466] on label "Force Rush - Rush the specified Segment" at bounding box center [629, 471] width 240 height 19
click at [498, 466] on input "Force Rush - Rush the specified Segment" at bounding box center [491, 470] width 12 height 12
radio input "true"
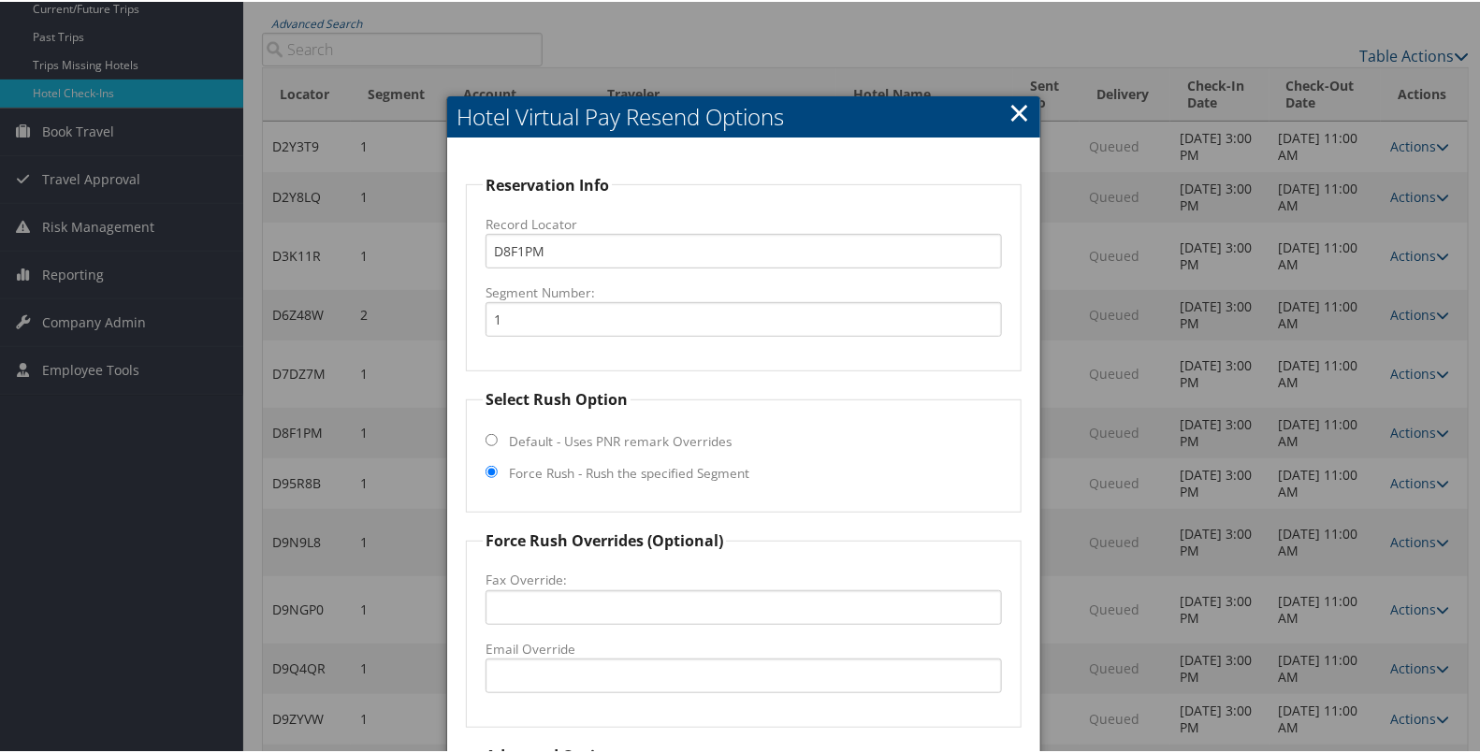
scroll to position [360, 0]
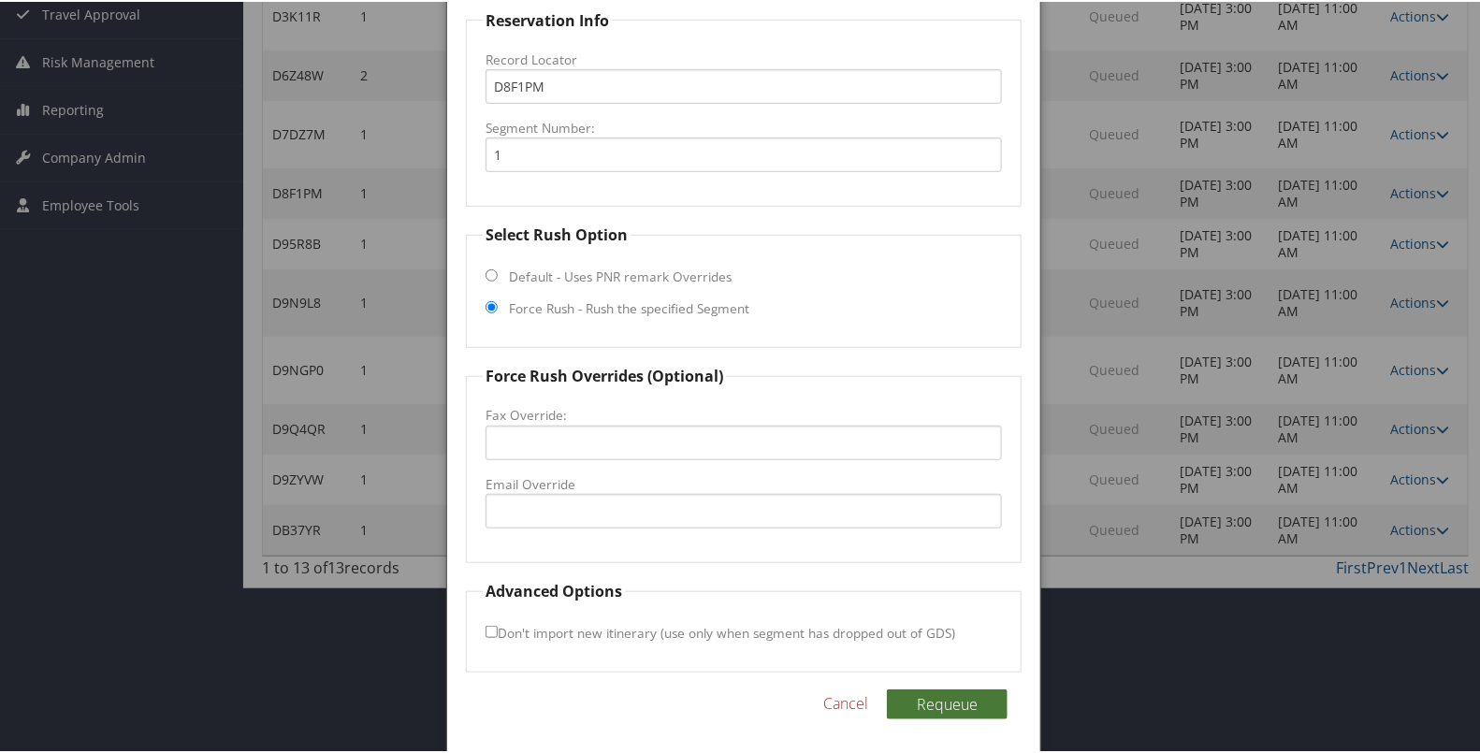
click at [909, 692] on button "Requeue" at bounding box center [947, 702] width 121 height 30
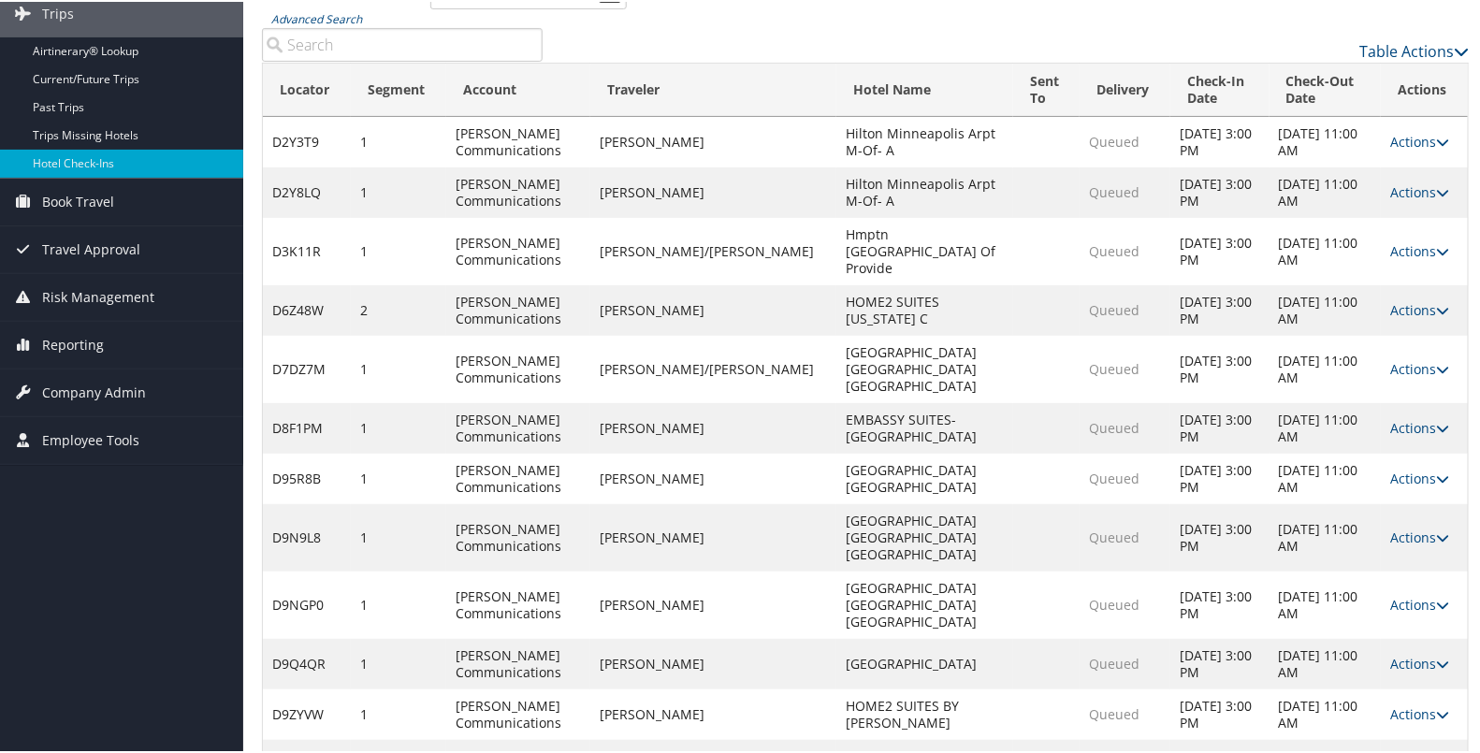
scroll to position [0, 0]
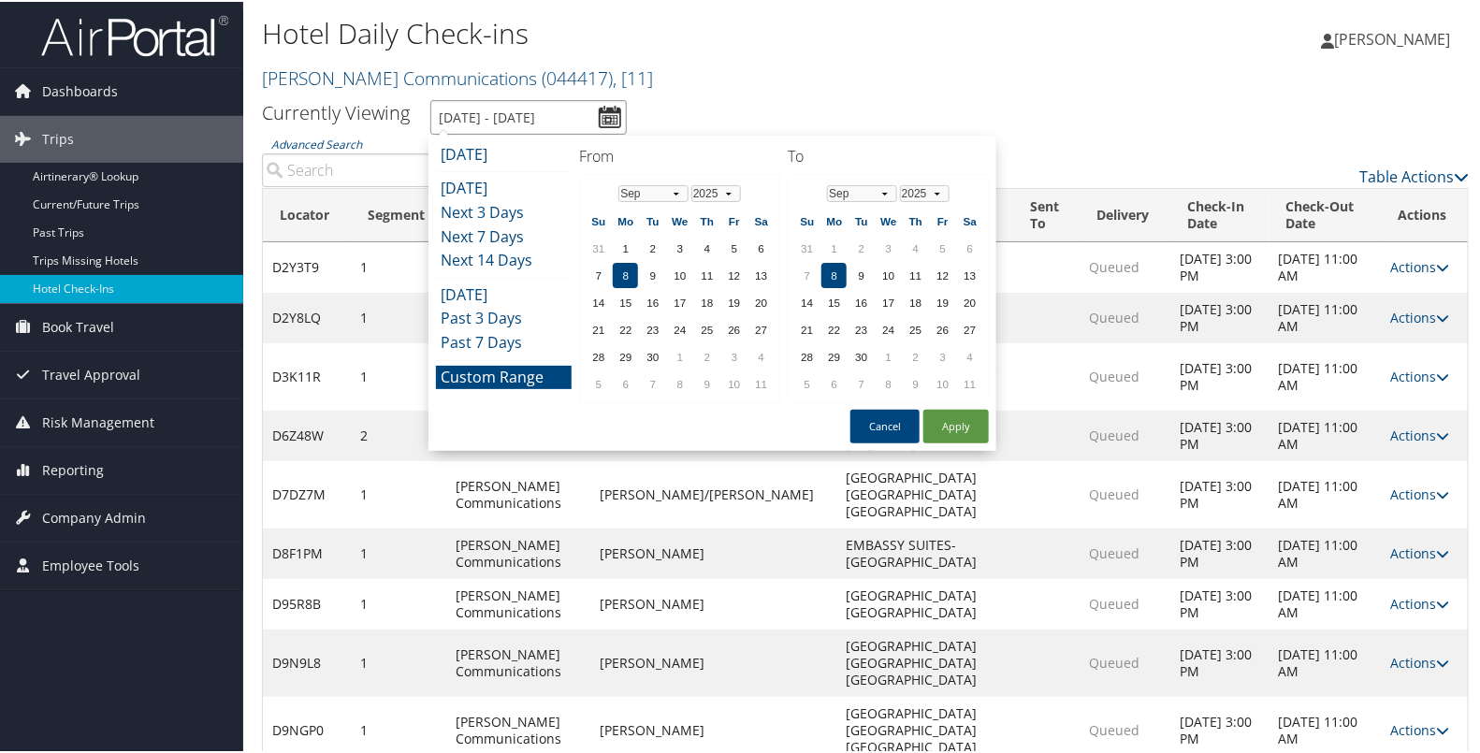
click at [608, 108] on input "9/8/2025 - 9/8/2025" at bounding box center [528, 115] width 196 height 35
click at [933, 414] on button "Apply" at bounding box center [955, 425] width 65 height 34
type input "9/8/2025 - 9/8/2025"
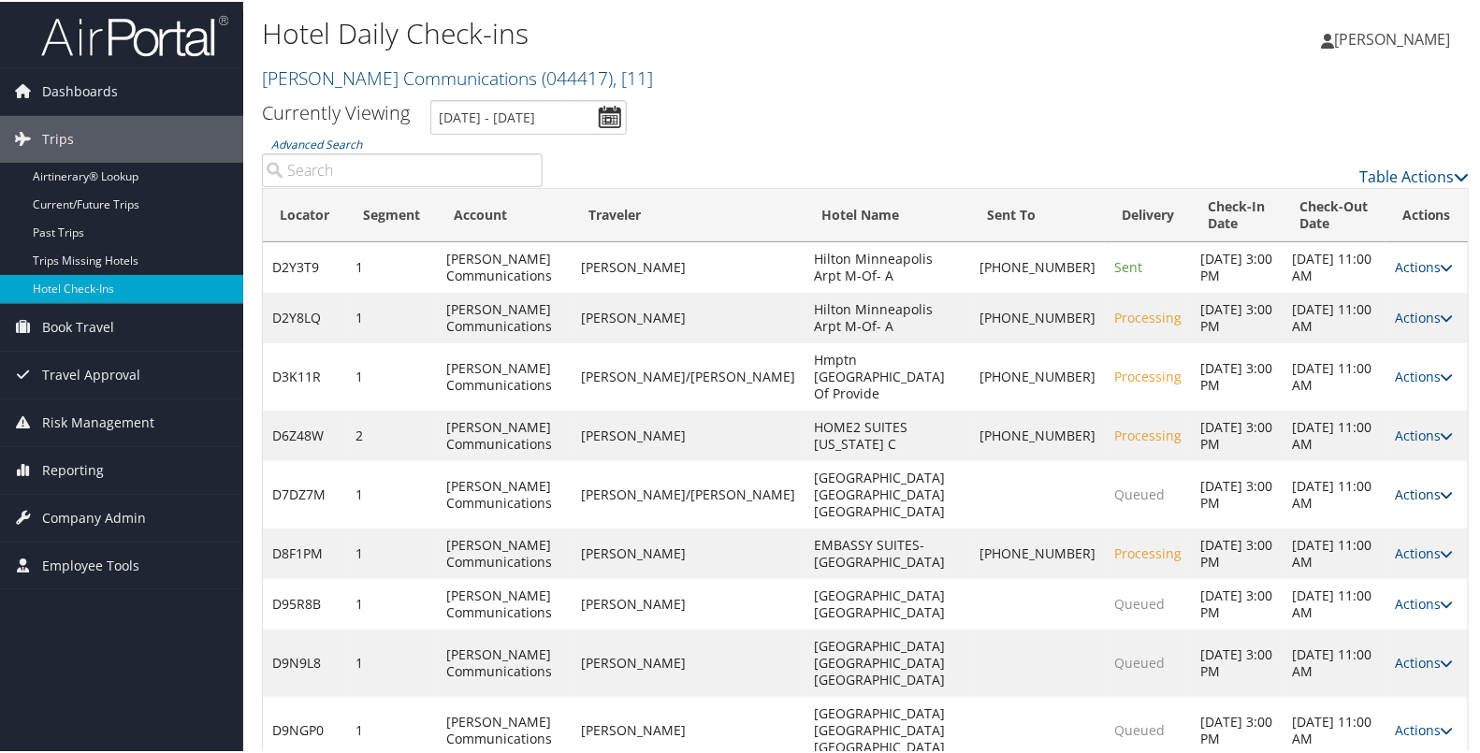
click at [1394, 501] on link "Actions" at bounding box center [1423, 493] width 59 height 18
click at [1353, 562] on link "Resend" at bounding box center [1350, 562] width 160 height 32
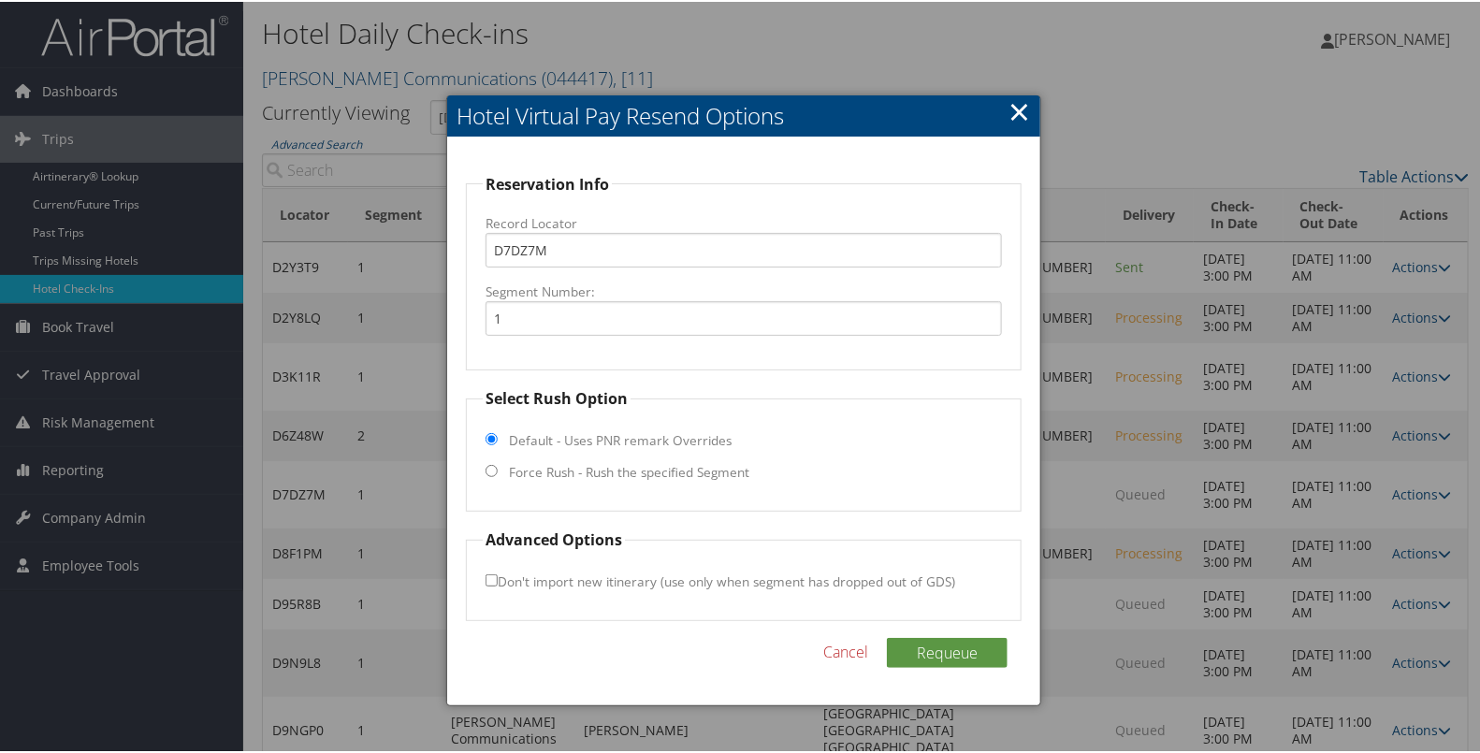
click at [674, 471] on label "Force Rush - Rush the specified Segment" at bounding box center [629, 470] width 240 height 19
click at [498, 471] on input "Force Rush - Rush the specified Segment" at bounding box center [491, 469] width 12 height 12
radio input "true"
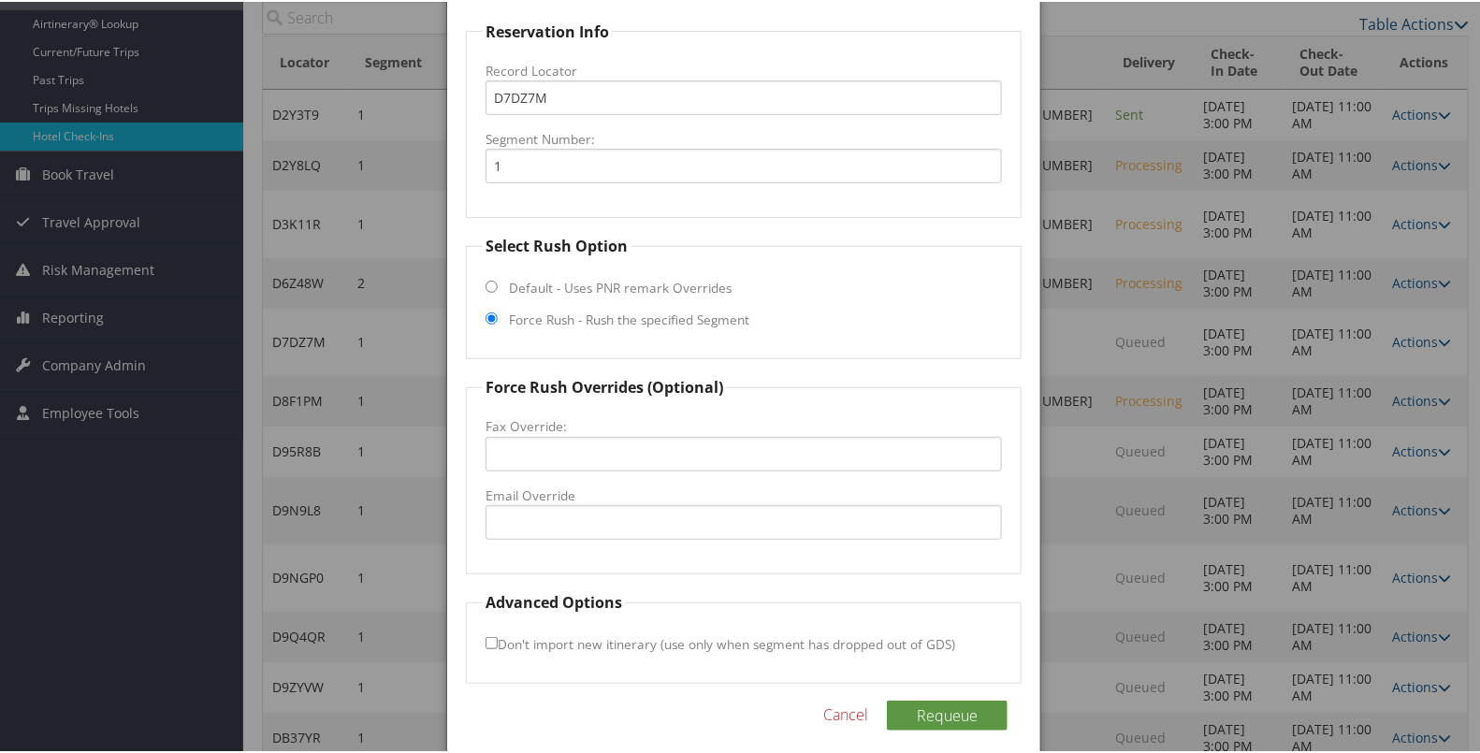
scroll to position [164, 0]
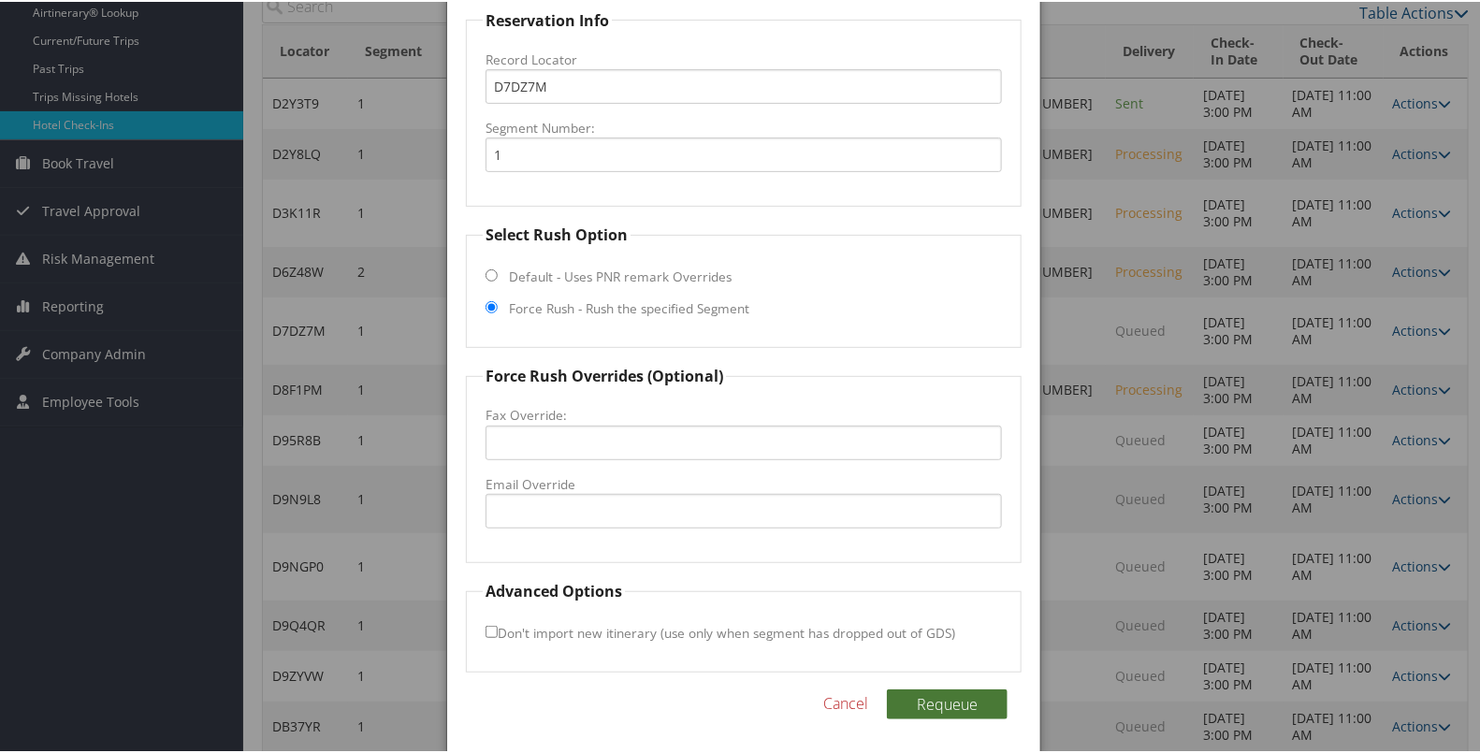
click at [951, 699] on button "Requeue" at bounding box center [947, 702] width 121 height 30
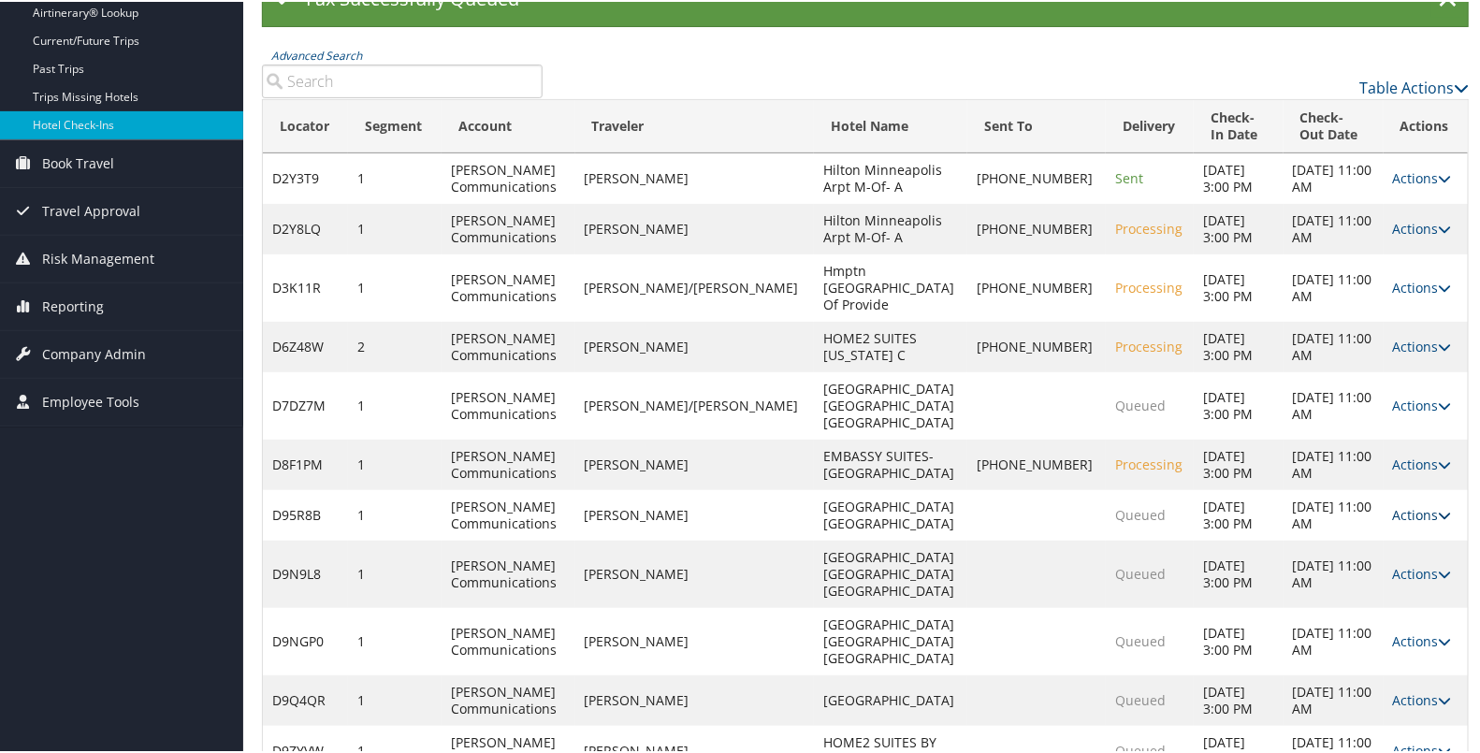
click at [1393, 504] on link "Actions" at bounding box center [1422, 513] width 59 height 18
click at [1342, 497] on link "Resend" at bounding box center [1347, 507] width 160 height 32
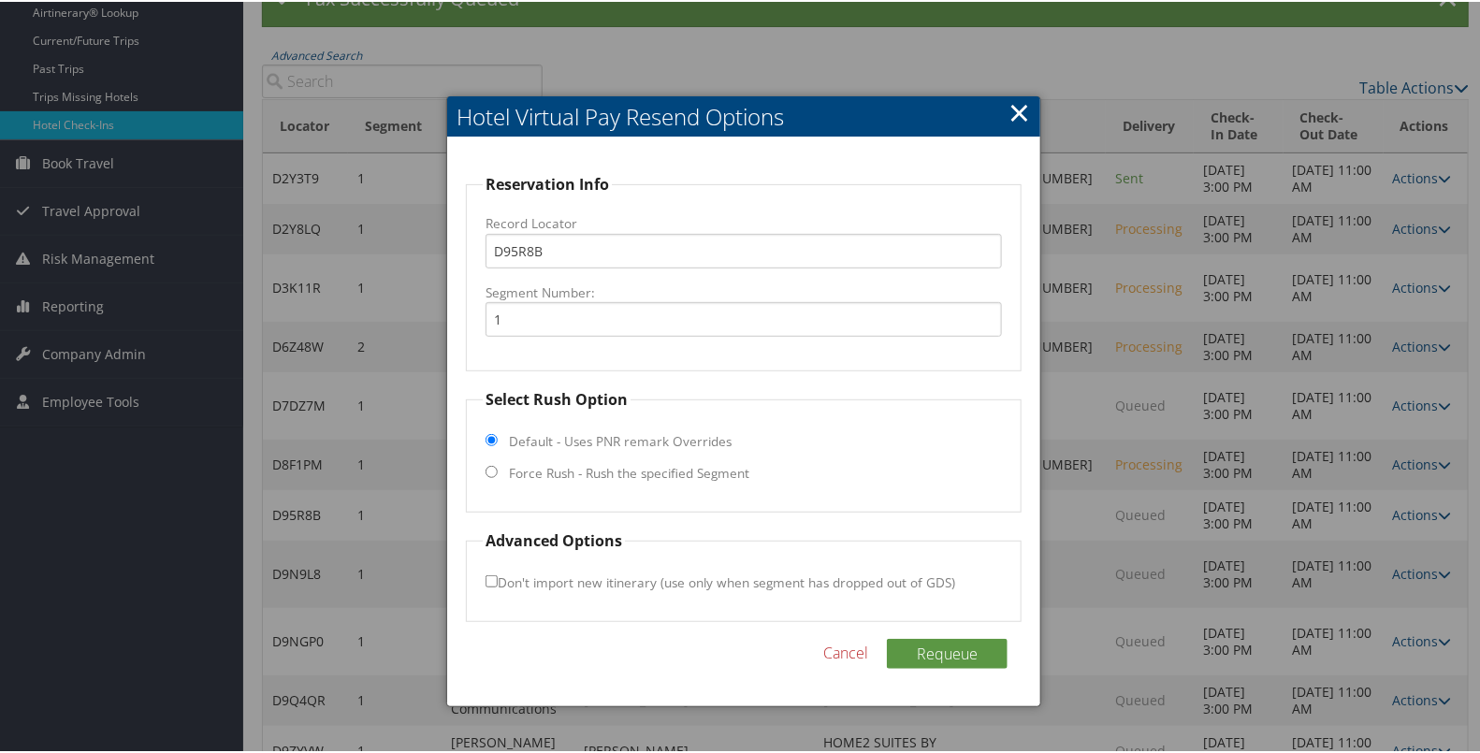
click at [736, 468] on label "Force Rush - Rush the specified Segment" at bounding box center [629, 471] width 240 height 19
click at [498, 468] on input "Force Rush - Rush the specified Segment" at bounding box center [491, 470] width 12 height 12
radio input "true"
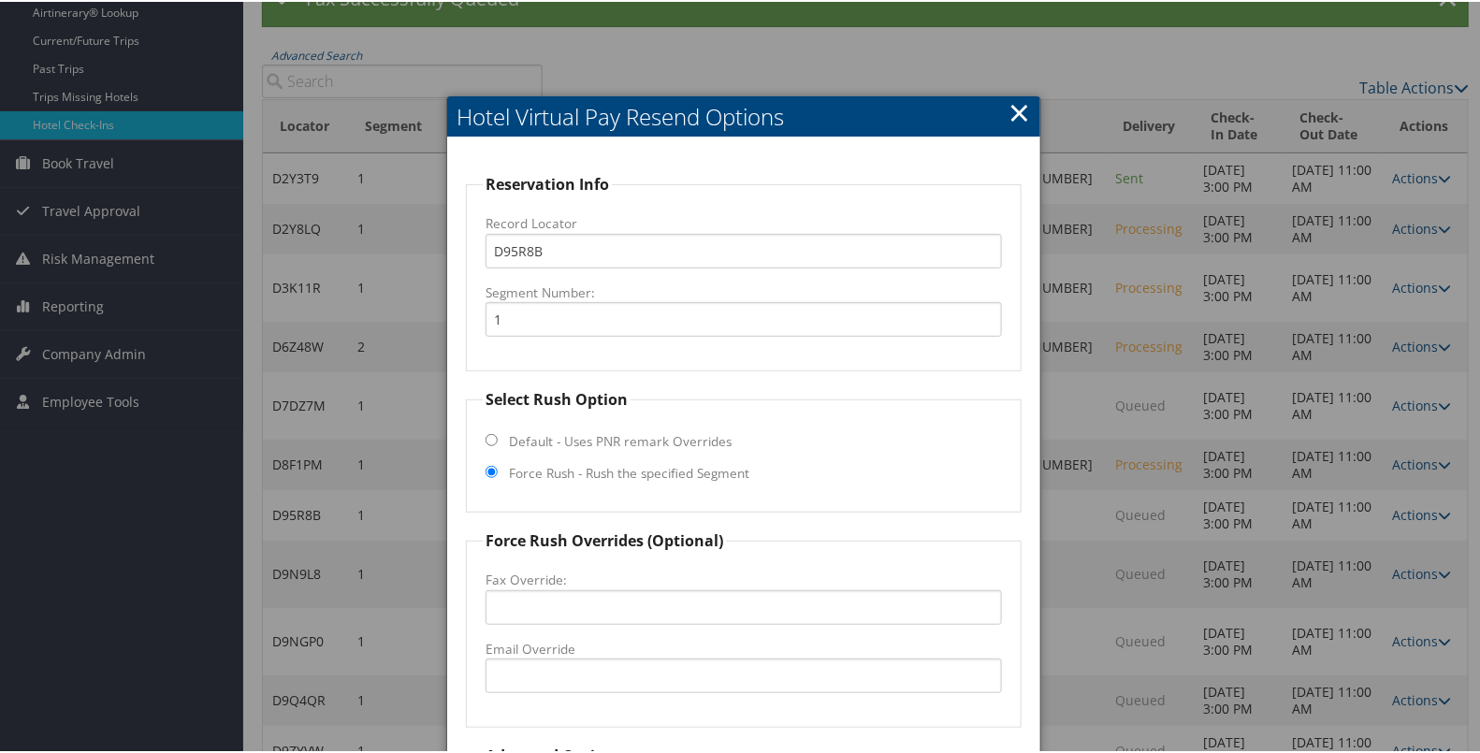
scroll to position [328, 0]
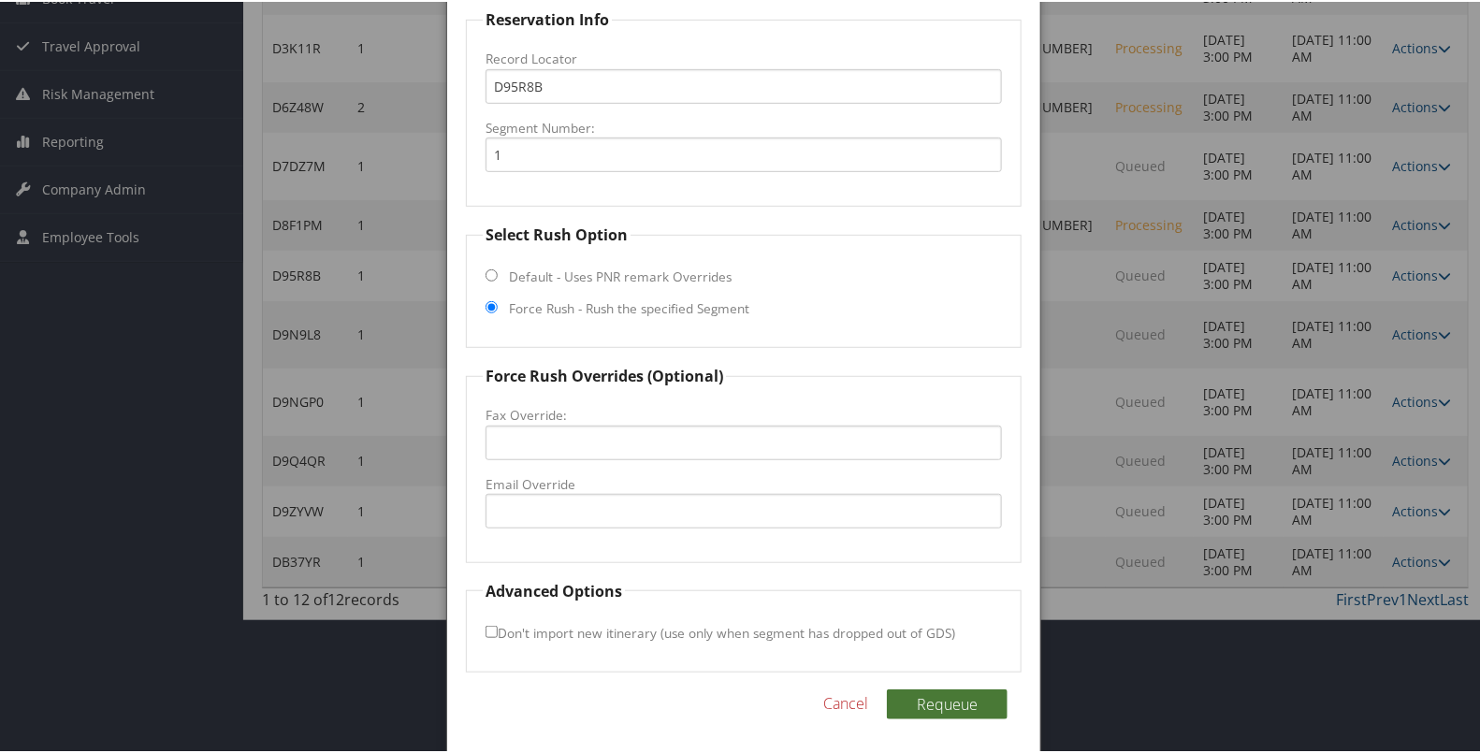
click at [933, 697] on button "Requeue" at bounding box center [947, 702] width 121 height 30
click at [1232, 697] on div at bounding box center [743, 376] width 1487 height 753
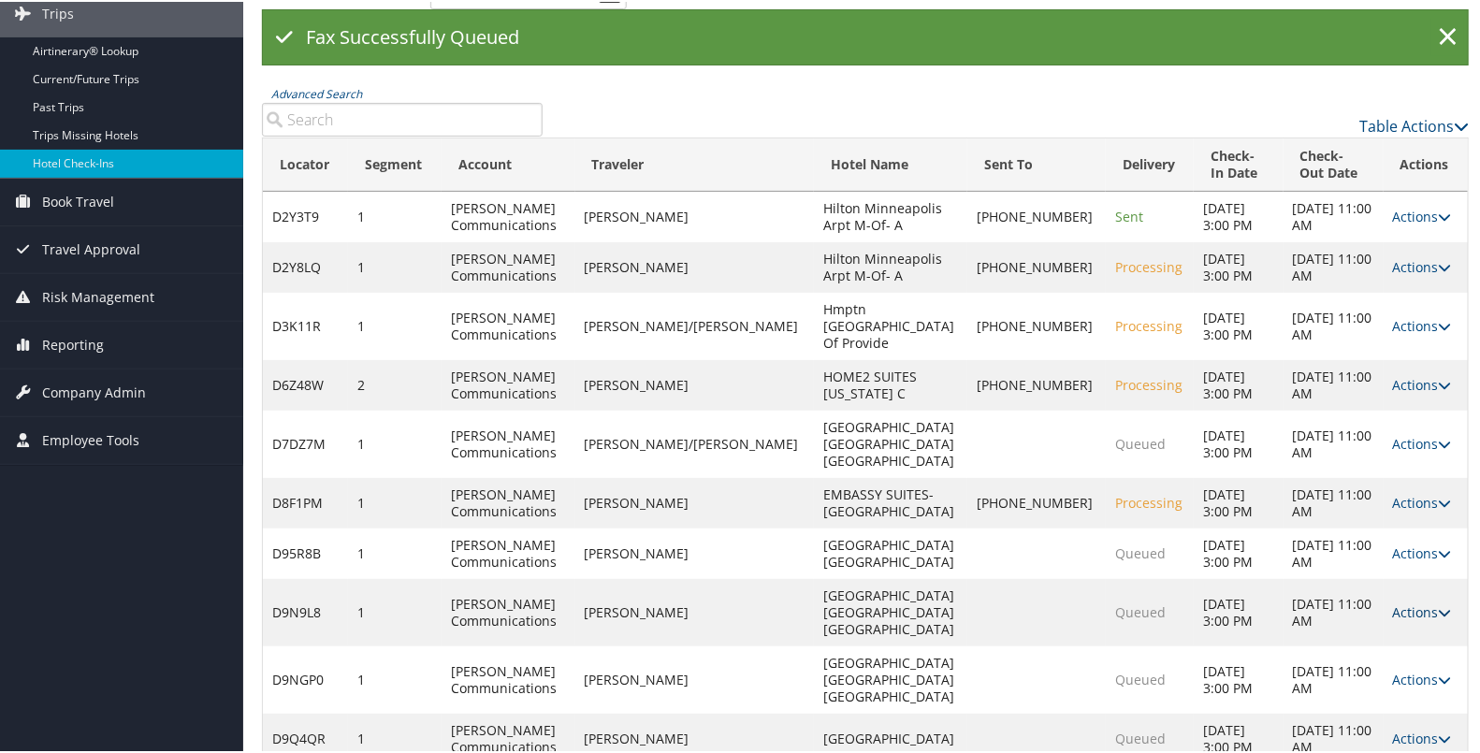
scroll to position [199, 0]
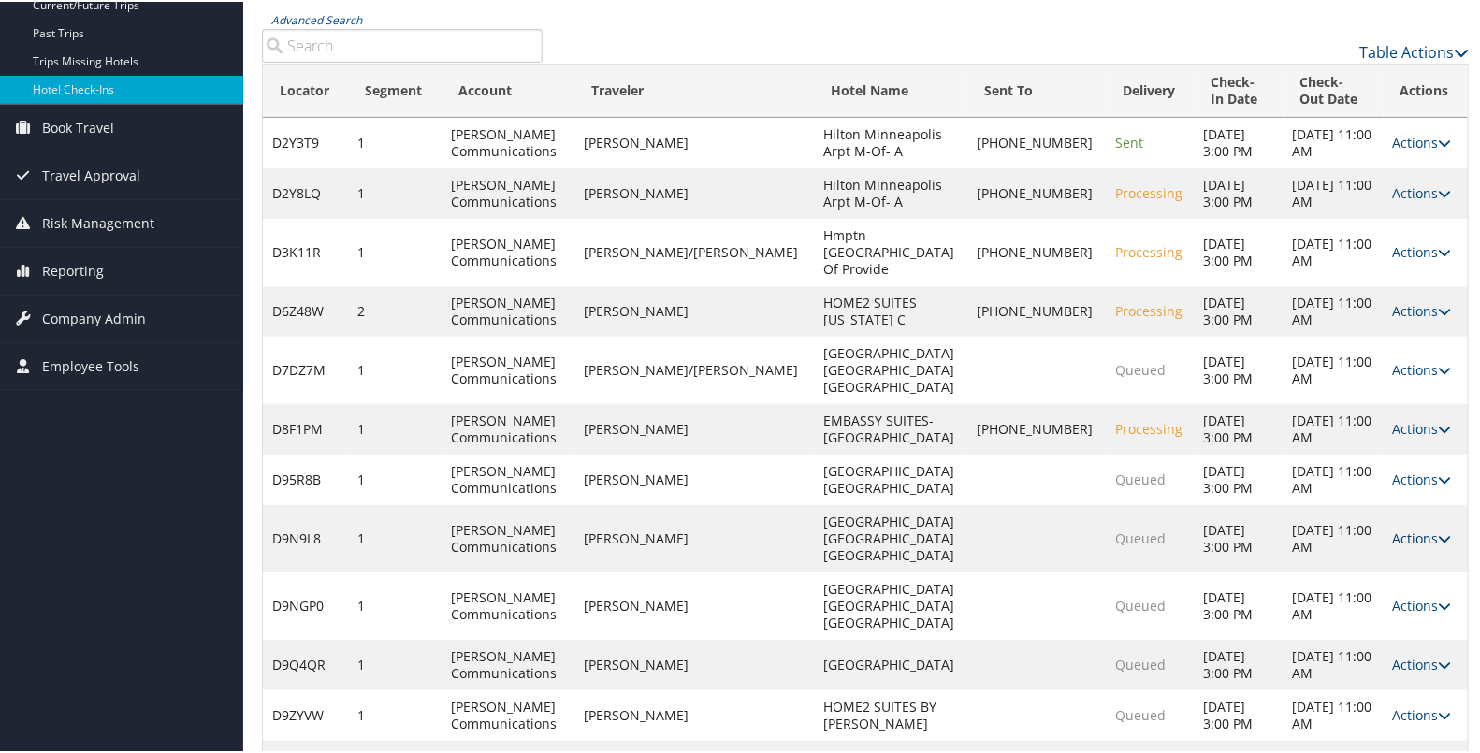
click at [1393, 527] on link "Actions" at bounding box center [1422, 536] width 59 height 18
click at [1360, 513] on link "Resend" at bounding box center [1347, 521] width 160 height 32
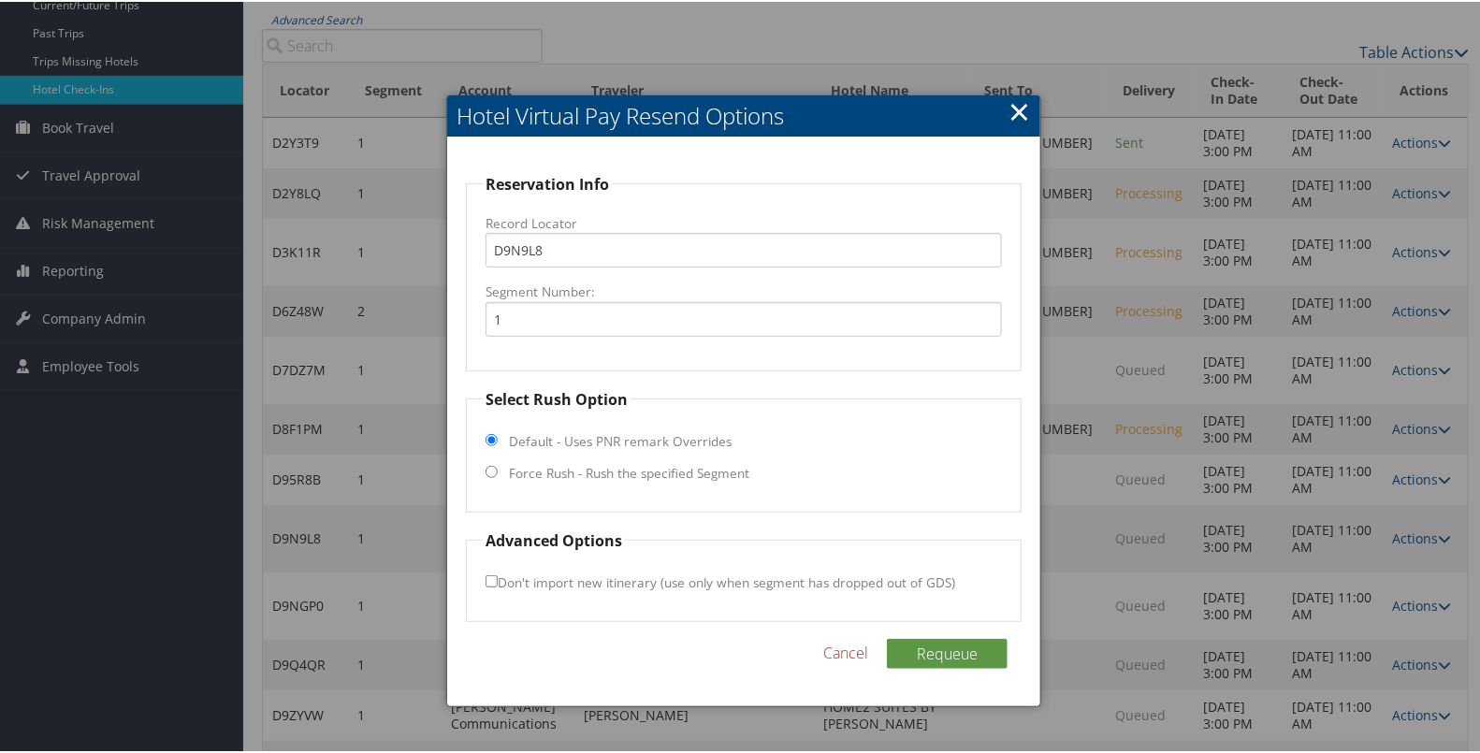
click at [714, 466] on label "Force Rush - Rush the specified Segment" at bounding box center [629, 471] width 240 height 19
click at [498, 466] on input "Force Rush - Rush the specified Segment" at bounding box center [491, 470] width 12 height 12
radio input "true"
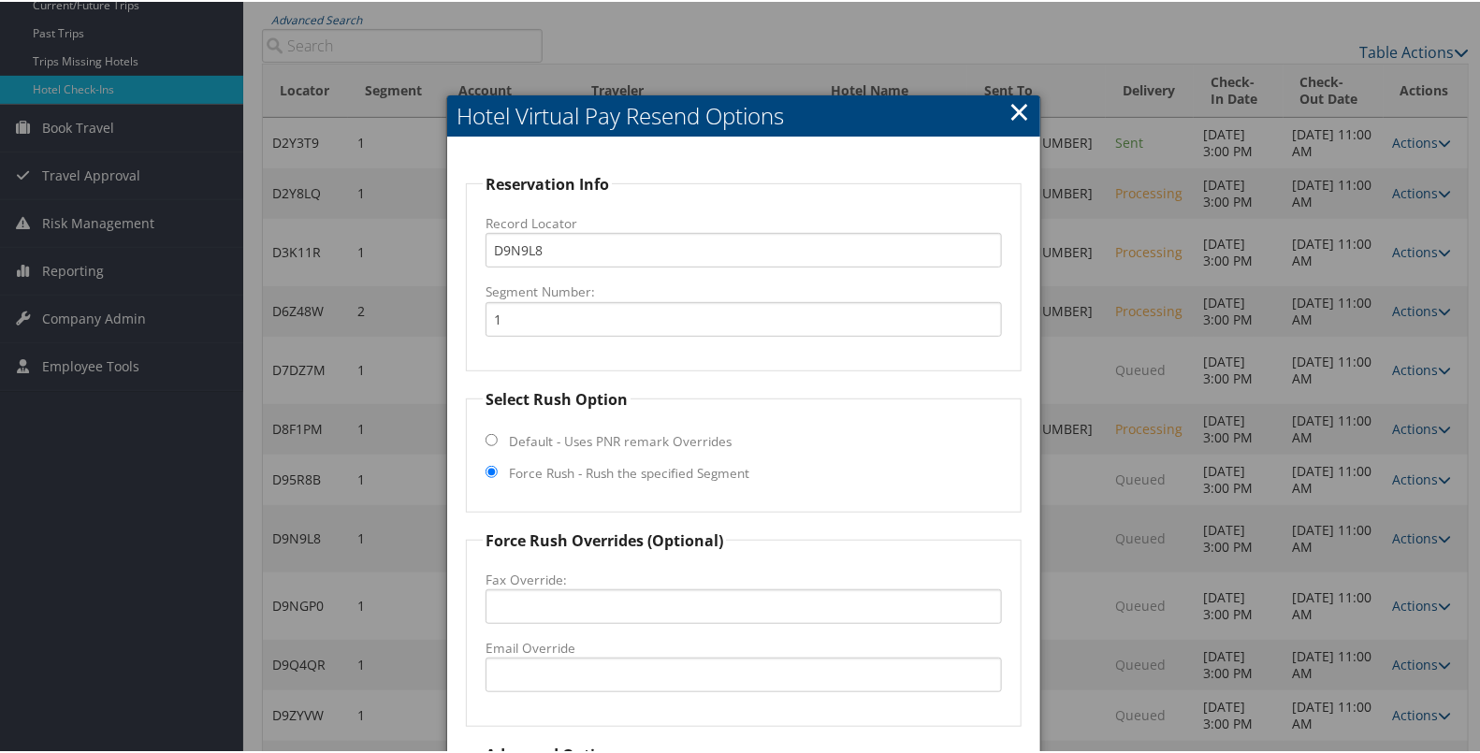
scroll to position [364, 0]
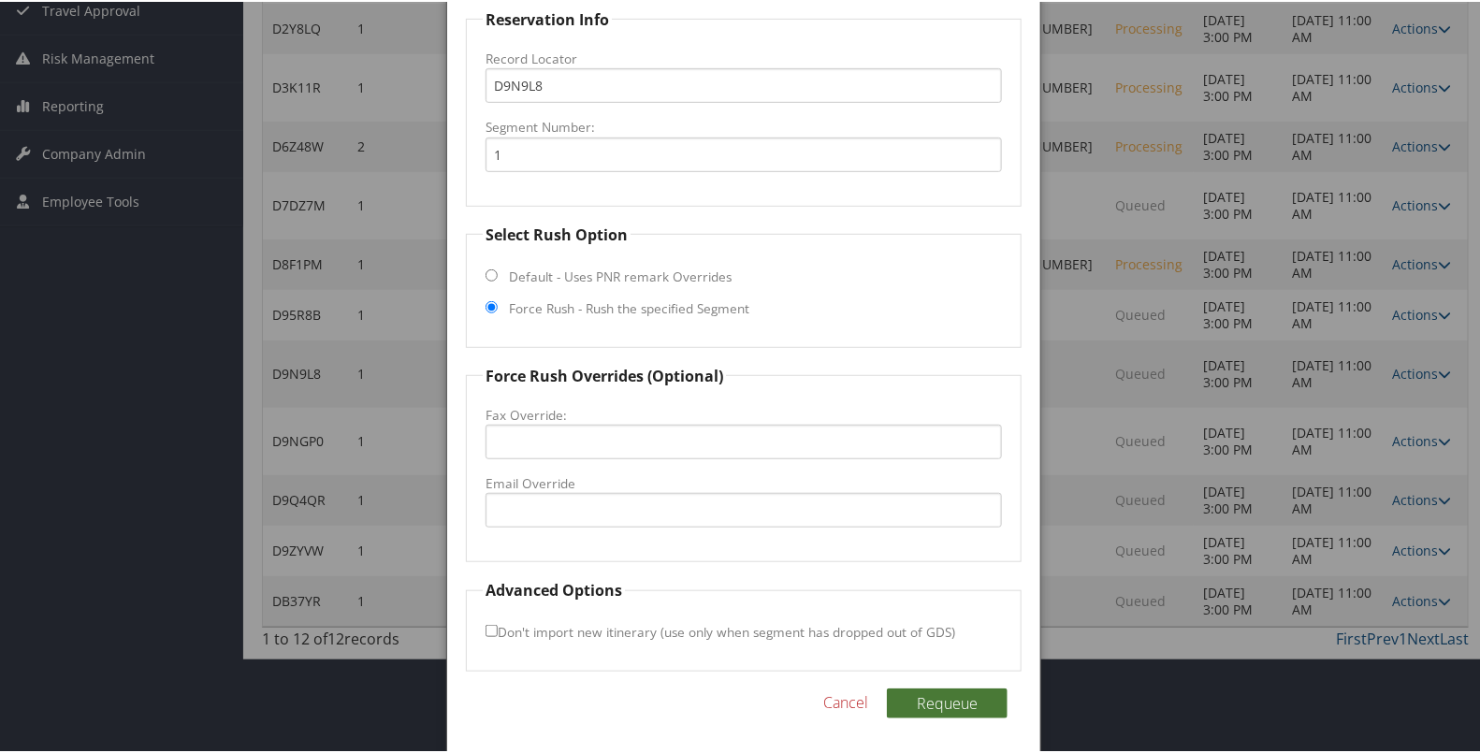
click at [945, 693] on button "Requeue" at bounding box center [947, 701] width 121 height 30
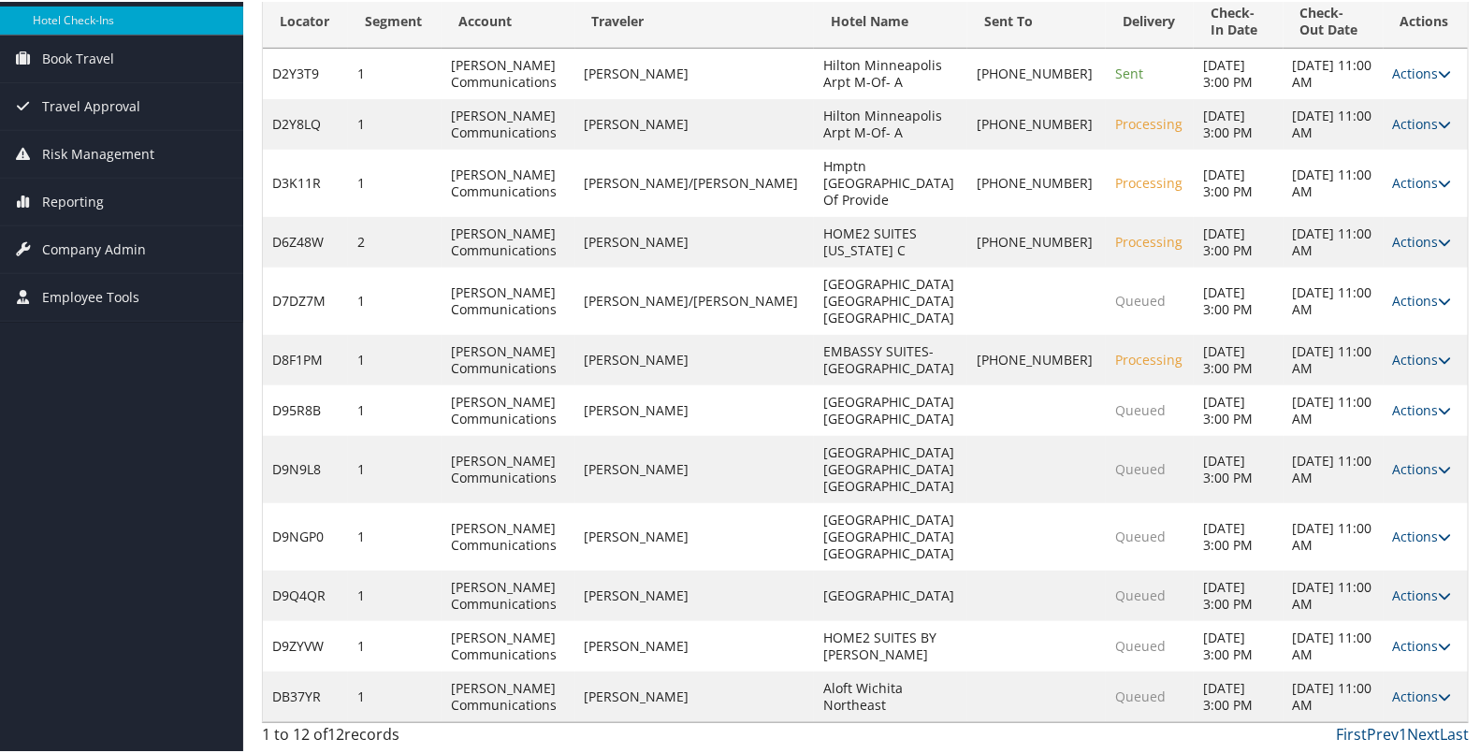
scroll to position [199, 0]
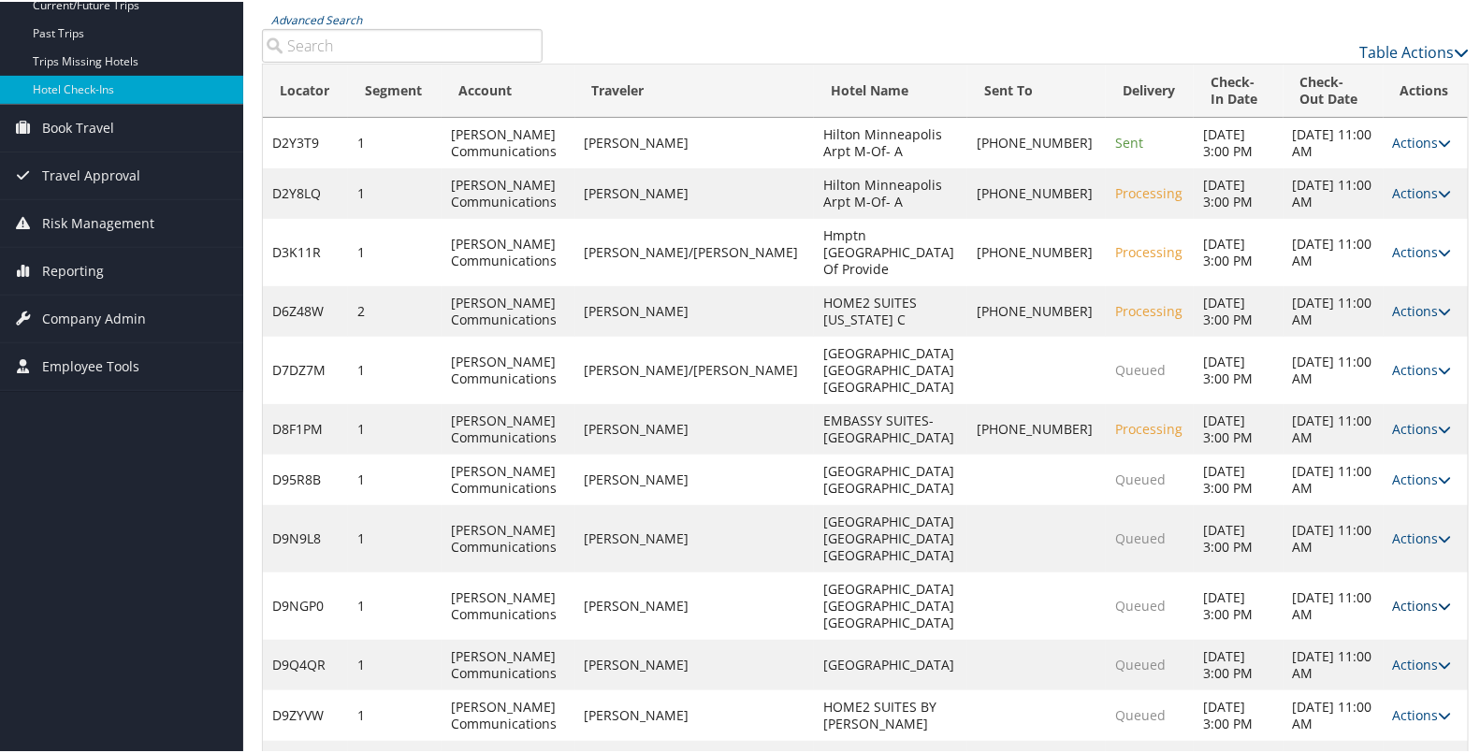
click at [1394, 595] on link "Actions" at bounding box center [1422, 604] width 59 height 18
click at [1350, 569] on link "Resend" at bounding box center [1347, 572] width 160 height 32
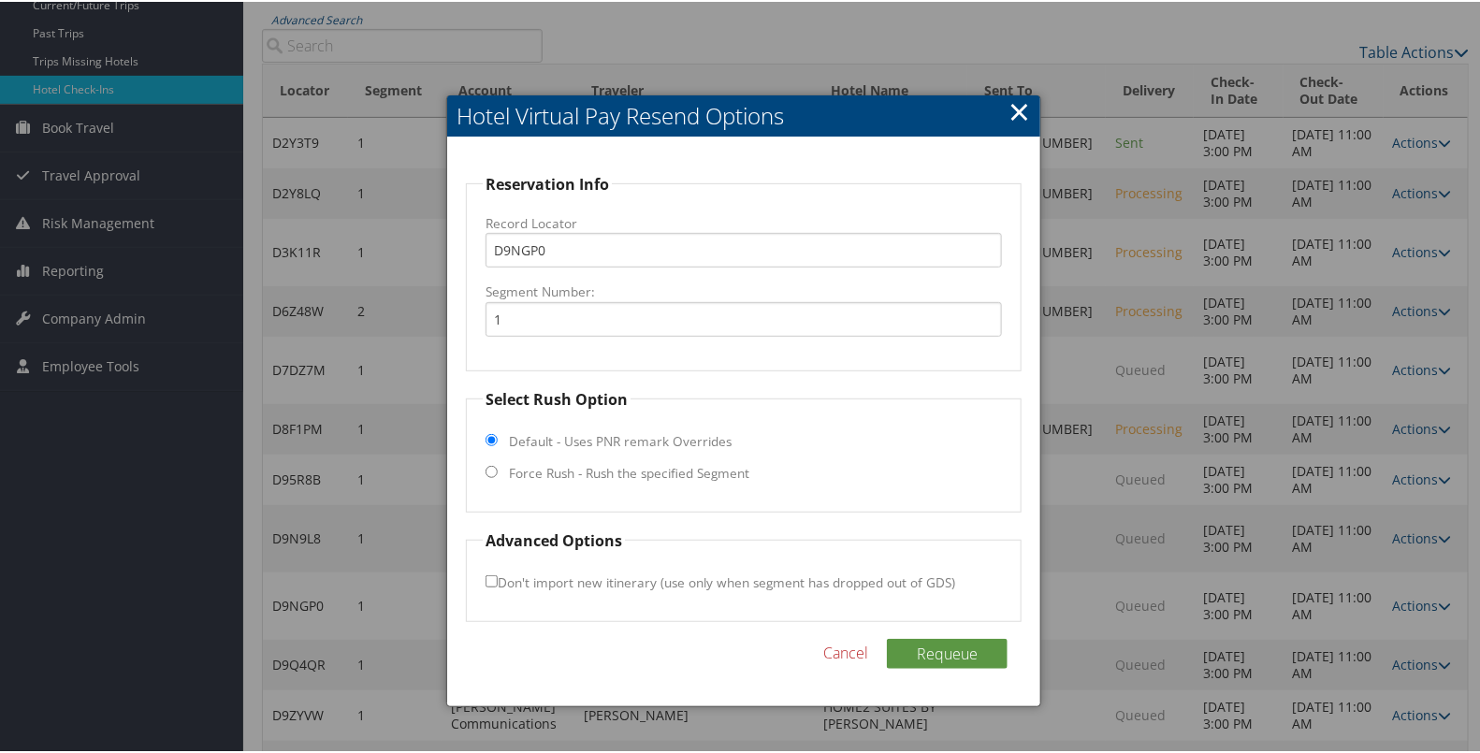
scroll to position [150, 0]
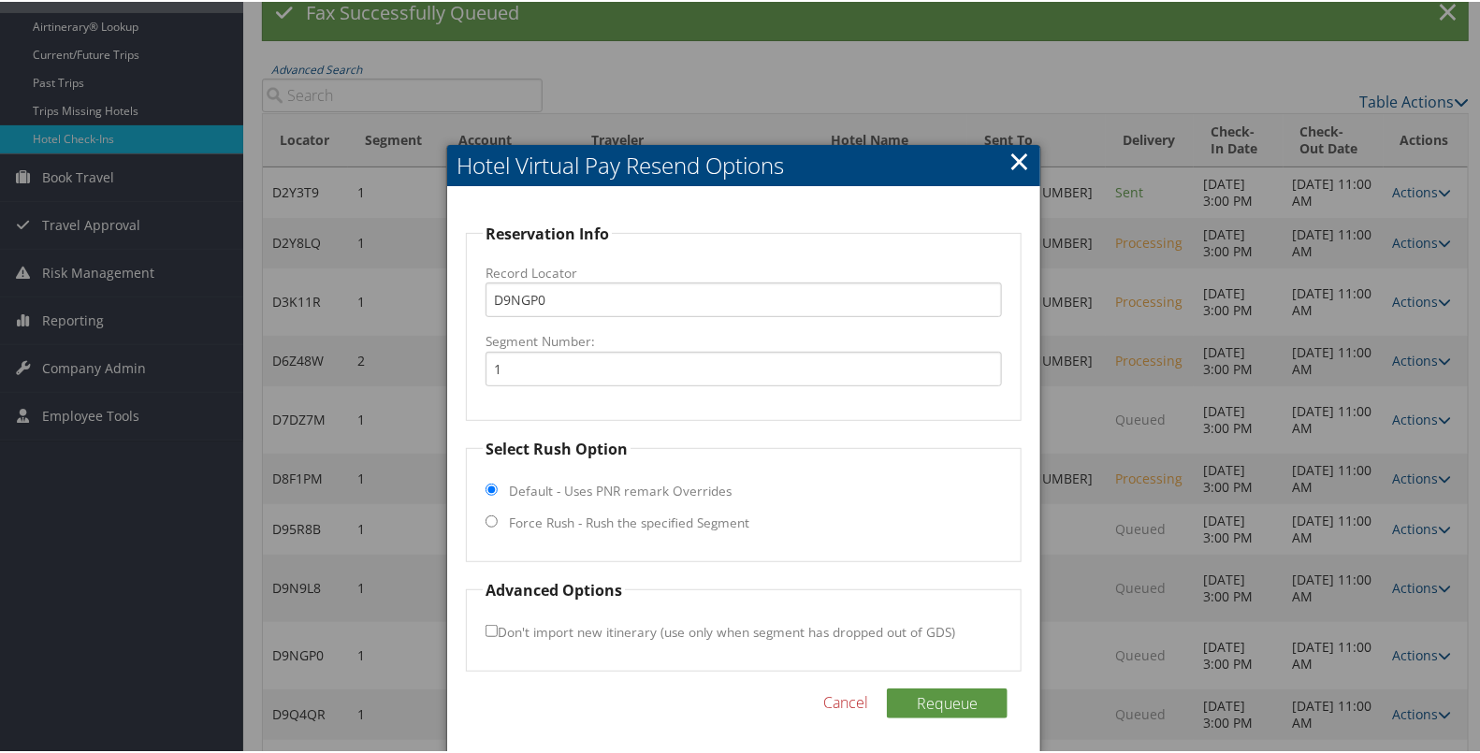
click at [711, 465] on fieldset "Select Rush Option Default - Uses PNR remark Overrides Force Rush - Rush the sp…" at bounding box center [744, 498] width 556 height 124
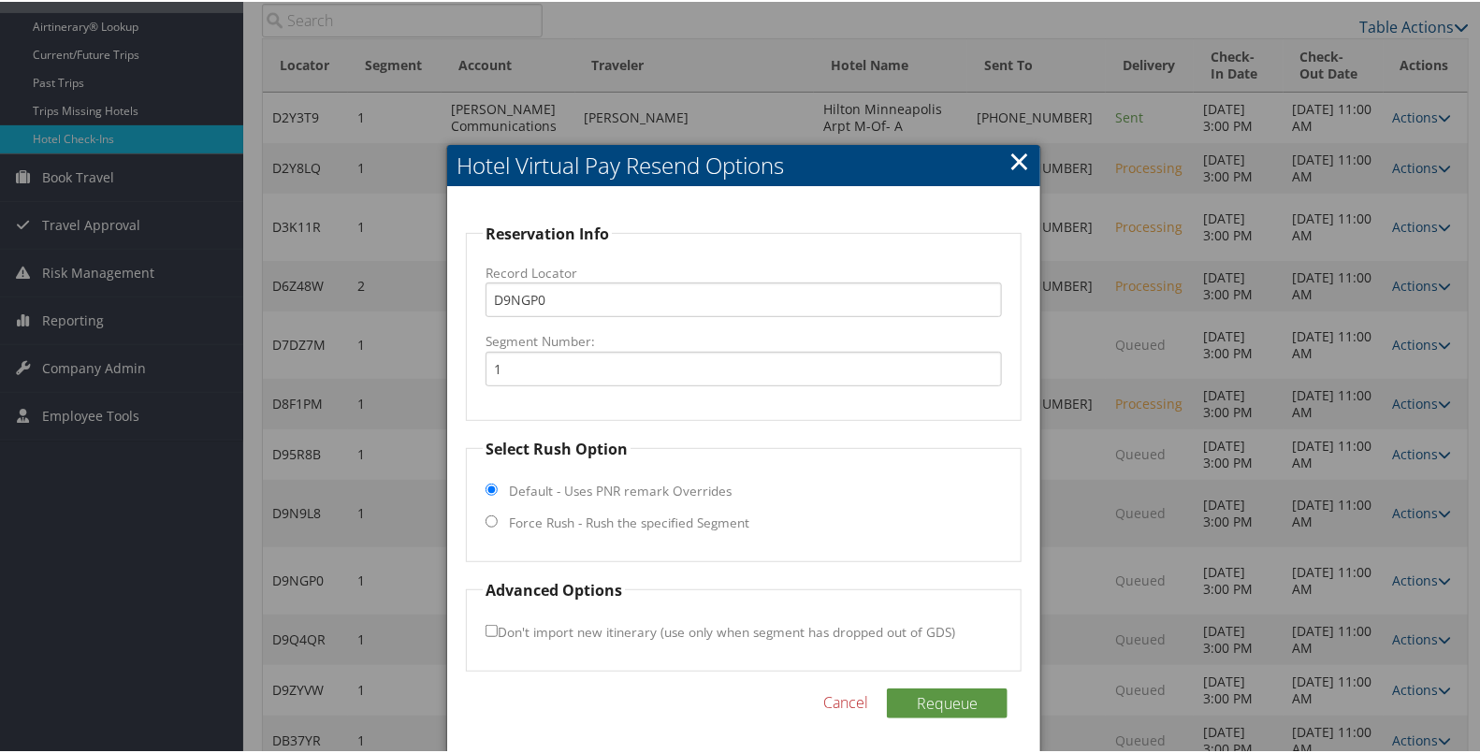
click at [699, 516] on label "Force Rush - Rush the specified Segment" at bounding box center [629, 521] width 240 height 19
click at [498, 516] on input "Force Rush - Rush the specified Segment" at bounding box center [491, 519] width 12 height 12
radio input "true"
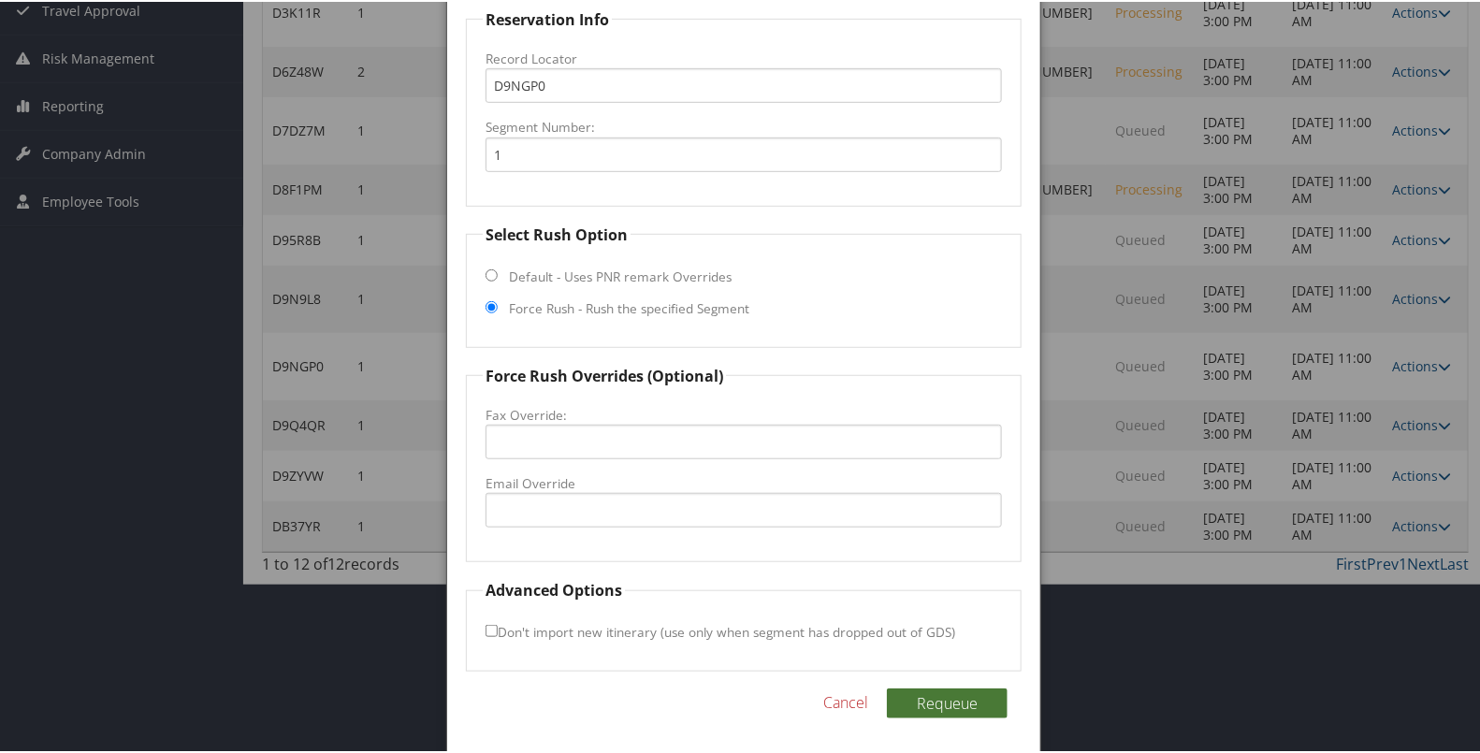
click at [932, 703] on button "Requeue" at bounding box center [947, 701] width 121 height 30
click at [1353, 609] on div at bounding box center [743, 376] width 1487 height 753
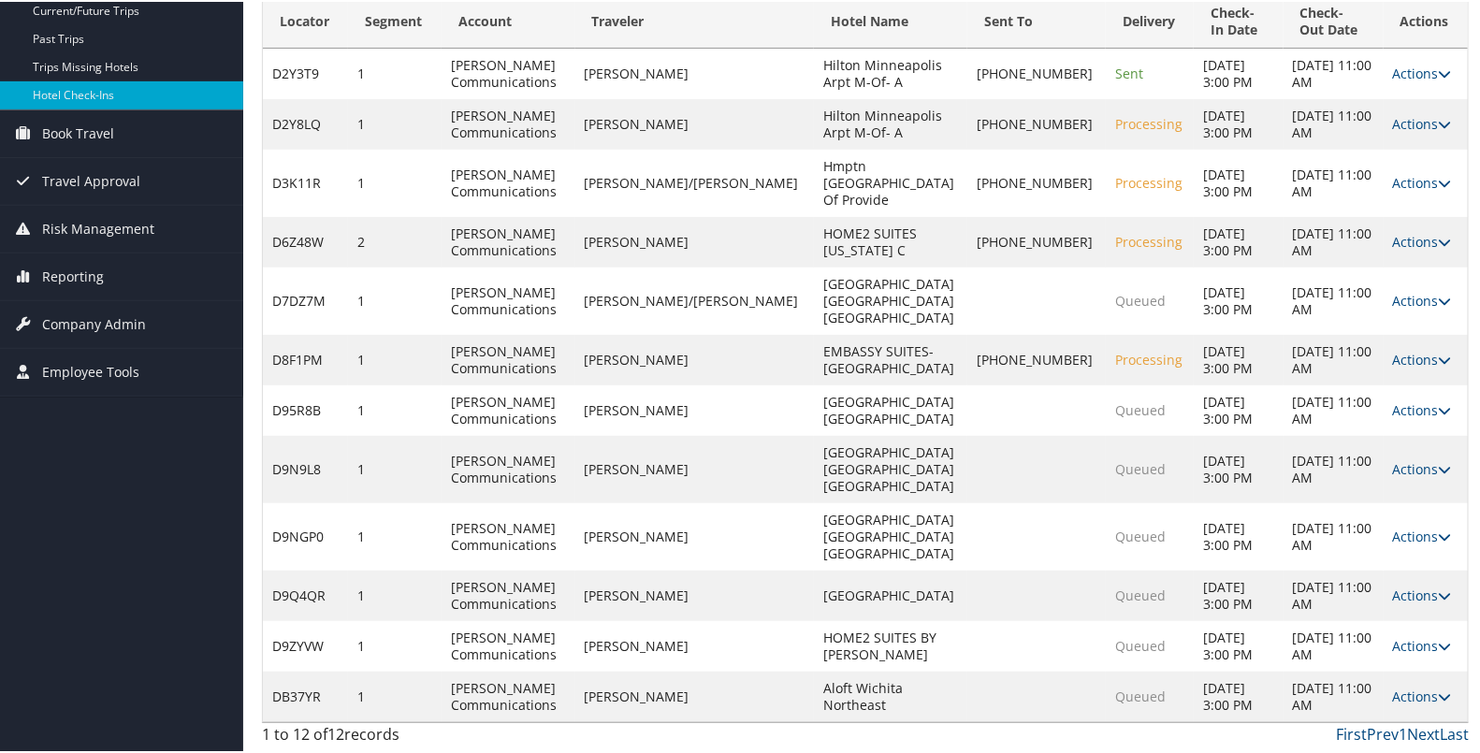
scroll to position [125, 0]
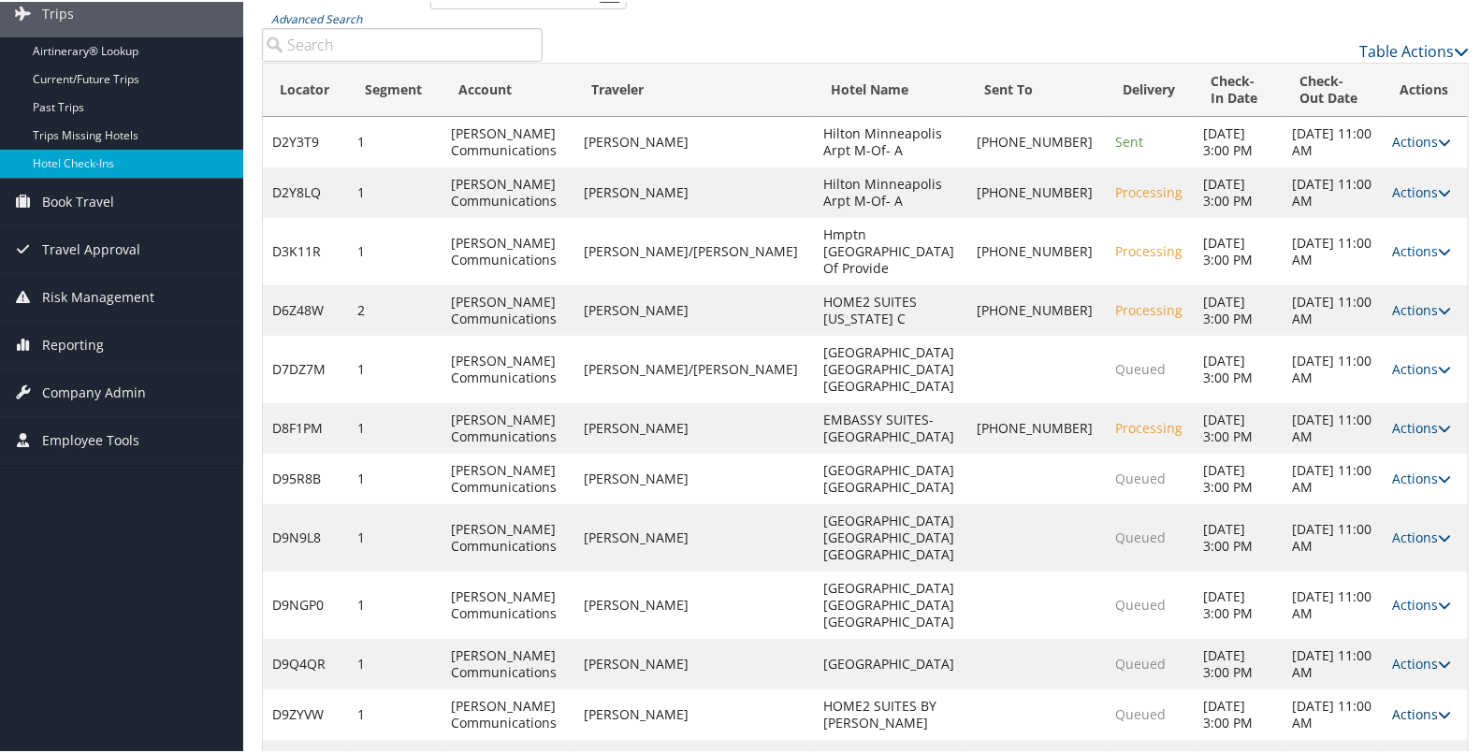
click at [1393, 703] on link "Actions" at bounding box center [1422, 712] width 59 height 18
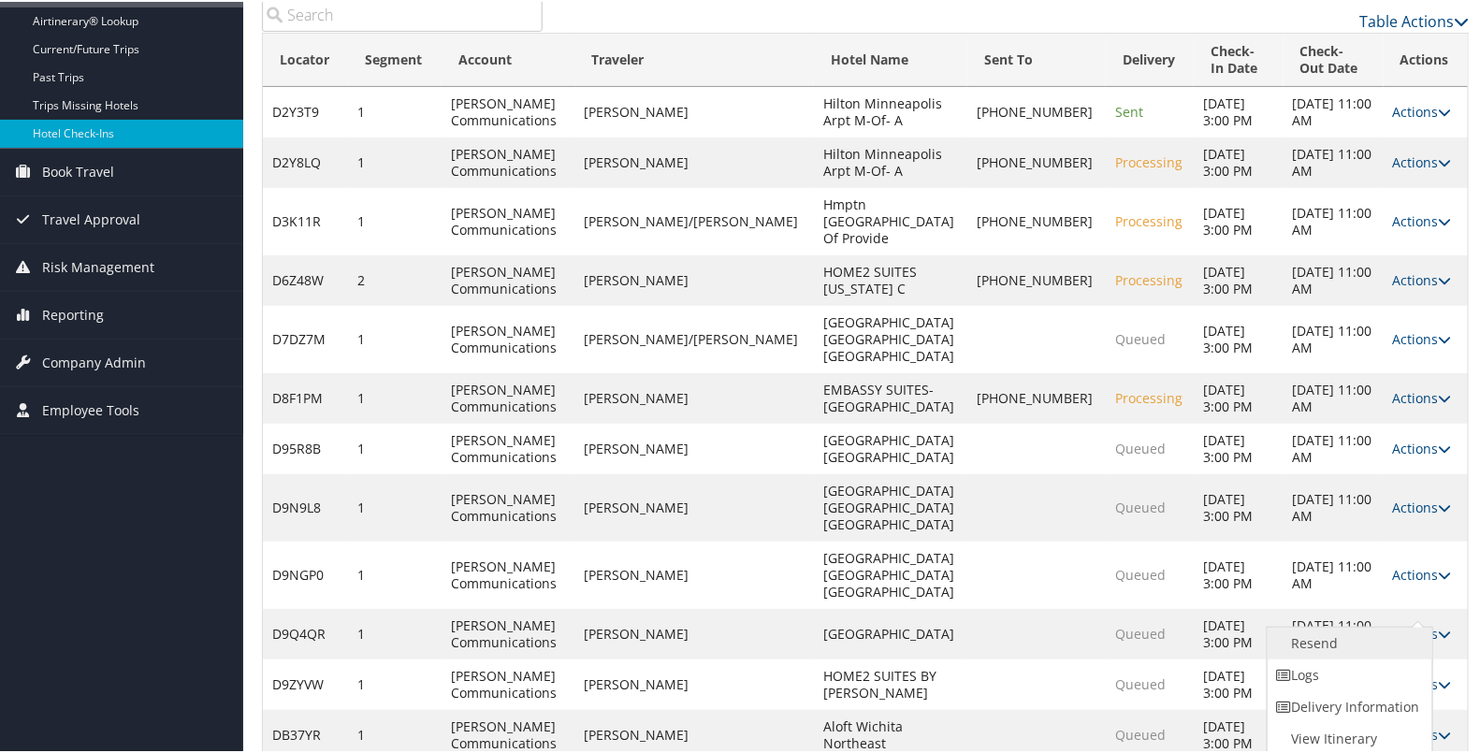
click at [1366, 636] on link "Resend" at bounding box center [1347, 642] width 160 height 32
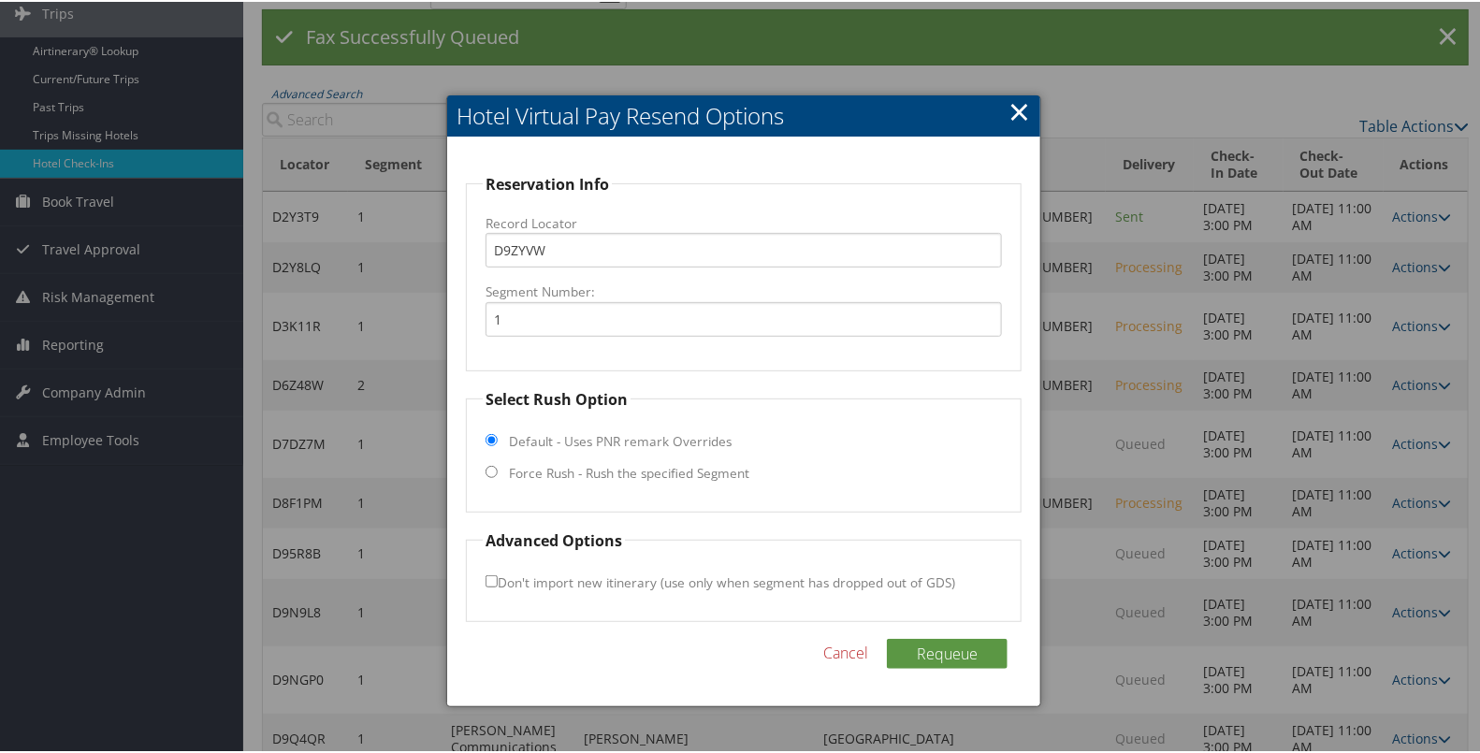
click at [694, 471] on label "Force Rush - Rush the specified Segment" at bounding box center [629, 471] width 240 height 19
click at [498, 471] on input "Force Rush - Rush the specified Segment" at bounding box center [491, 470] width 12 height 12
radio input "true"
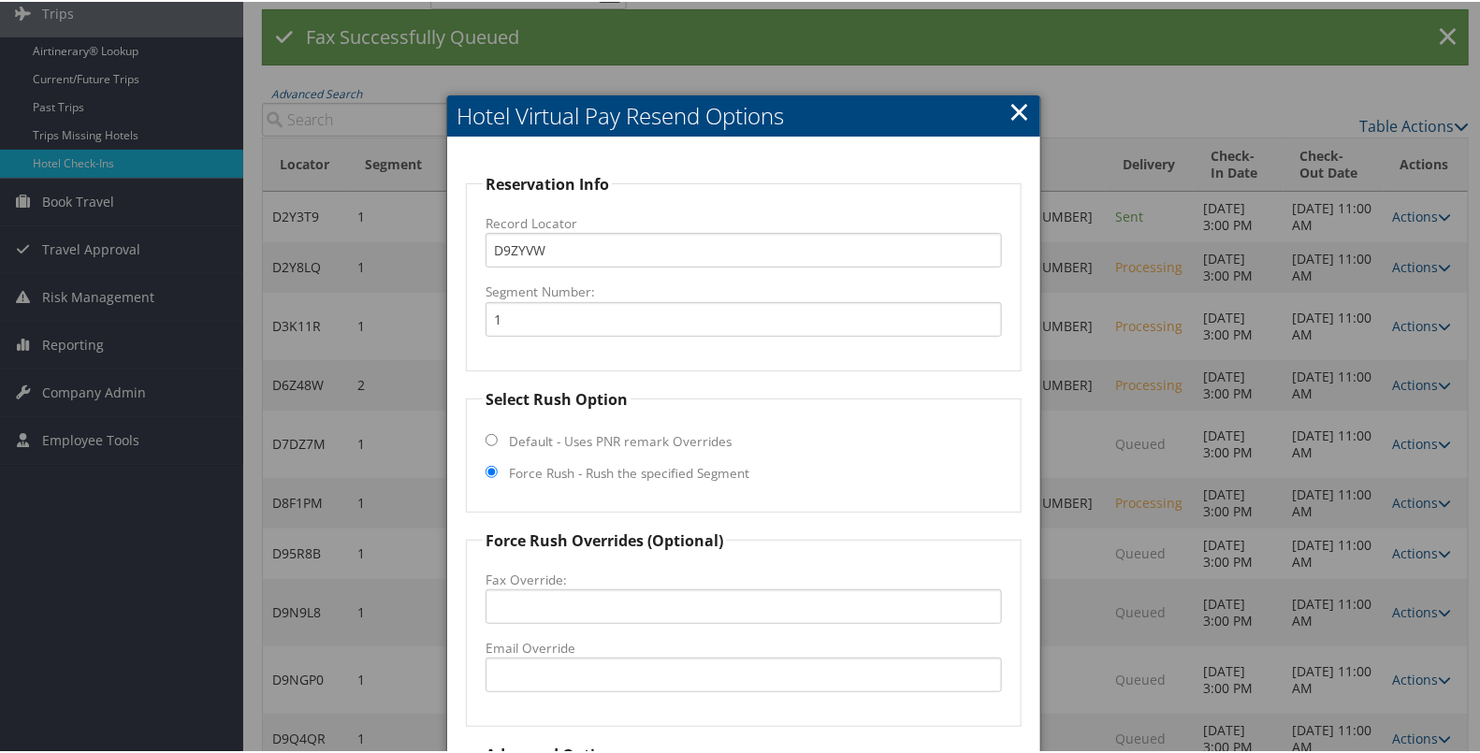
scroll to position [290, 0]
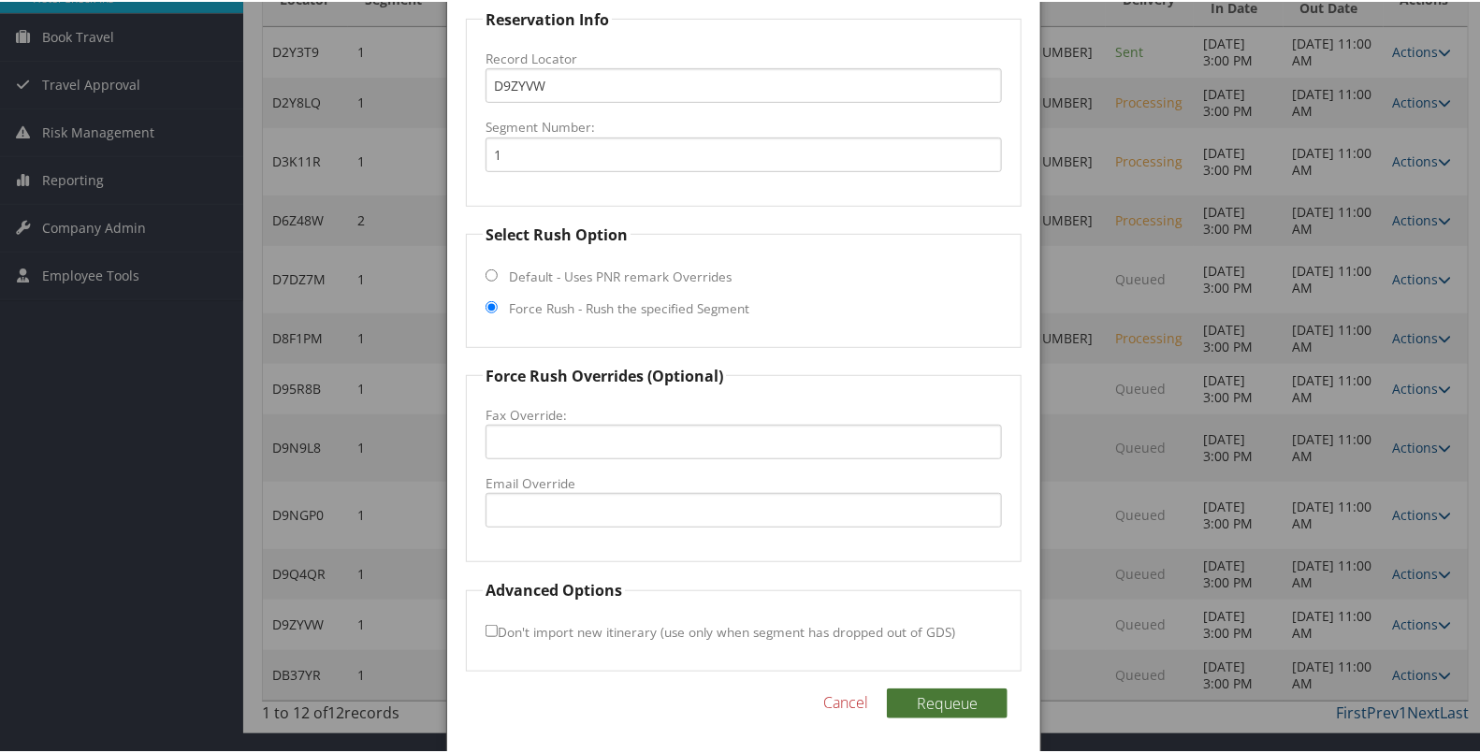
click at [908, 696] on button "Requeue" at bounding box center [947, 701] width 121 height 30
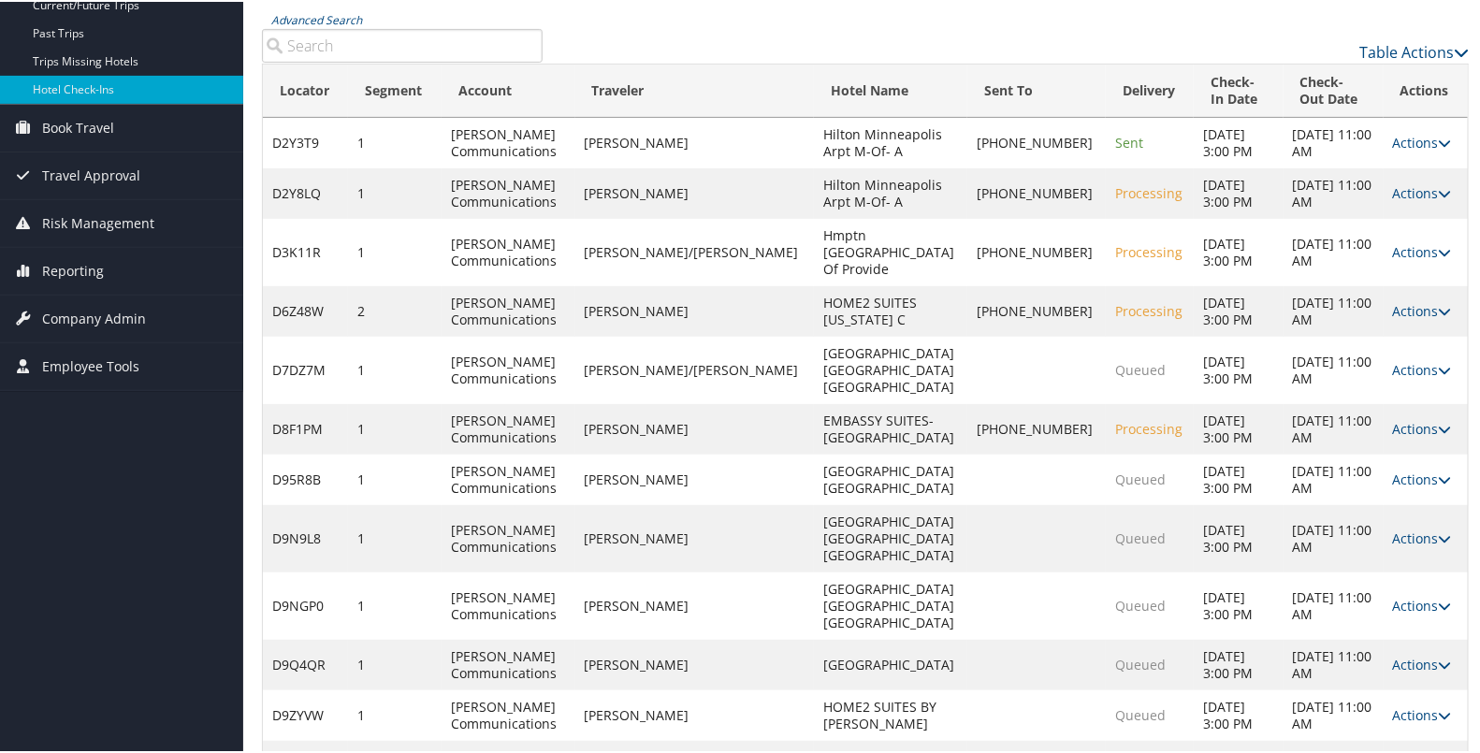
scroll to position [0, 0]
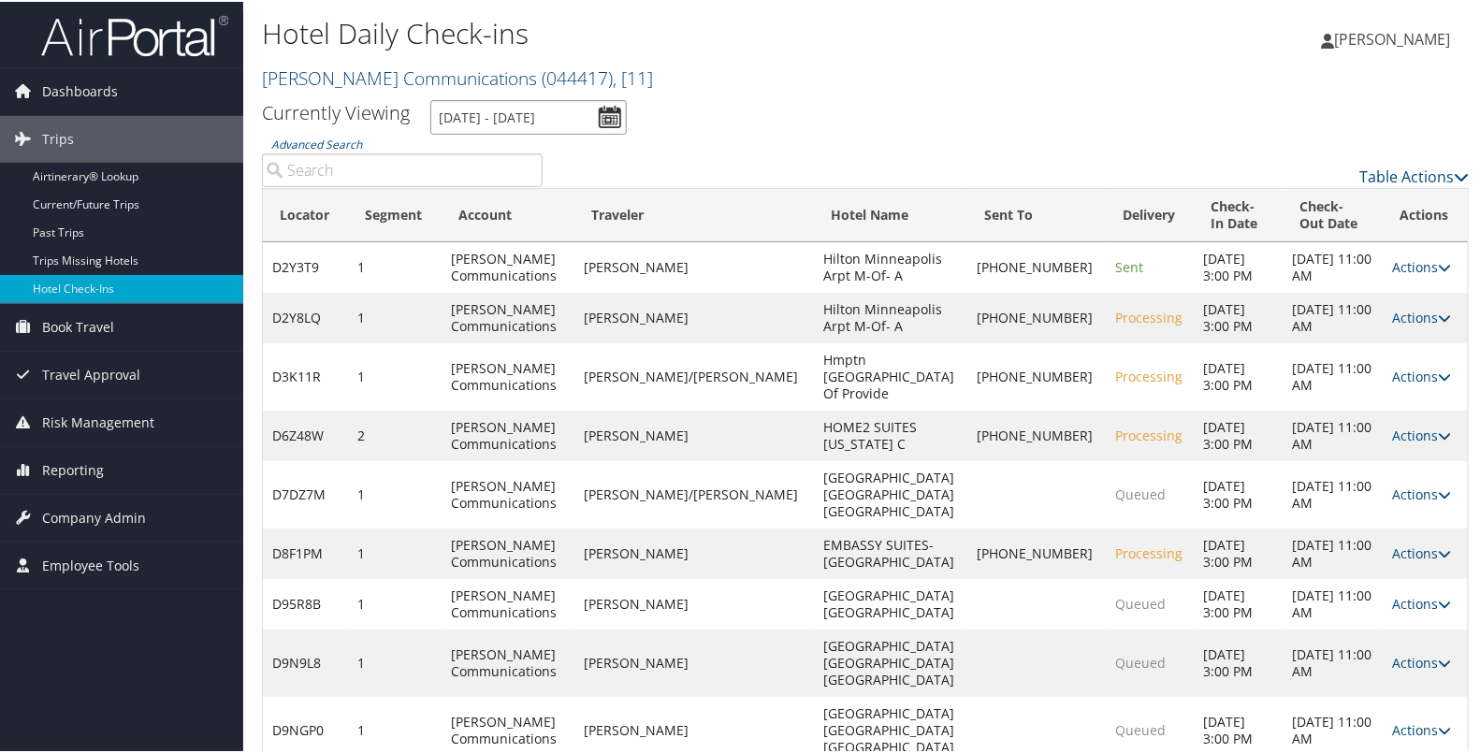
click at [607, 109] on input "9/8/2025 - 9/8/2025" at bounding box center [528, 115] width 196 height 35
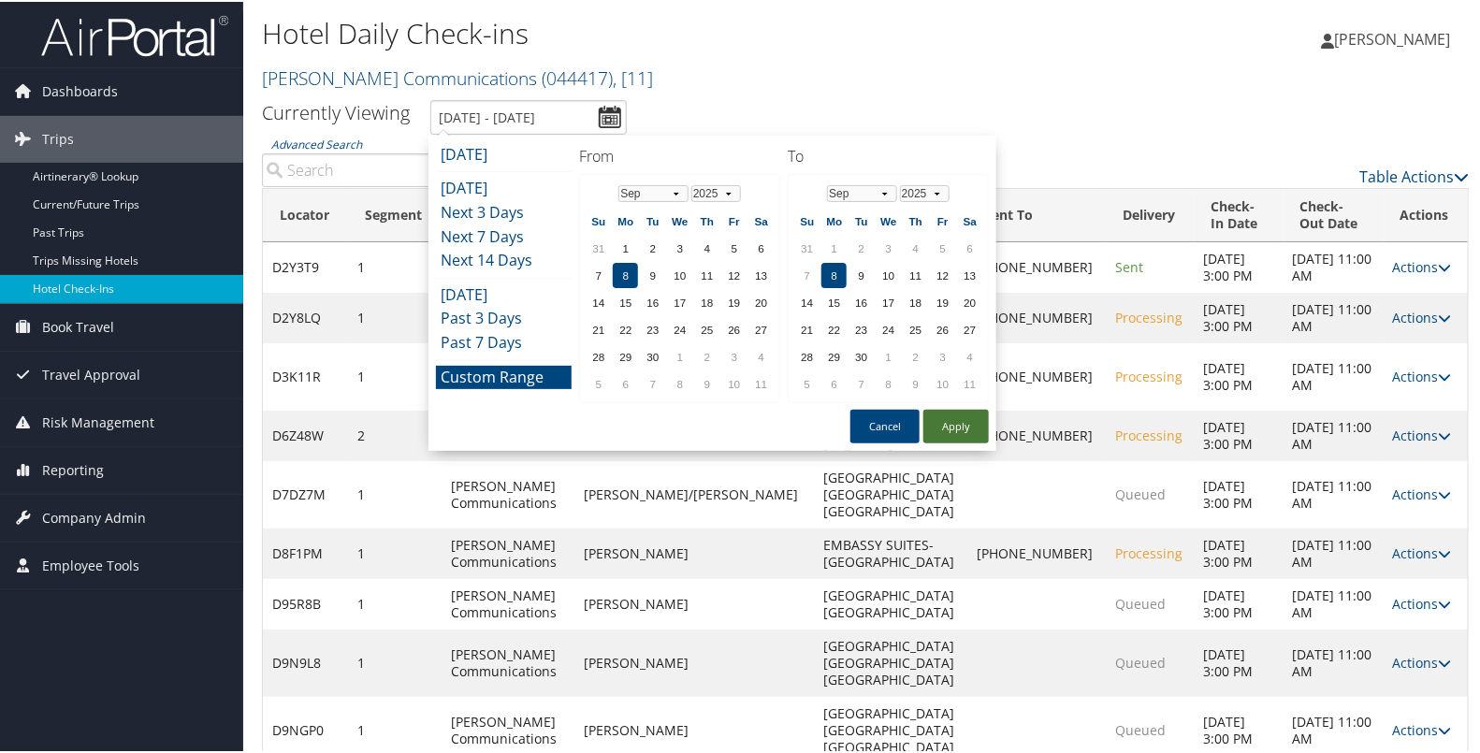
click at [943, 424] on button "Apply" at bounding box center [955, 425] width 65 height 34
type input "9/8/2025 - 9/8/2025"
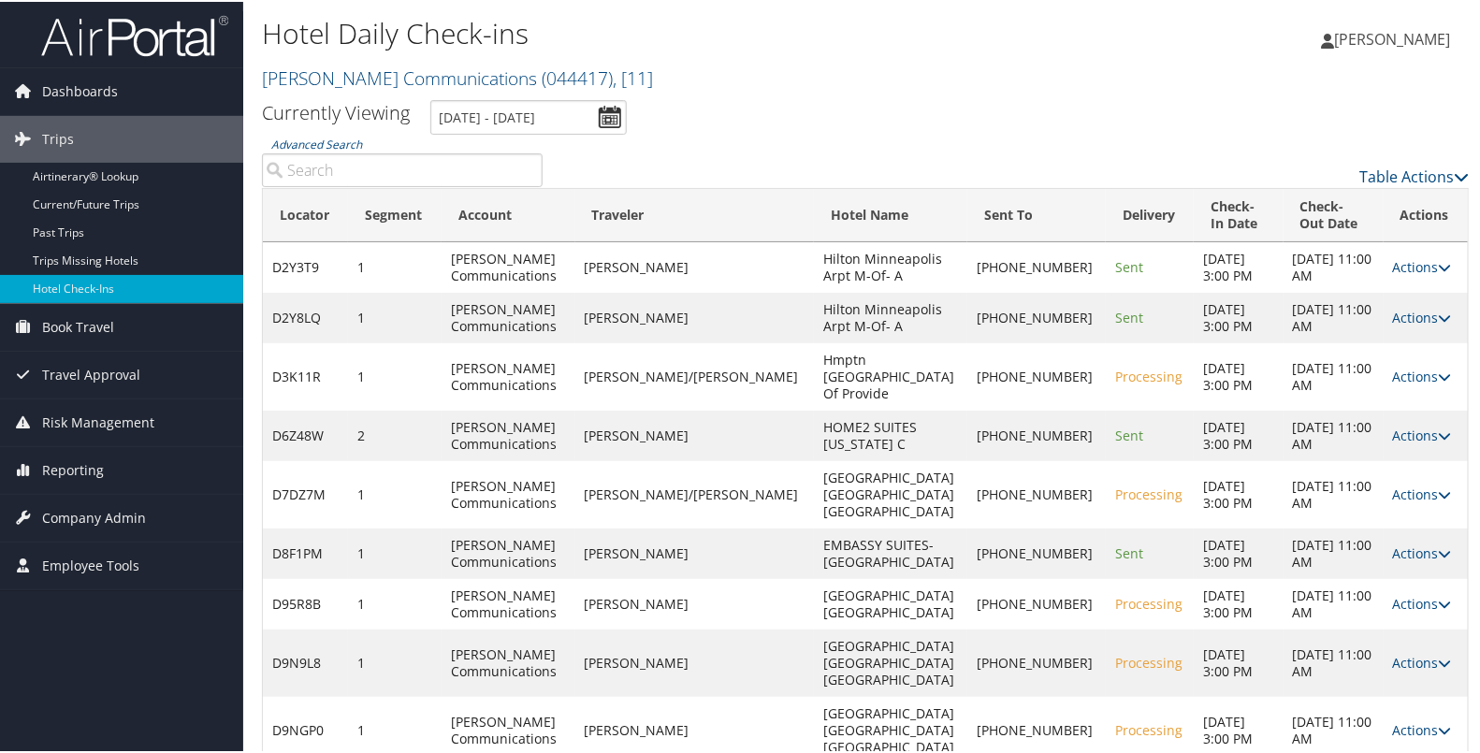
scroll to position [125, 0]
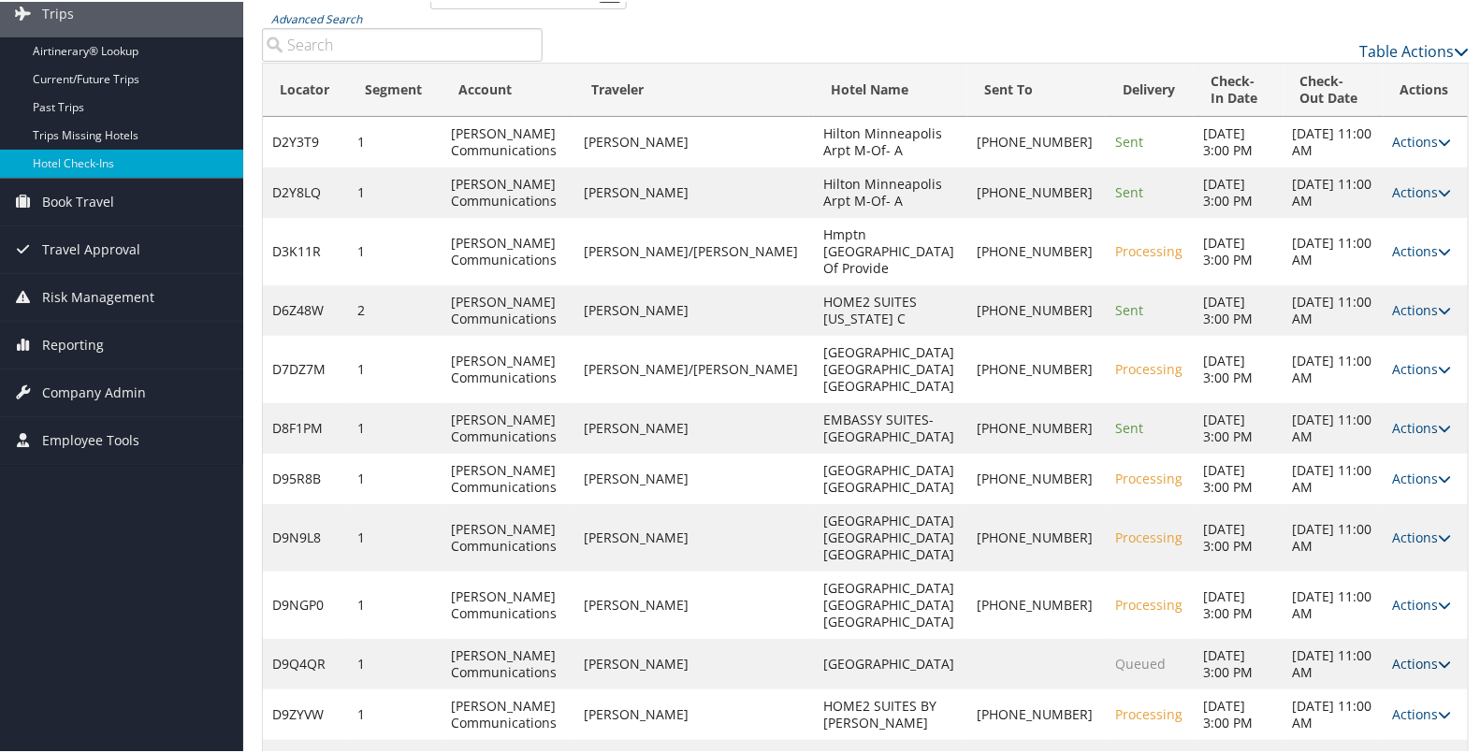
click at [1393, 653] on link "Actions" at bounding box center [1422, 662] width 59 height 18
click at [1340, 612] on link "Resend" at bounding box center [1347, 621] width 160 height 32
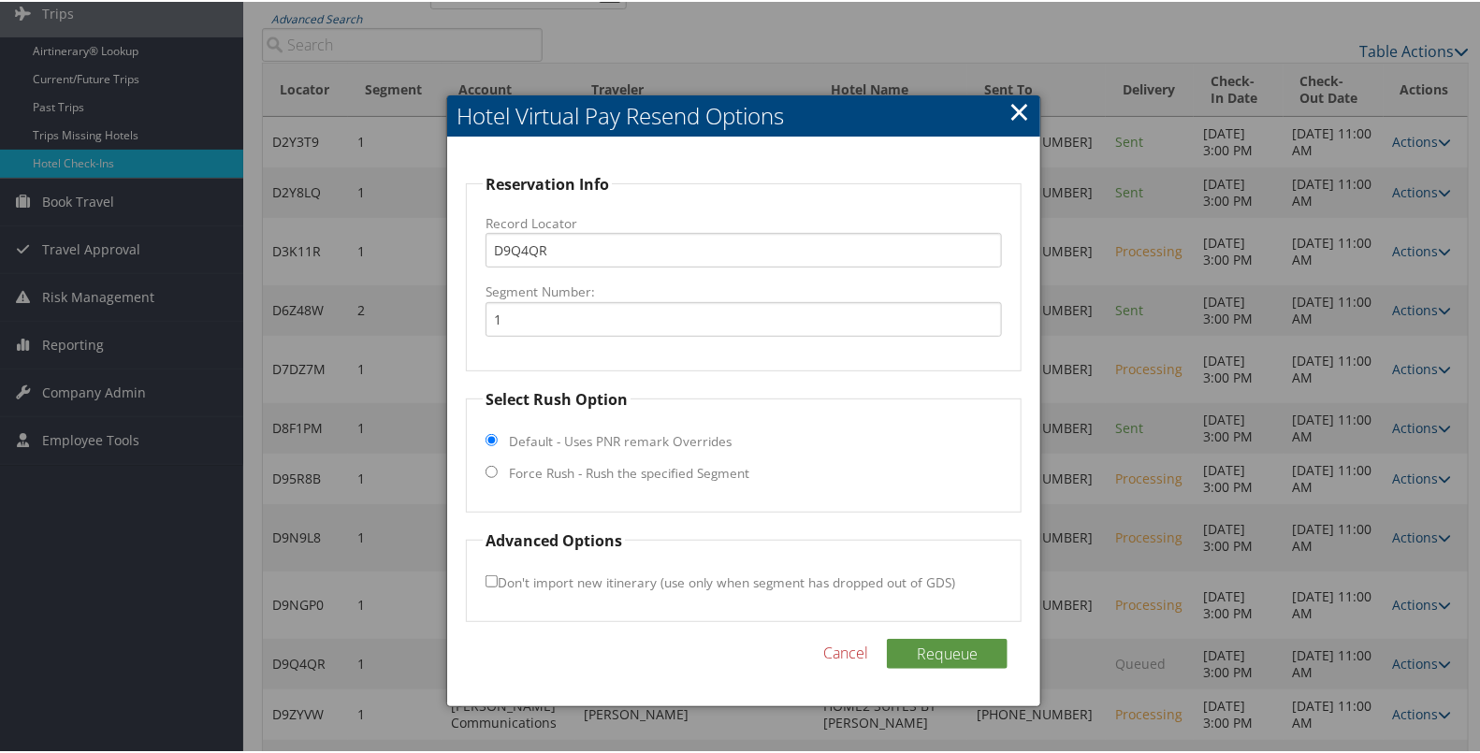
click at [711, 464] on label "Force Rush - Rush the specified Segment" at bounding box center [629, 471] width 240 height 19
click at [498, 464] on input "Force Rush - Rush the specified Segment" at bounding box center [491, 470] width 12 height 12
radio input "true"
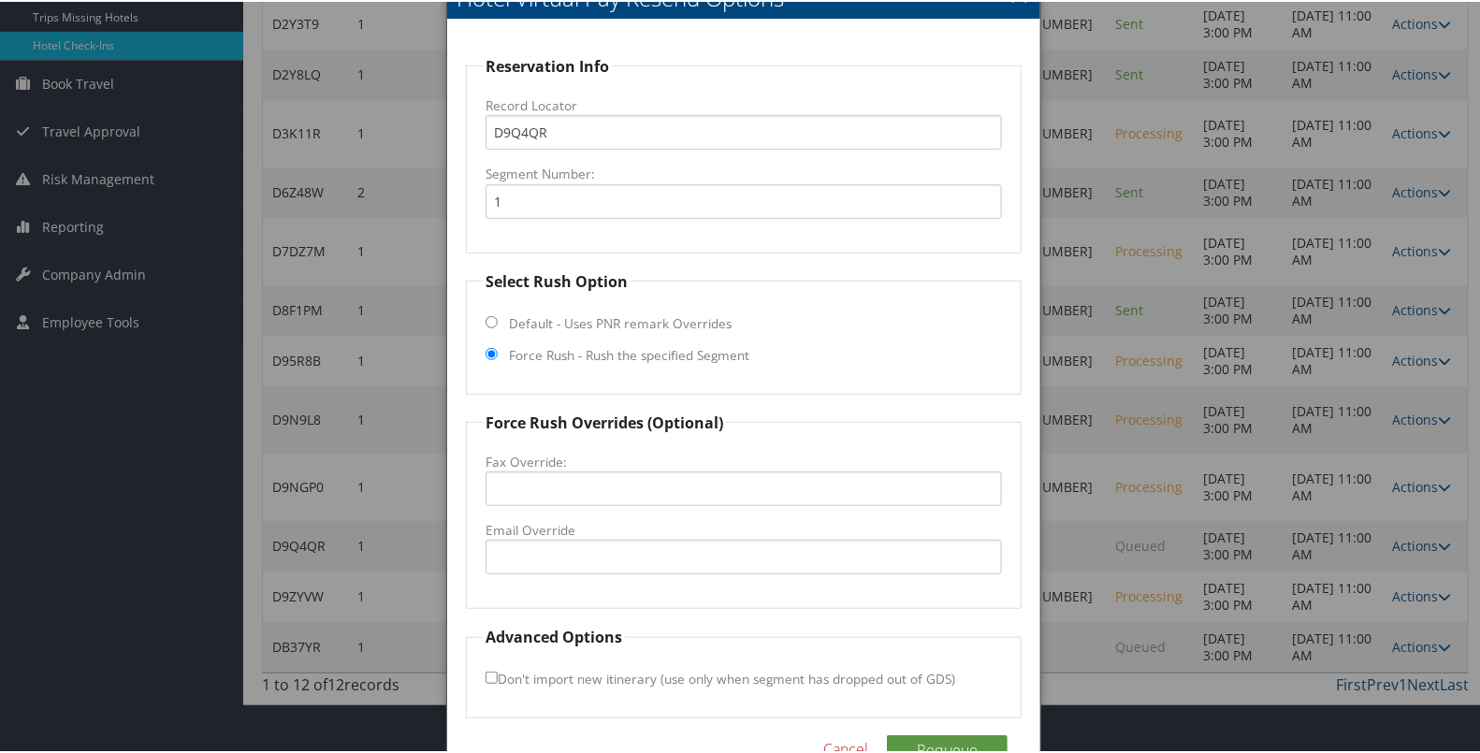
scroll to position [290, 0]
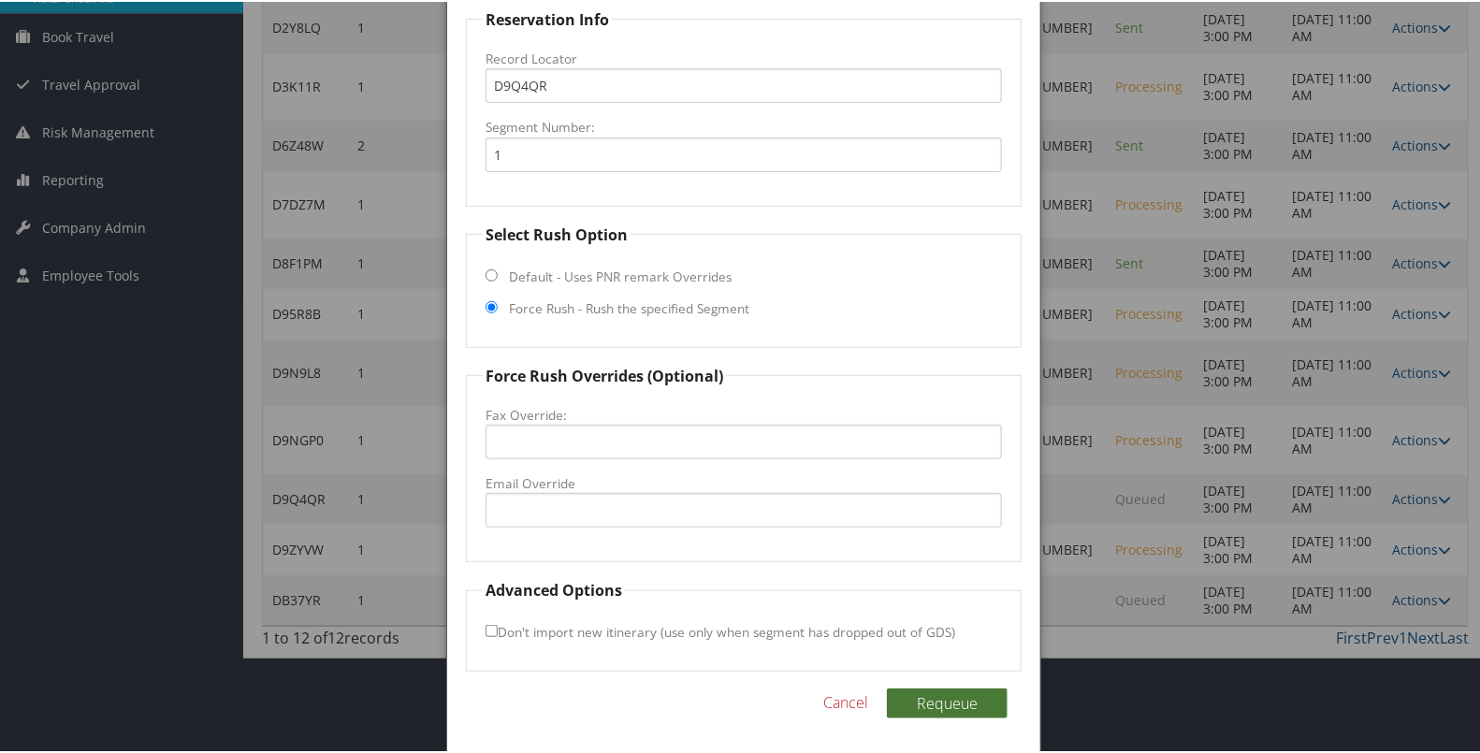
click at [959, 694] on button "Requeue" at bounding box center [947, 701] width 121 height 30
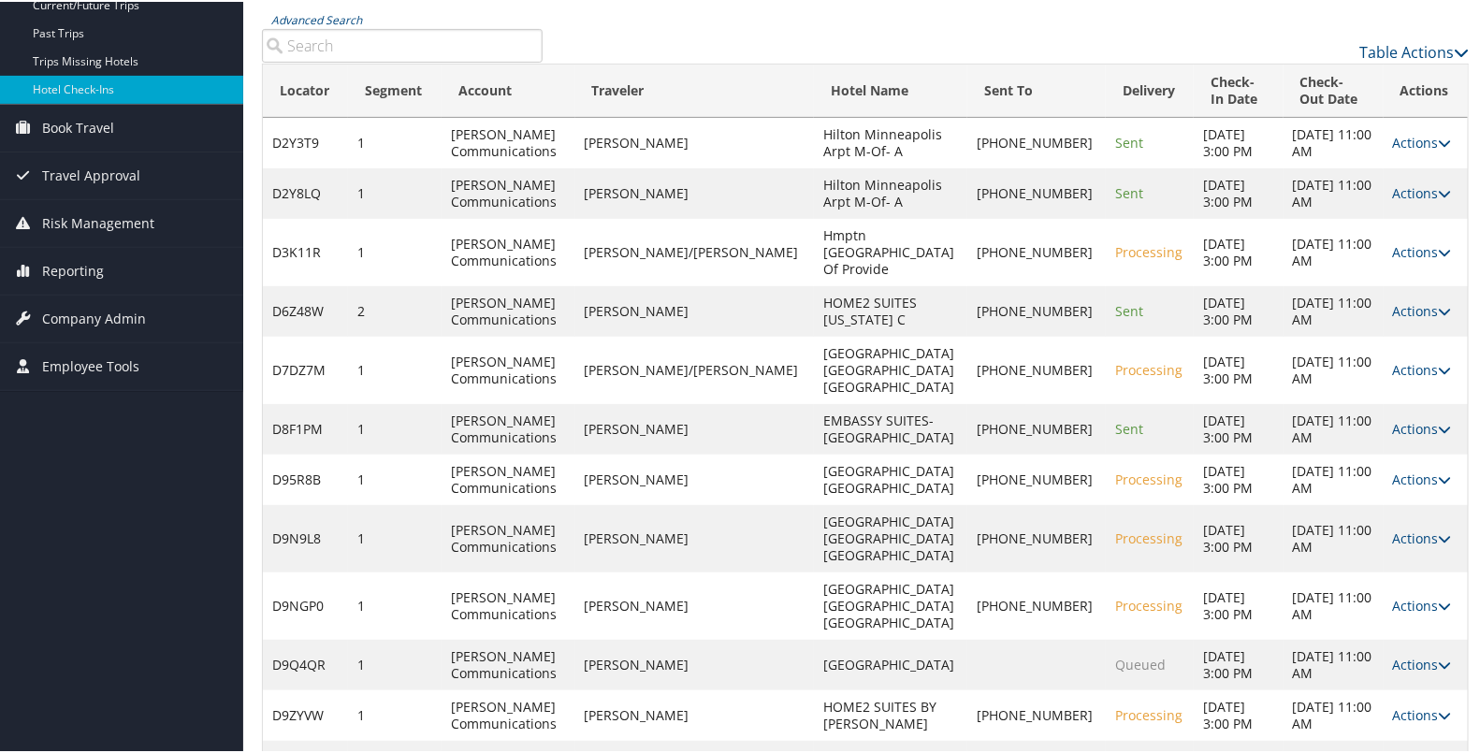
scroll to position [125, 0]
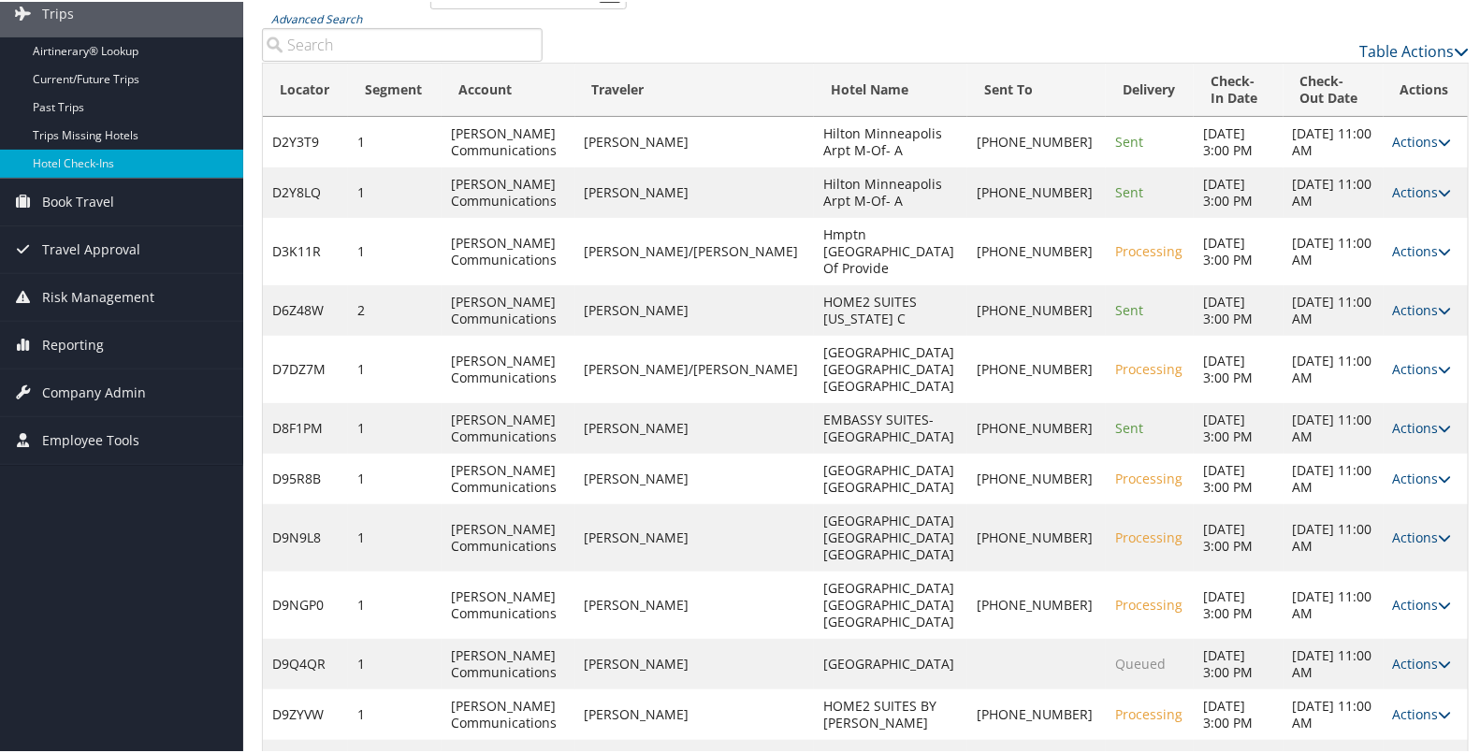
click at [1395, 752] on link "Actions" at bounding box center [1422, 763] width 59 height 18
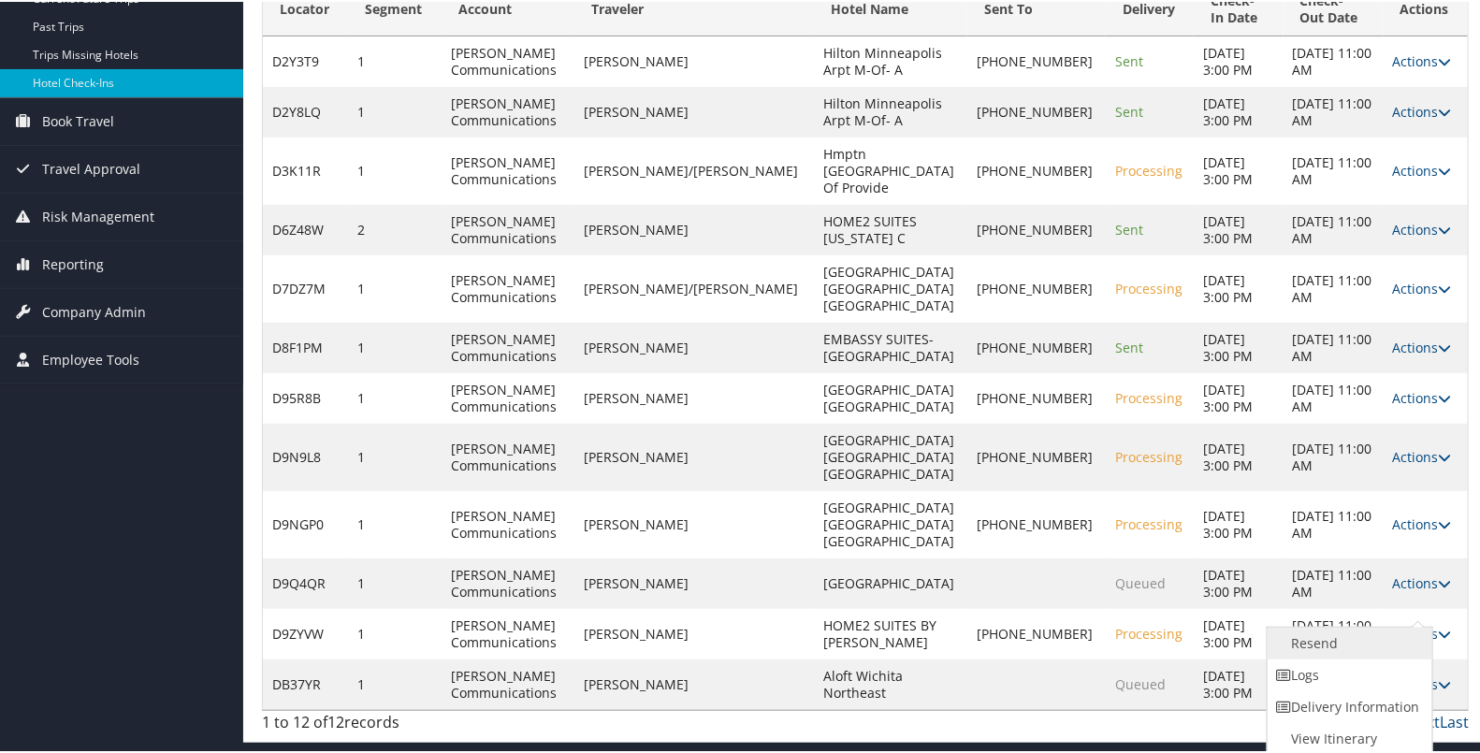
click at [1365, 641] on link "Resend" at bounding box center [1347, 642] width 160 height 32
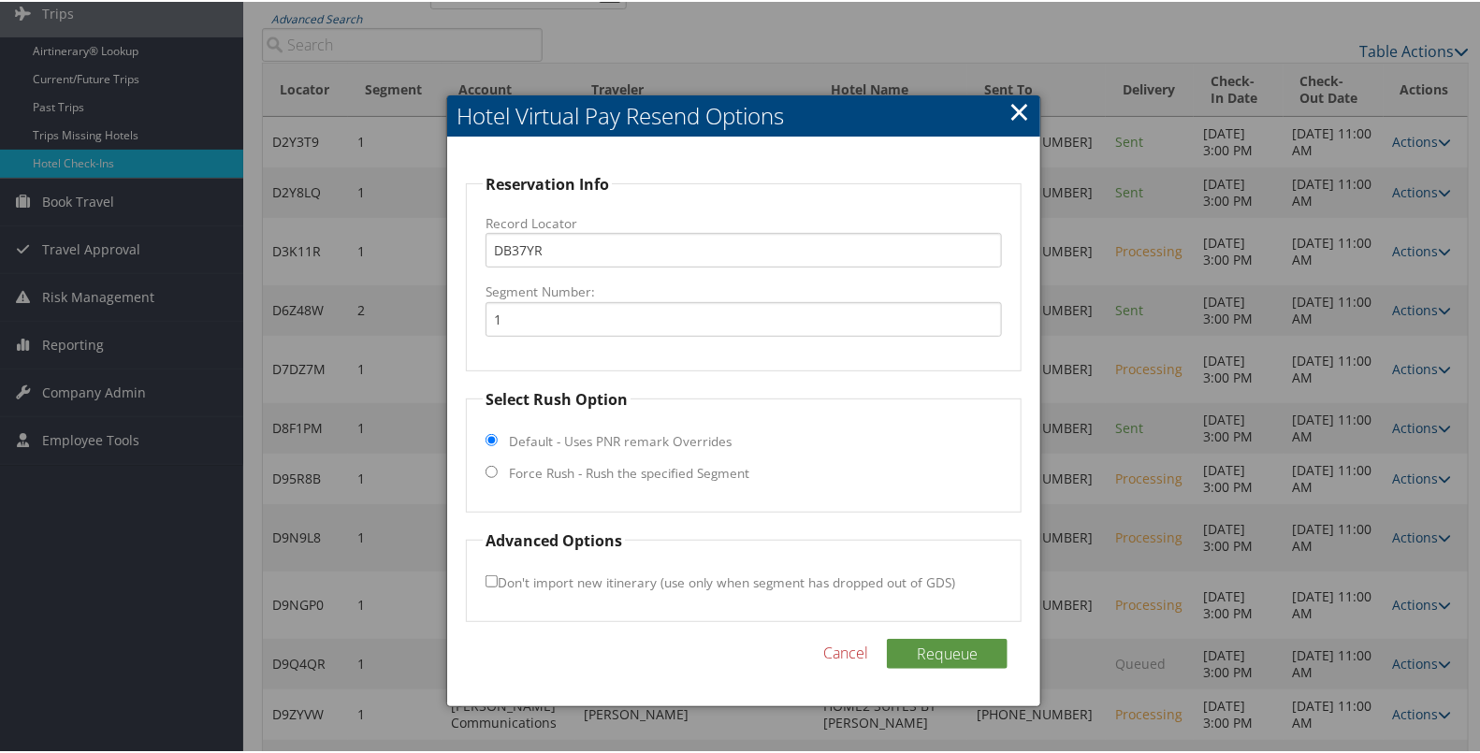
click at [692, 470] on label "Force Rush - Rush the specified Segment" at bounding box center [629, 471] width 240 height 19
click at [498, 470] on input "Force Rush - Rush the specified Segment" at bounding box center [491, 470] width 12 height 12
radio input "true"
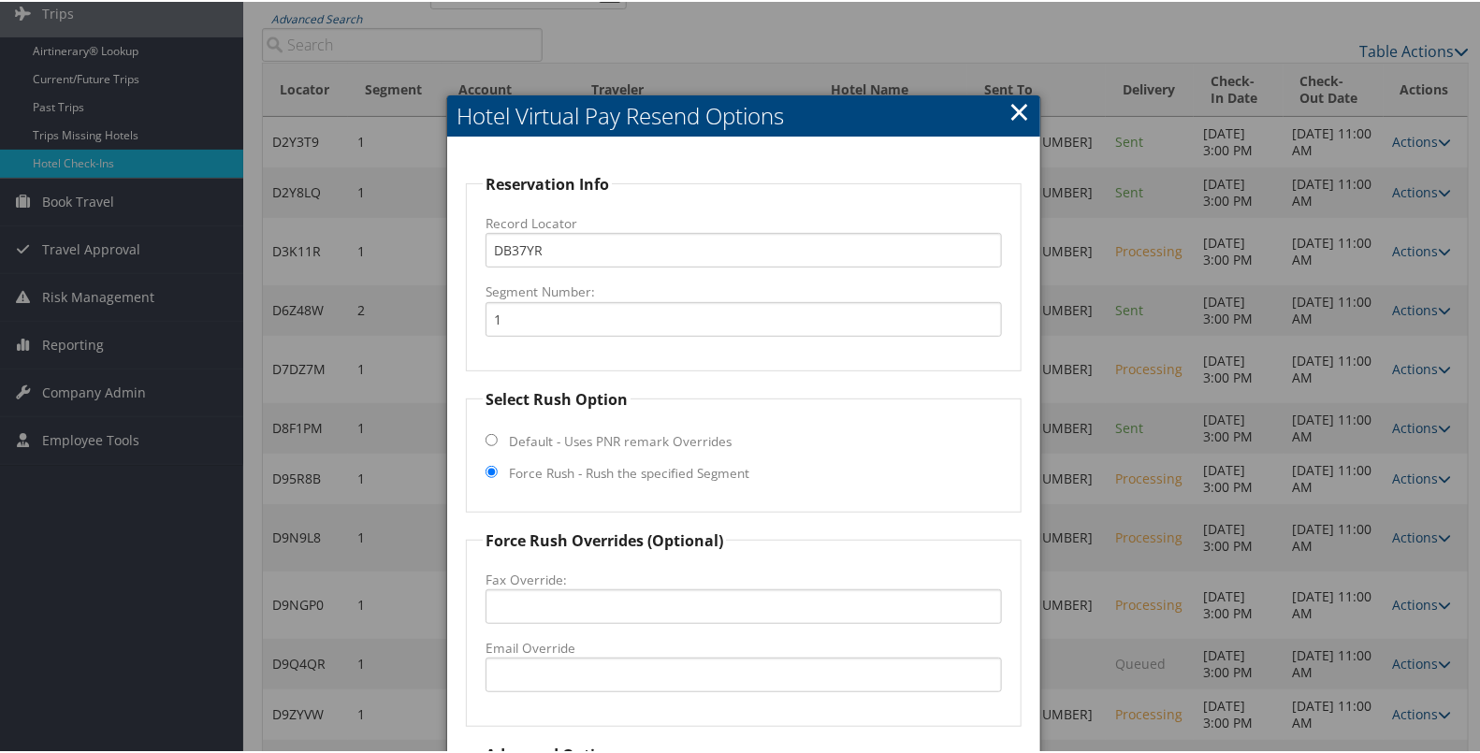
scroll to position [290, 0]
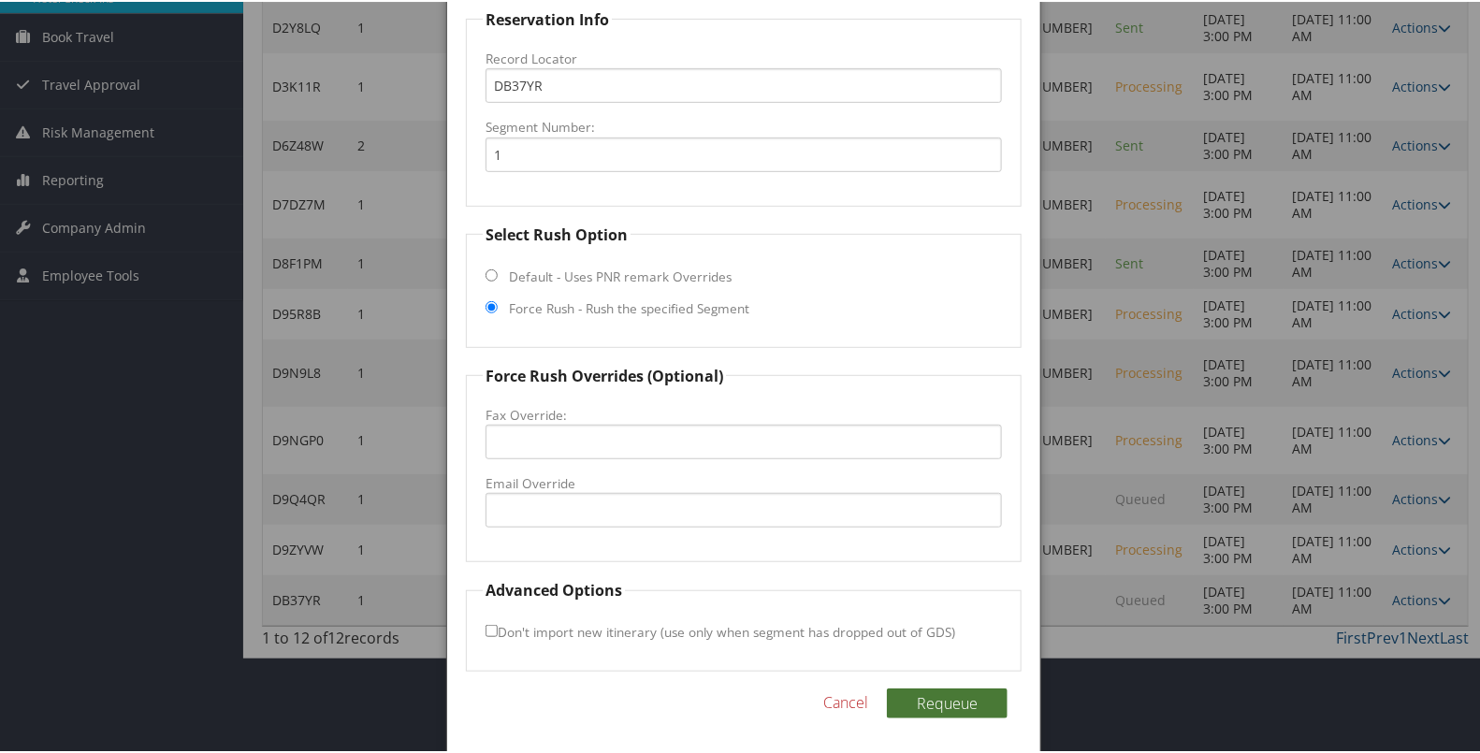
click at [940, 701] on button "Requeue" at bounding box center [947, 701] width 121 height 30
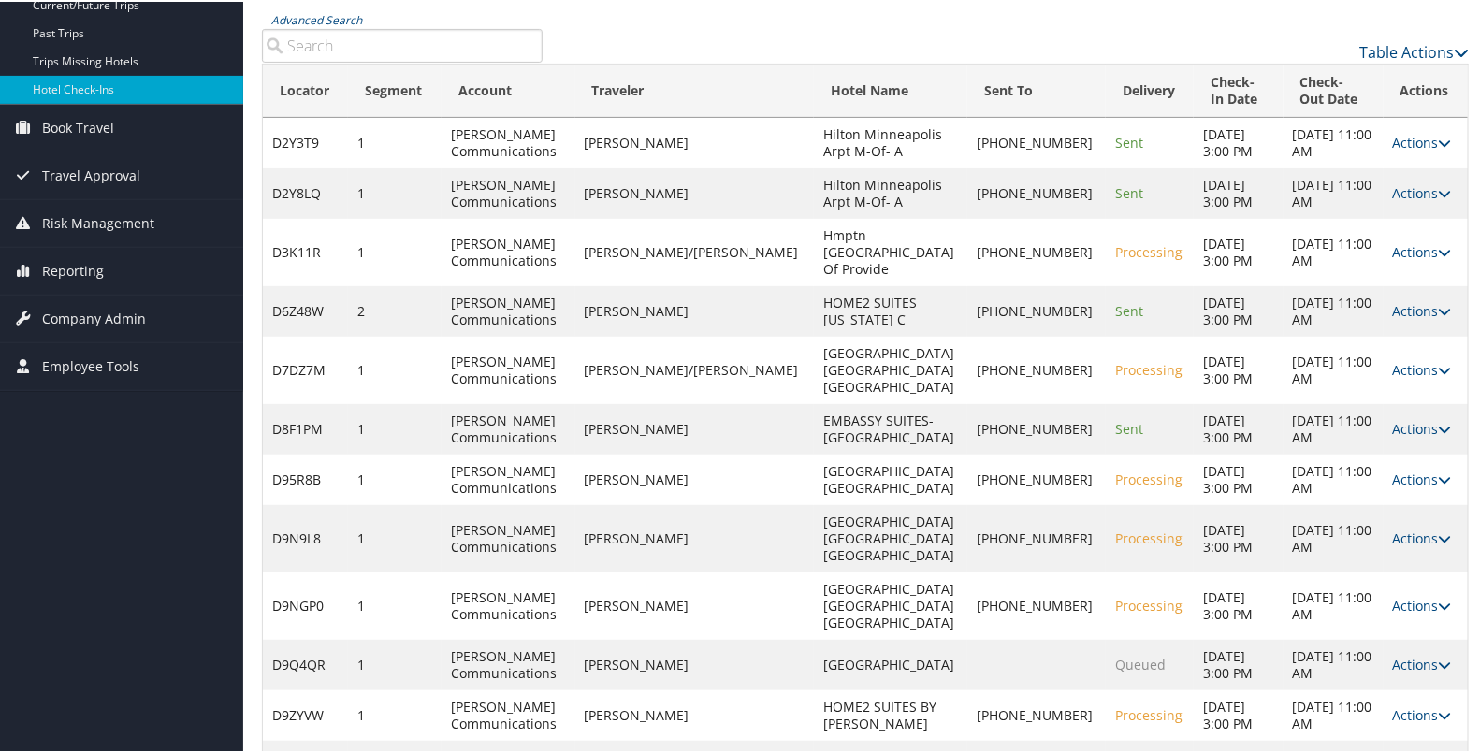
scroll to position [125, 0]
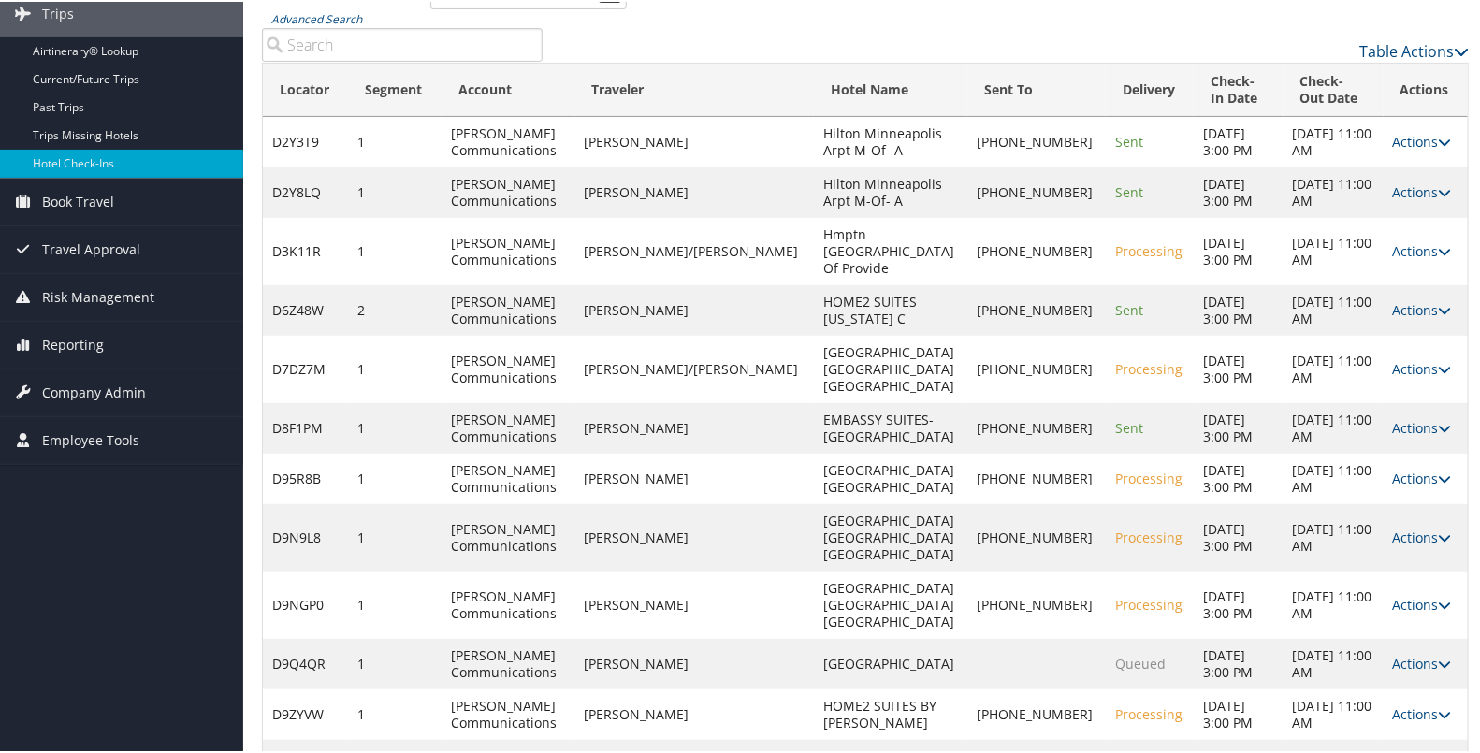
click at [735, 452] on td "TRUDY ERISMAN" at bounding box center [694, 477] width 239 height 51
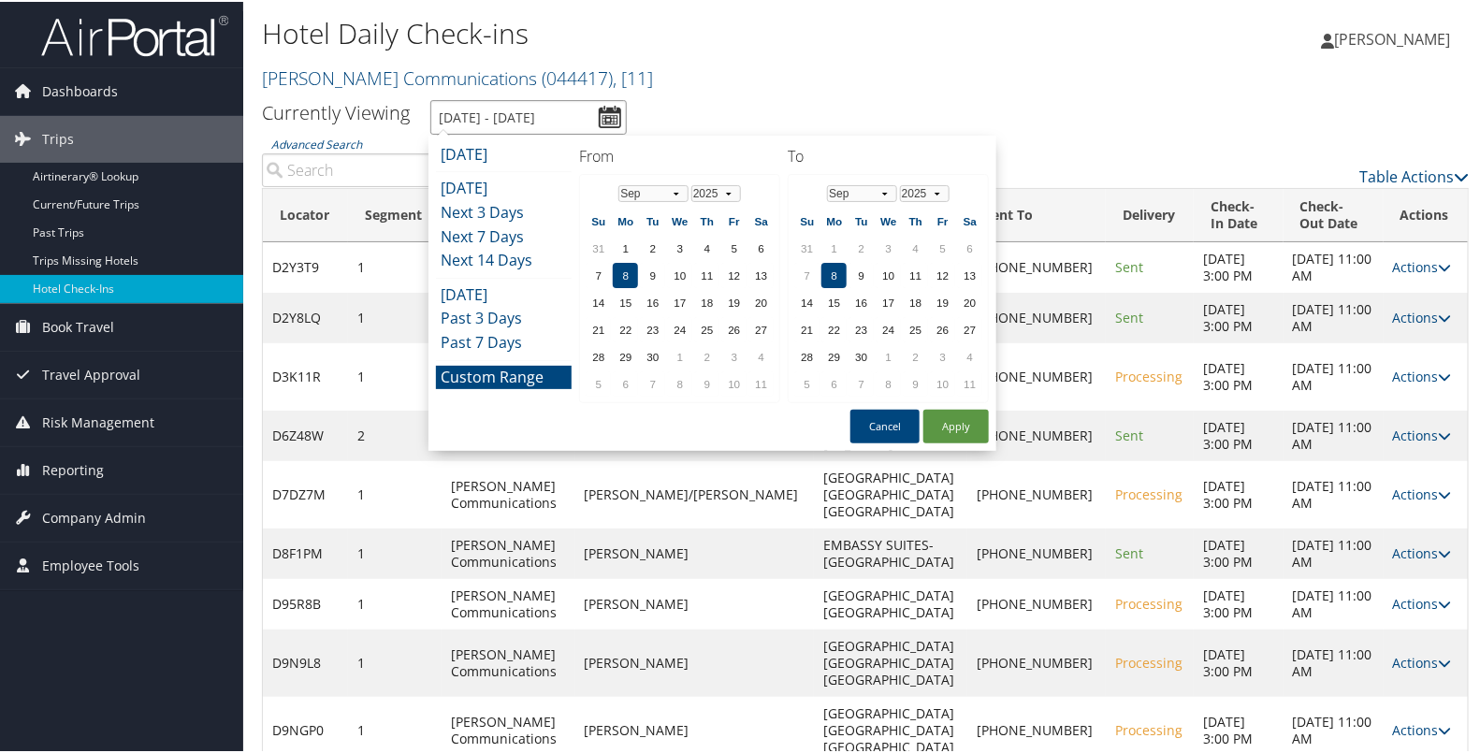
click at [621, 114] on input "9/8/2025 - 9/8/2025" at bounding box center [528, 115] width 196 height 35
click at [966, 423] on button "Apply" at bounding box center [955, 425] width 65 height 34
click at [608, 102] on input "9/8/2025 - 9/8/2025" at bounding box center [528, 115] width 196 height 35
click at [752, 245] on td "6" at bounding box center [760, 246] width 25 height 25
click at [946, 424] on button "Apply" at bounding box center [955, 425] width 65 height 34
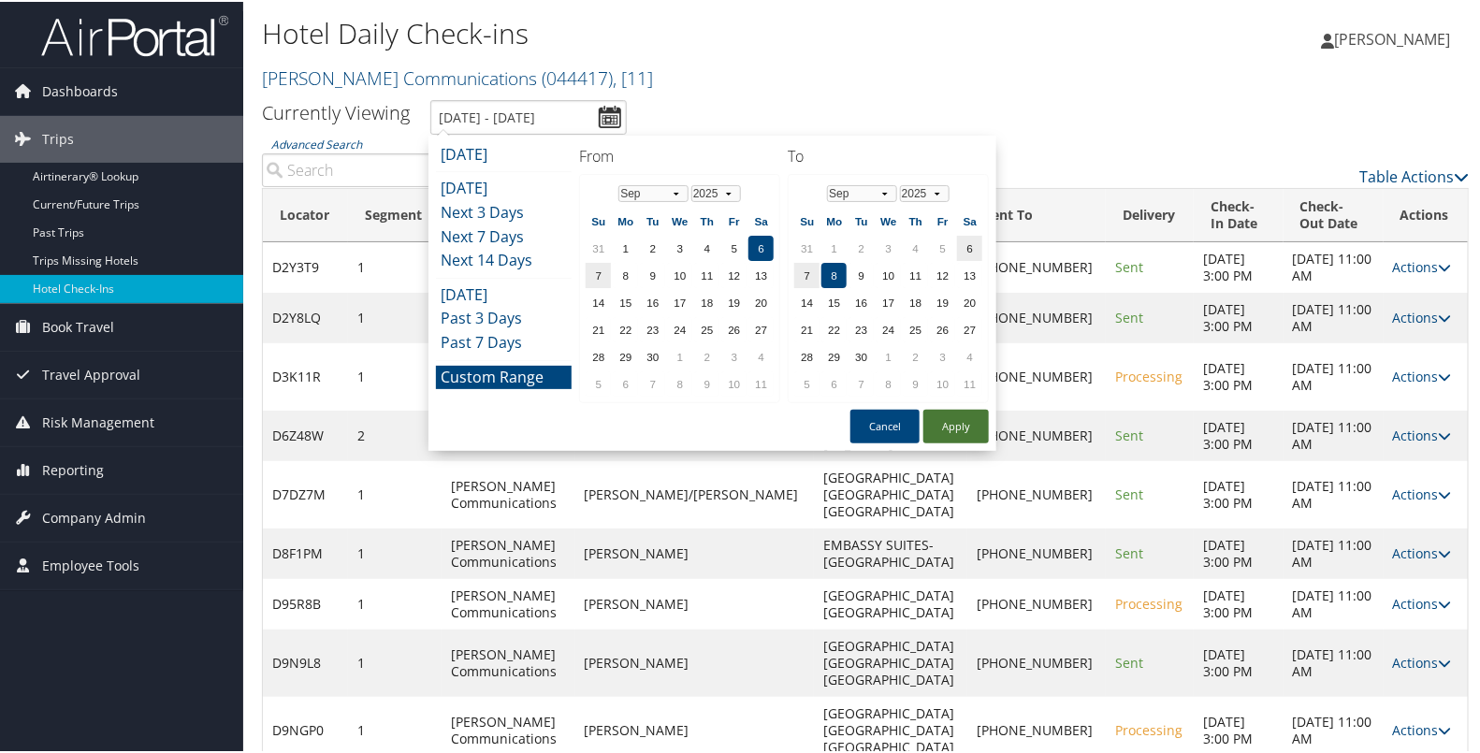
type input "9/6/2025 - 9/8/2025"
